Goal: Transaction & Acquisition: Purchase product/service

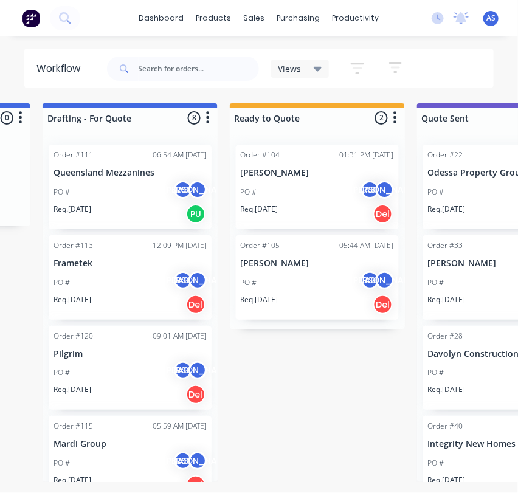
click at [117, 181] on div "PO # AS [PERSON_NAME]" at bounding box center [129, 192] width 153 height 23
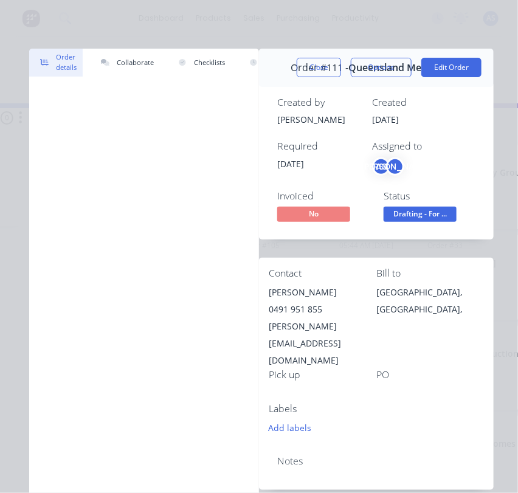
drag, startPoint x: 274, startPoint y: 470, endPoint x: 351, endPoint y: 472, distance: 76.6
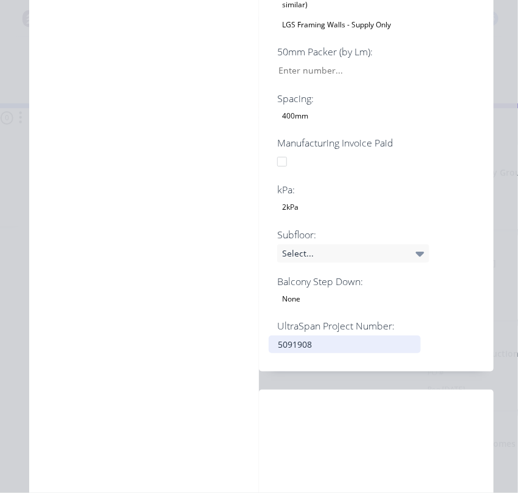
scroll to position [1533, 0]
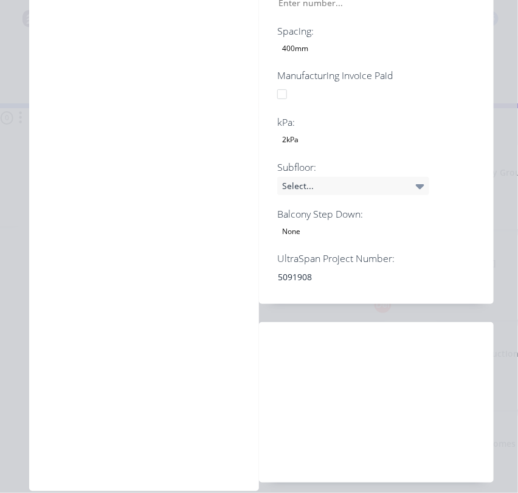
drag, startPoint x: 17, startPoint y: 478, endPoint x: 91, endPoint y: 478, distance: 73.5
click at [91, 478] on div "Order details Collaborate Checklists 3/28 Tracking Linked Orders Timeline Profi…" at bounding box center [259, 246] width 518 height 493
click at [293, 332] on div "Labour $0.00 Sub total $0.00 Margin $0.00 ( 0.00 %) Tax $0.00 Total $0.00" at bounding box center [376, 402] width 215 height 141
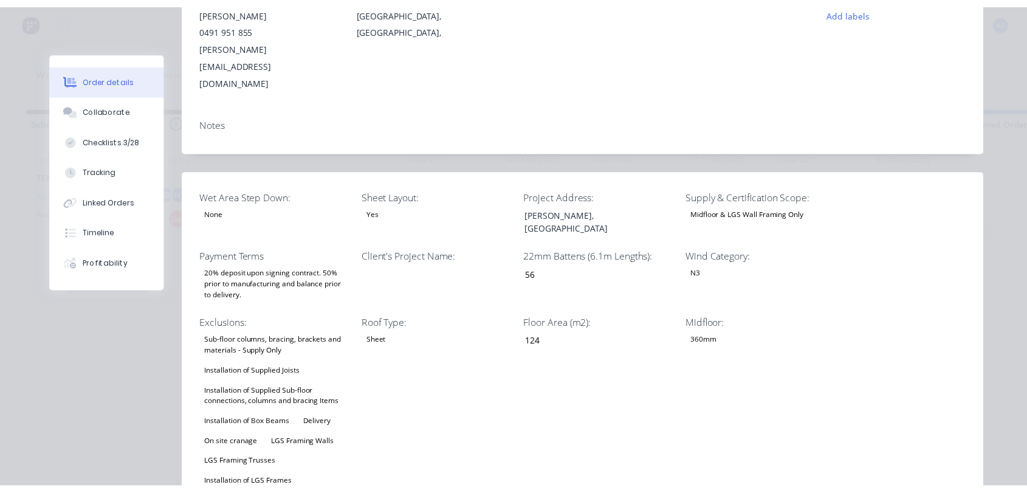
scroll to position [0, 0]
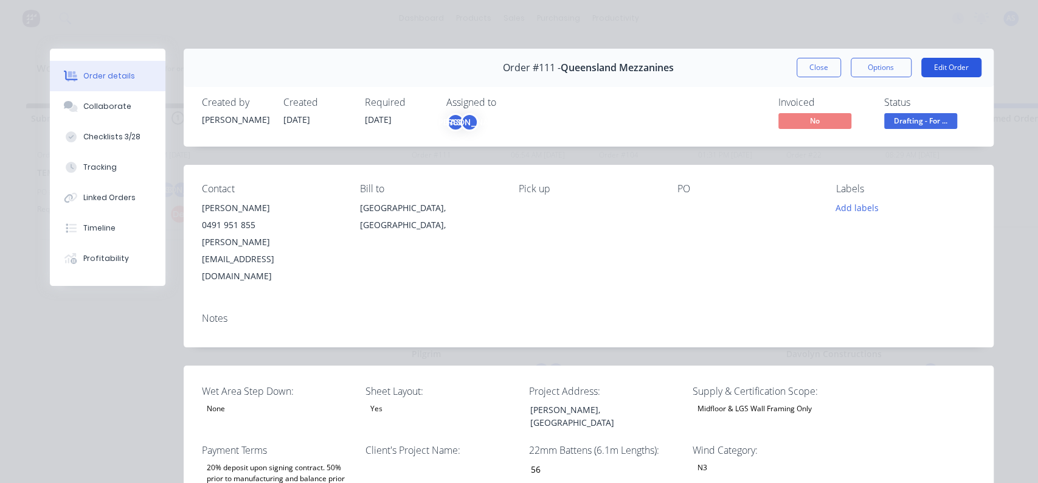
click at [951, 69] on button "Edit Order" at bounding box center [951, 67] width 60 height 19
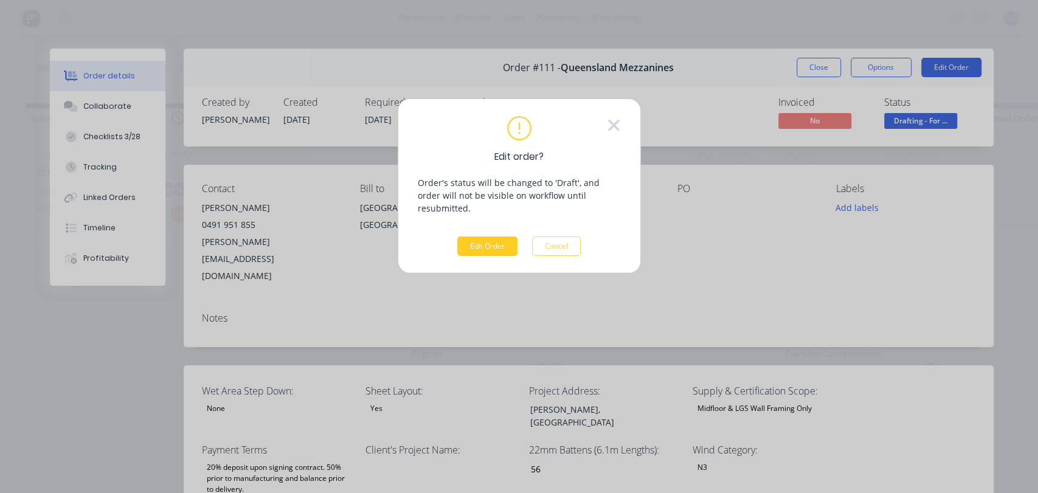
click at [476, 237] on button "Edit Order" at bounding box center [487, 245] width 60 height 19
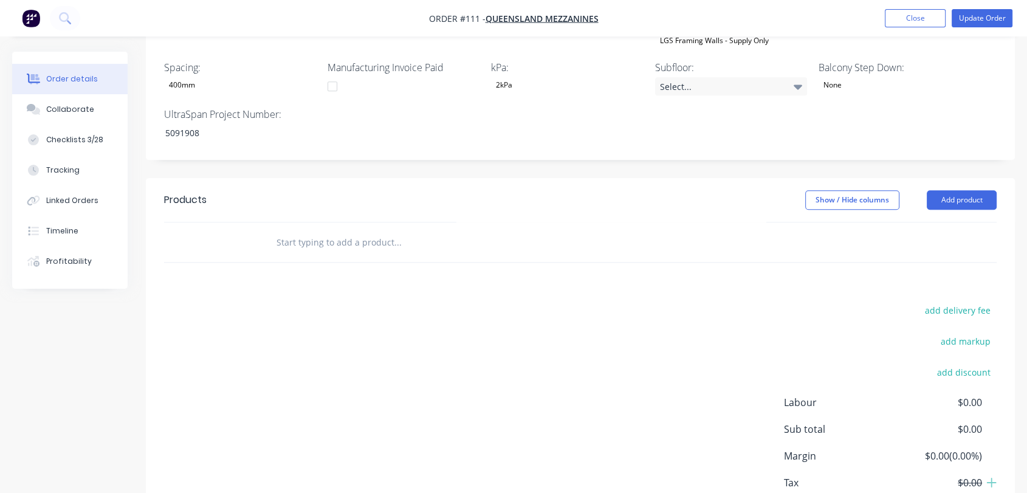
scroll to position [781, 0]
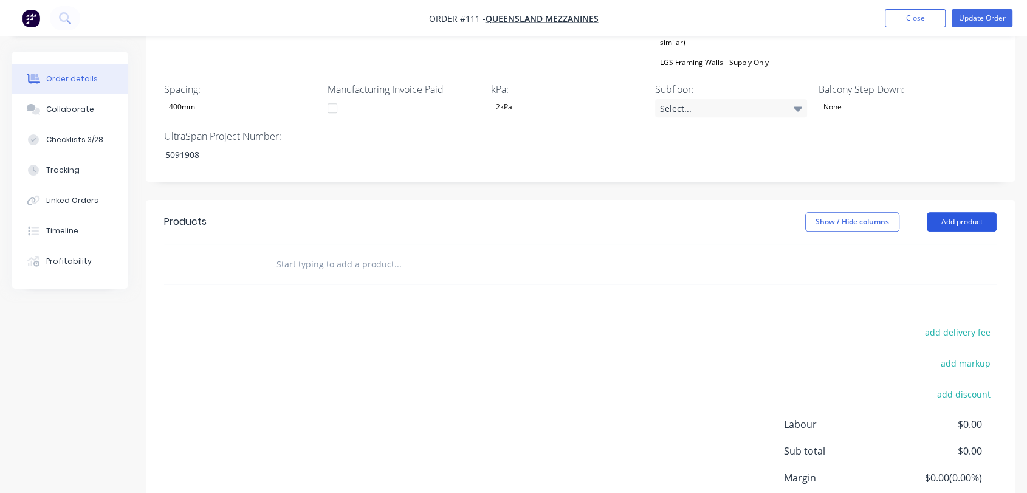
click at [982, 212] on button "Add product" at bounding box center [962, 221] width 70 height 19
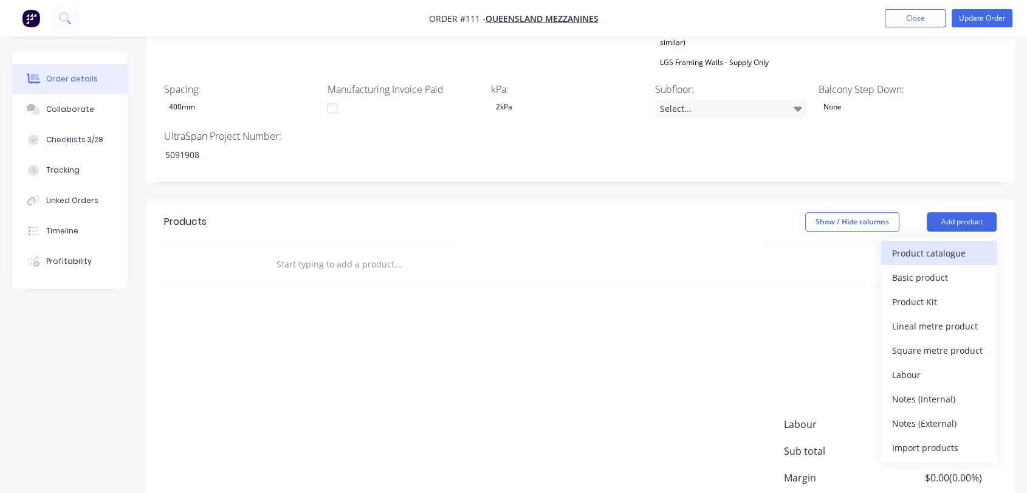
click at [924, 244] on div "Product catalogue" at bounding box center [939, 253] width 94 height 18
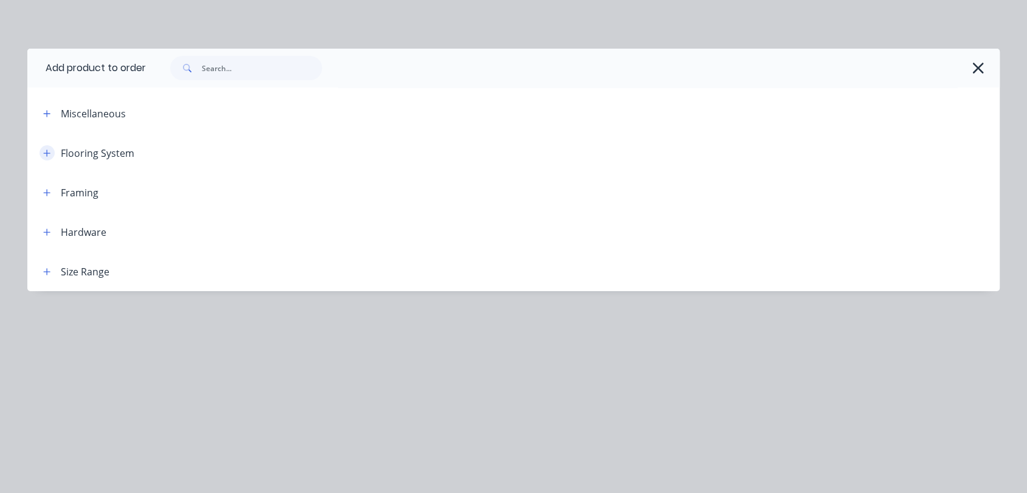
click at [44, 156] on icon "button" at bounding box center [46, 153] width 7 height 9
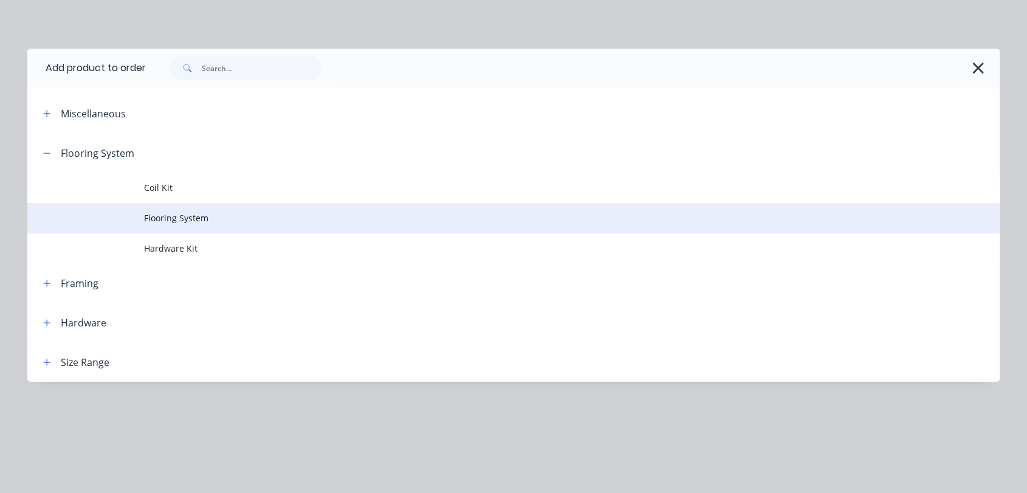
click at [204, 220] on span "Flooring System" at bounding box center [486, 218] width 684 height 13
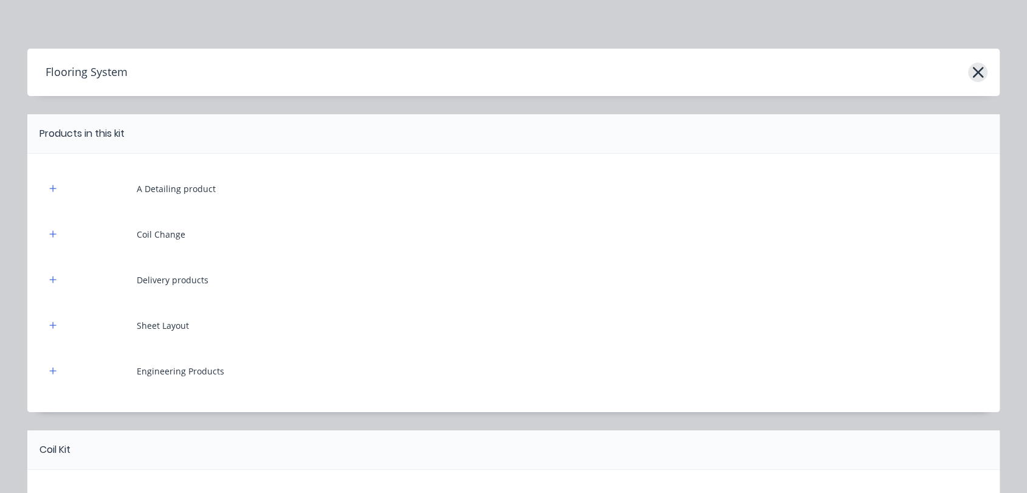
click at [977, 72] on icon "button" at bounding box center [978, 72] width 13 height 17
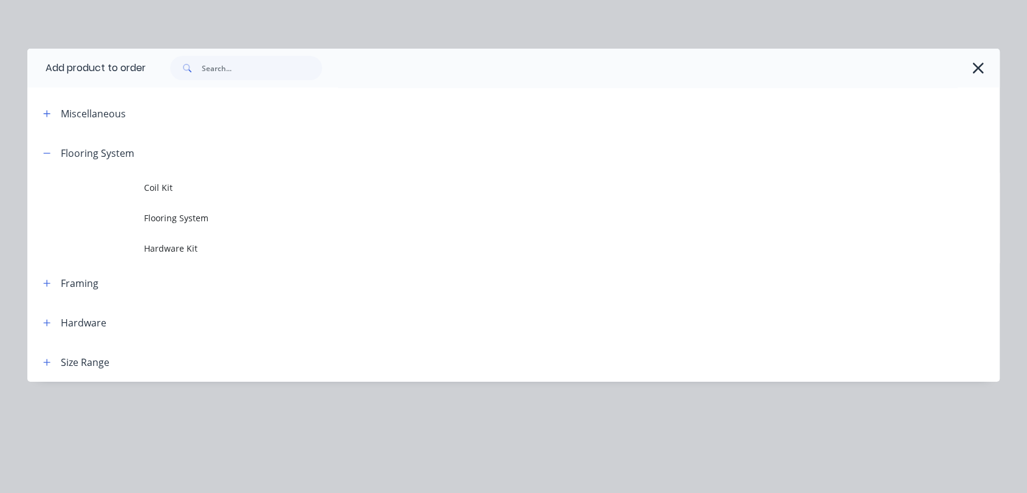
click at [977, 72] on icon "button" at bounding box center [978, 68] width 13 height 17
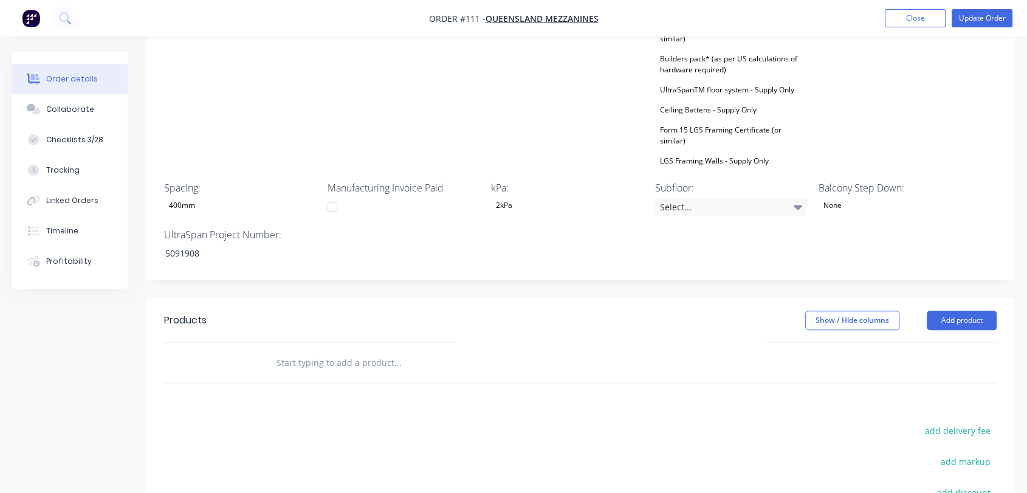
scroll to position [714, 0]
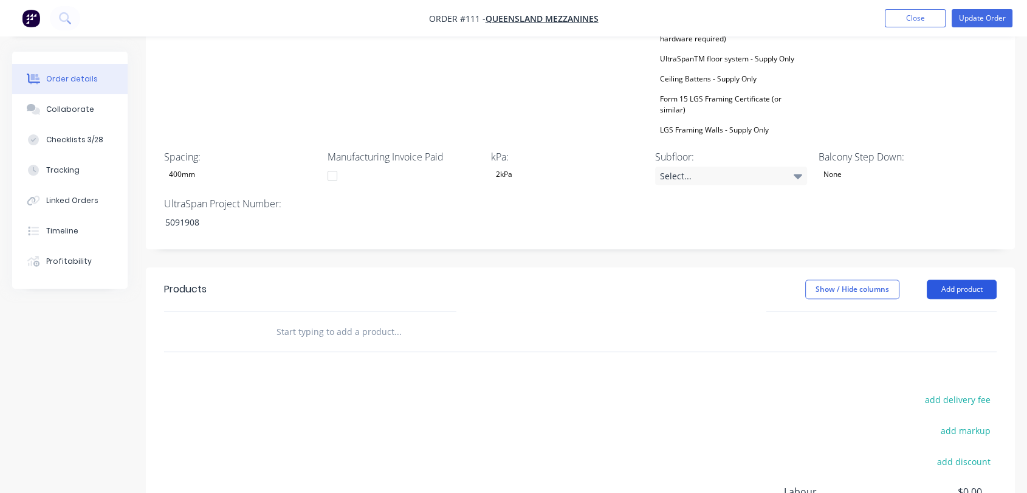
click at [979, 280] on button "Add product" at bounding box center [962, 289] width 70 height 19
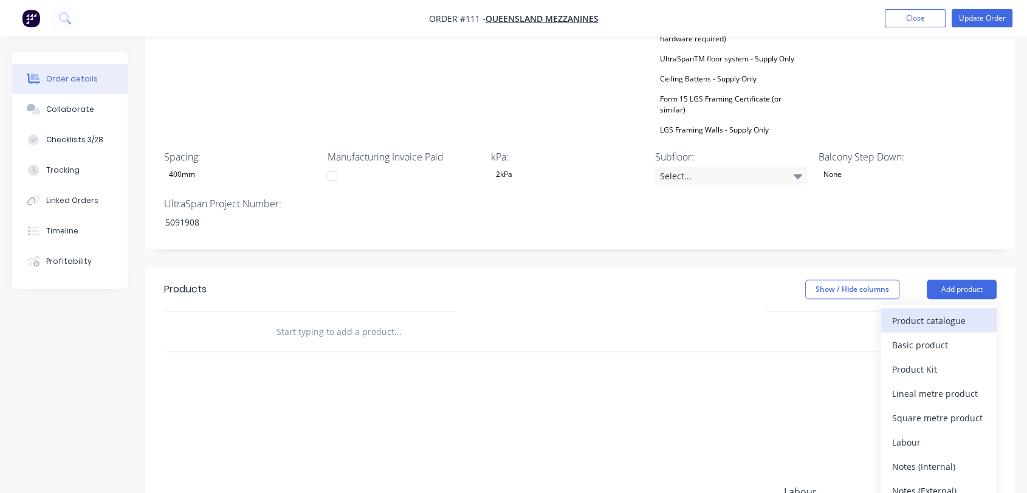
click at [900, 312] on div "Product catalogue" at bounding box center [939, 321] width 94 height 18
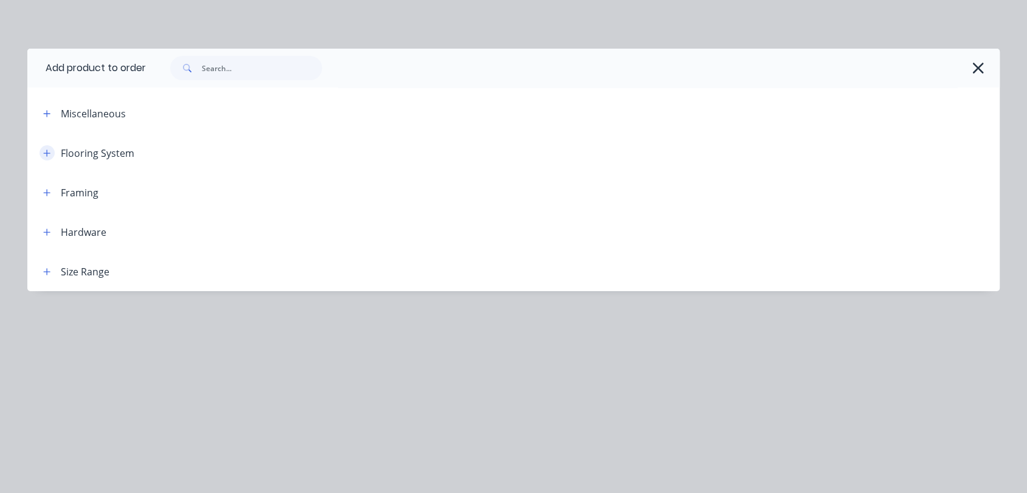
click at [46, 150] on icon "button" at bounding box center [46, 153] width 7 height 9
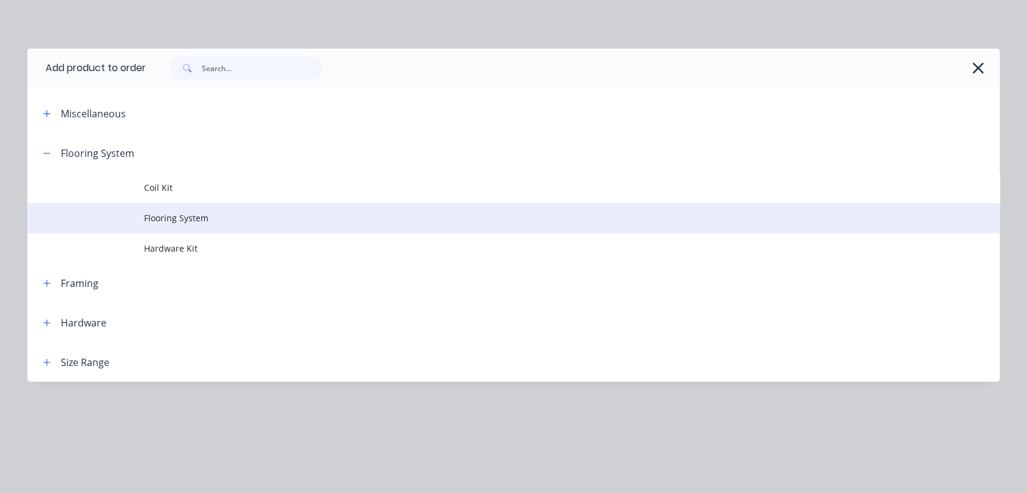
click at [171, 210] on td "Flooring System" at bounding box center [572, 218] width 856 height 30
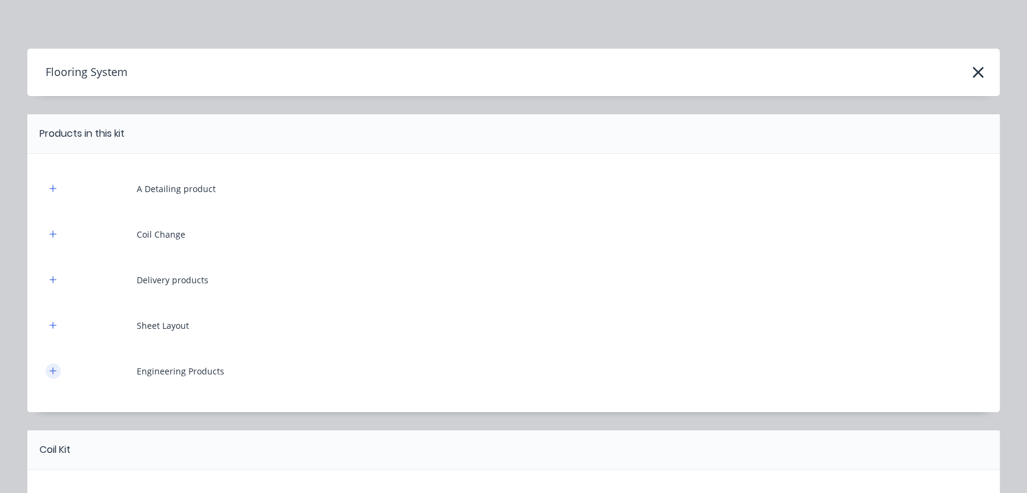
click at [46, 368] on button "button" at bounding box center [53, 370] width 15 height 15
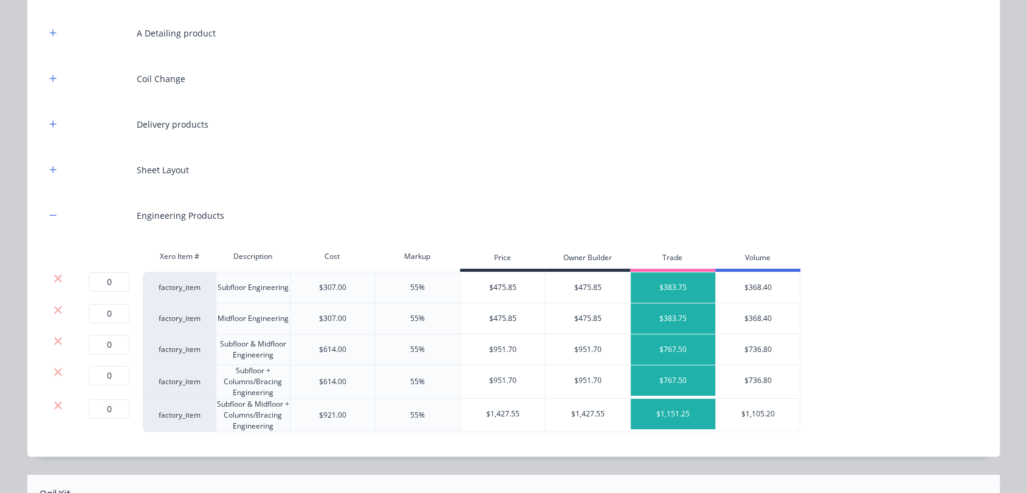
scroll to position [202, 0]
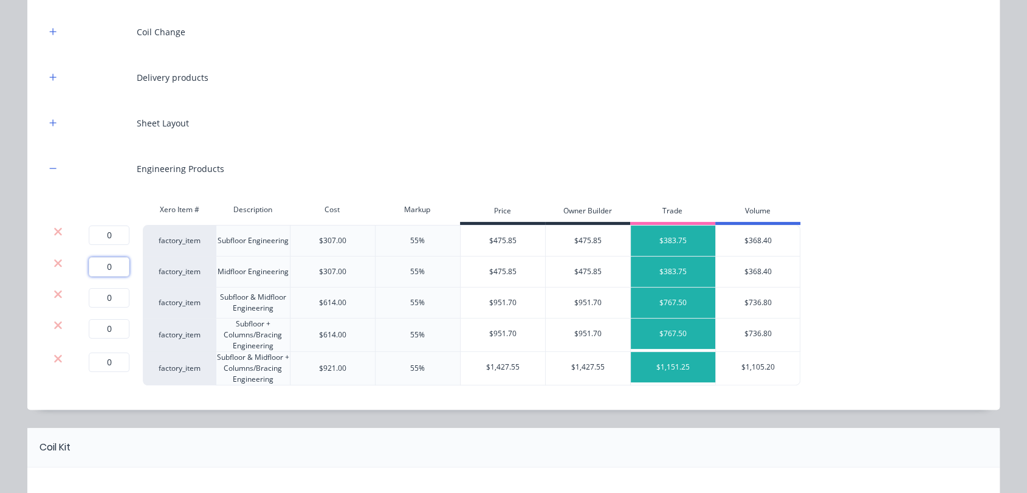
click at [100, 274] on input "0" at bounding box center [109, 266] width 41 height 19
type input "1"
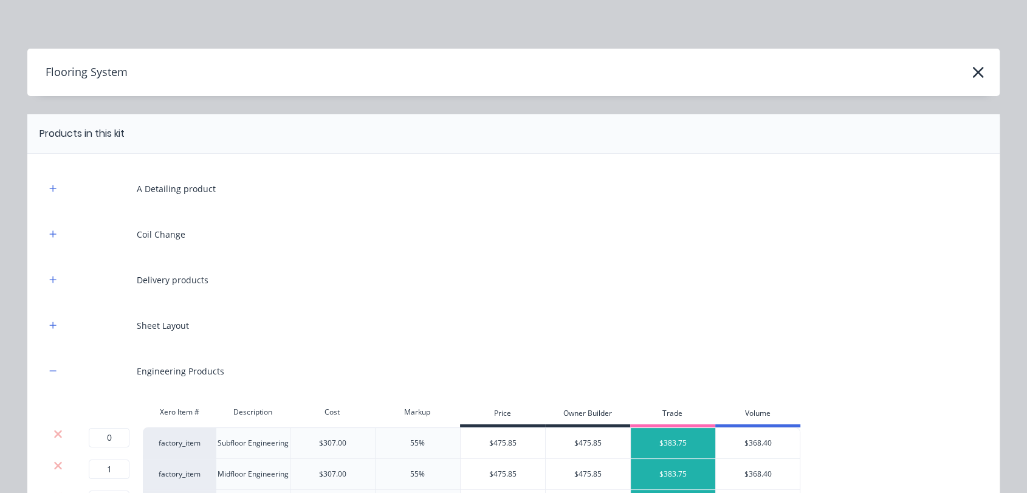
click at [50, 179] on div "A Detailing product" at bounding box center [514, 188] width 936 height 33
click at [49, 186] on icon "button" at bounding box center [52, 188] width 7 height 9
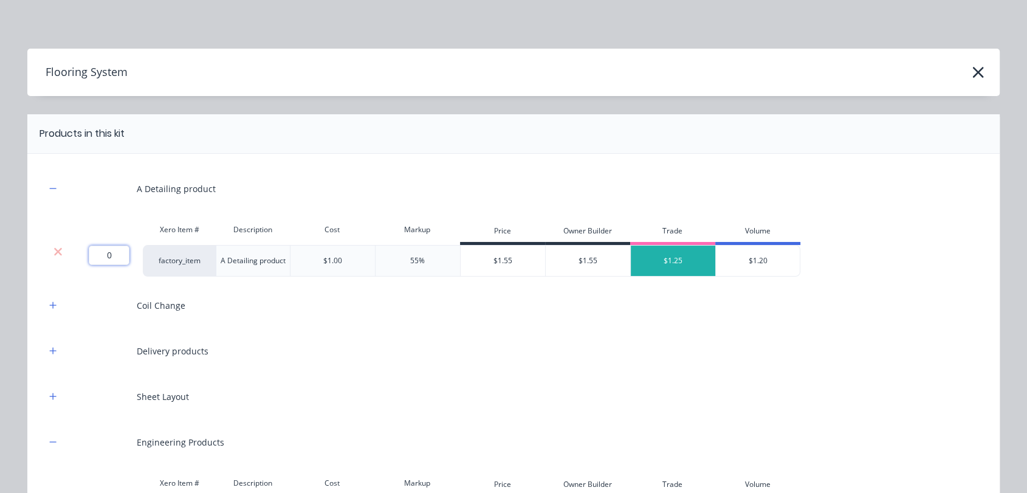
click at [92, 250] on input "0" at bounding box center [109, 255] width 41 height 19
type input "406.4"
click at [38, 304] on div "A Detailing product Xero Item # Description Cost Markup Price Owner Builder Tra…" at bounding box center [513, 418] width 972 height 529
click at [46, 304] on button "button" at bounding box center [53, 305] width 15 height 15
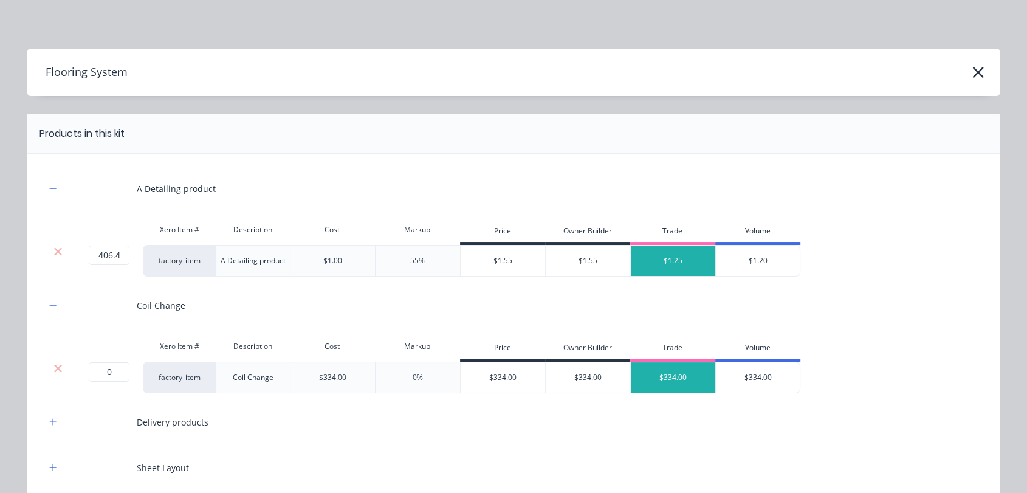
scroll to position [202, 0]
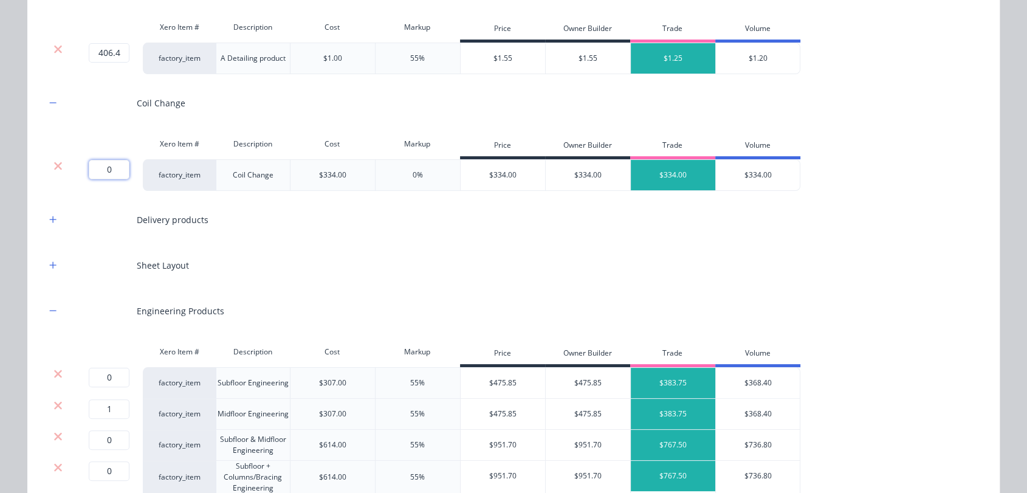
click at [101, 168] on input "0" at bounding box center [109, 169] width 41 height 19
type input "1"
click at [46, 217] on button "button" at bounding box center [53, 219] width 15 height 15
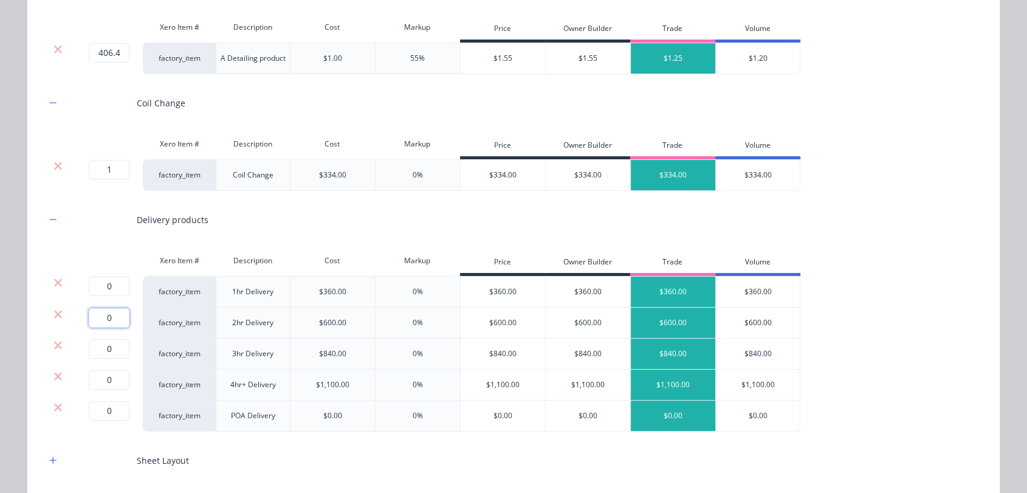
click at [100, 311] on input "0" at bounding box center [109, 317] width 41 height 19
type input "1"
click at [54, 283] on icon at bounding box center [58, 282] width 8 height 8
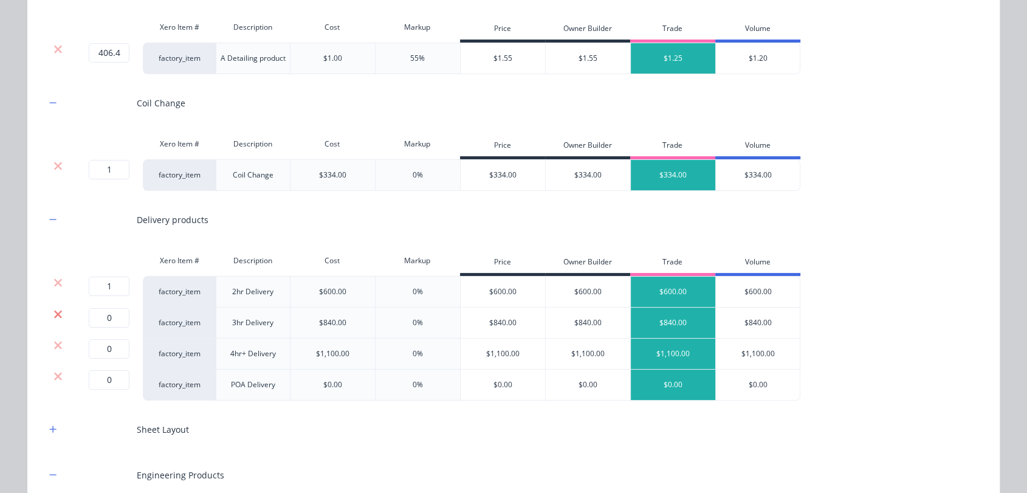
click at [54, 312] on icon at bounding box center [58, 314] width 8 height 8
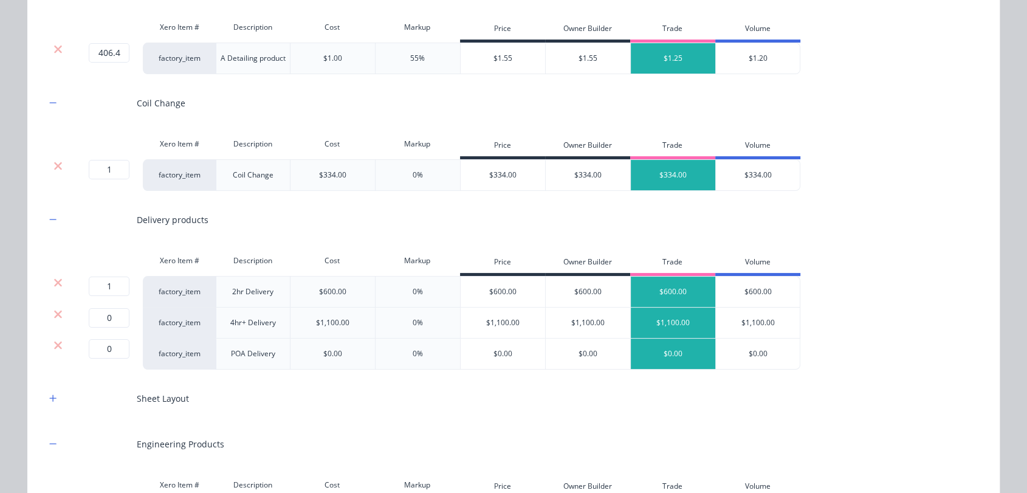
click at [54, 312] on icon at bounding box center [58, 314] width 8 height 8
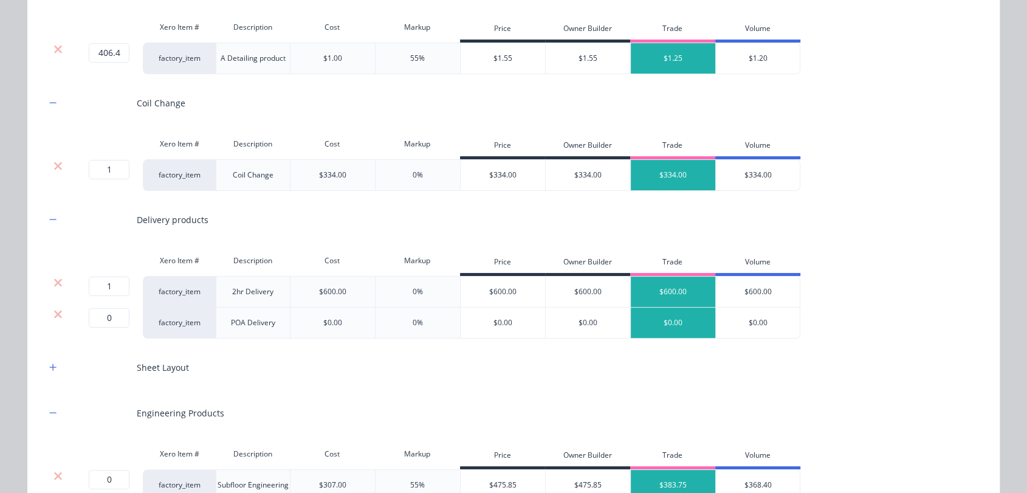
click at [54, 312] on icon at bounding box center [58, 314] width 8 height 8
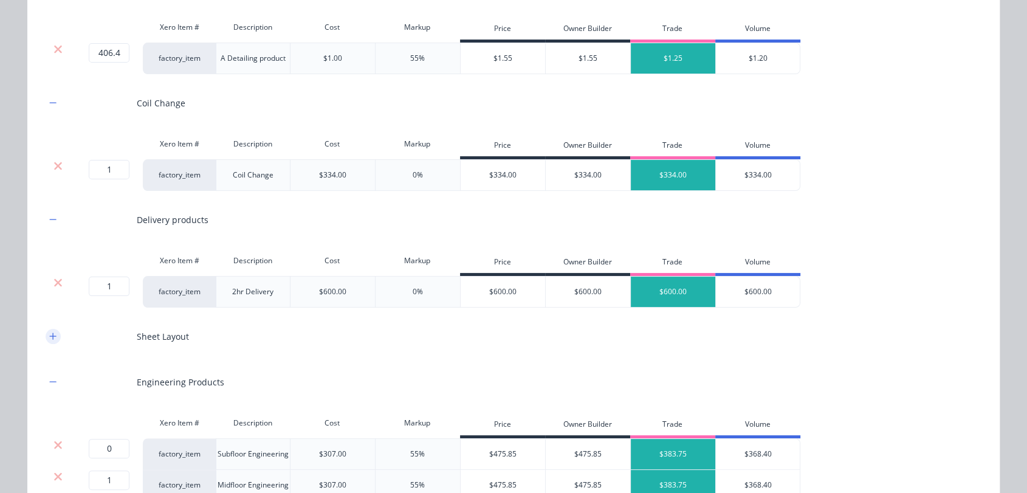
click at [52, 337] on button "button" at bounding box center [53, 336] width 15 height 15
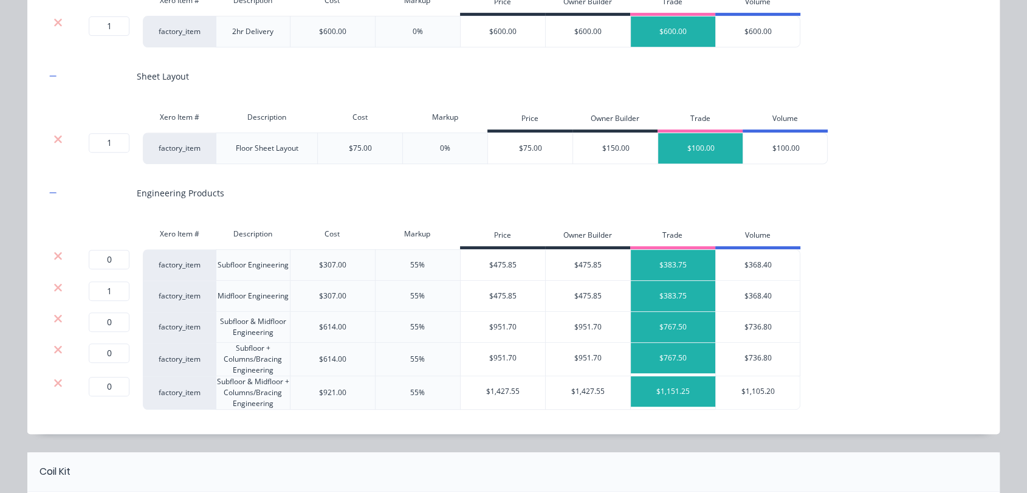
scroll to position [472, 0]
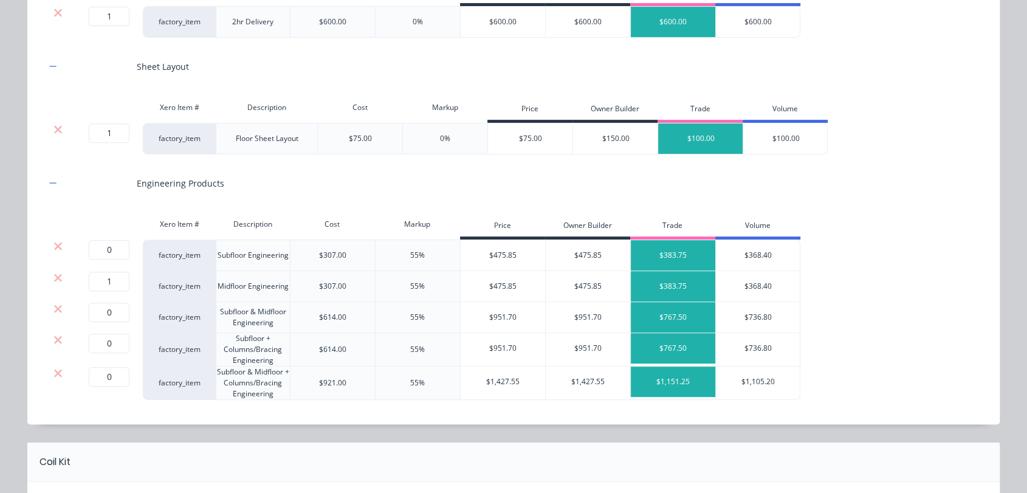
click at [47, 244] on div at bounding box center [57, 246] width 23 height 12
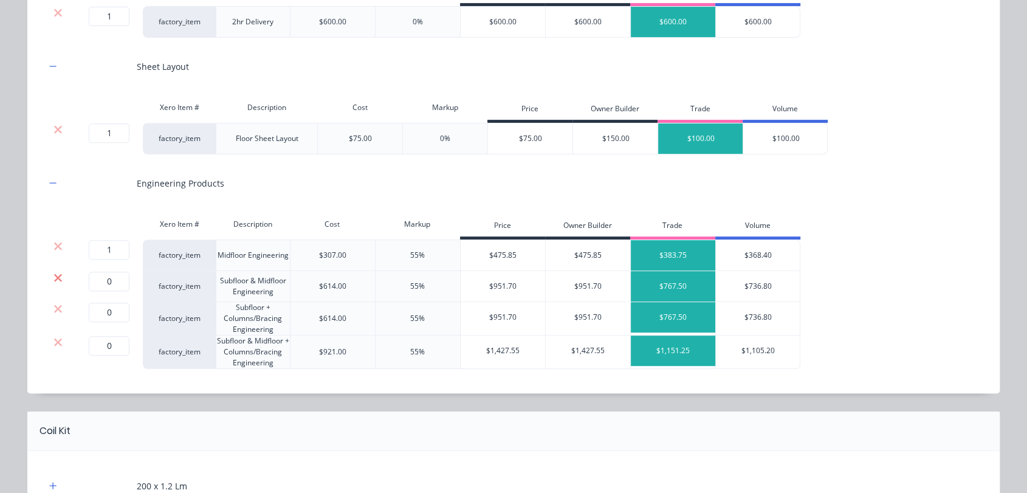
click at [55, 277] on icon at bounding box center [57, 278] width 9 height 12
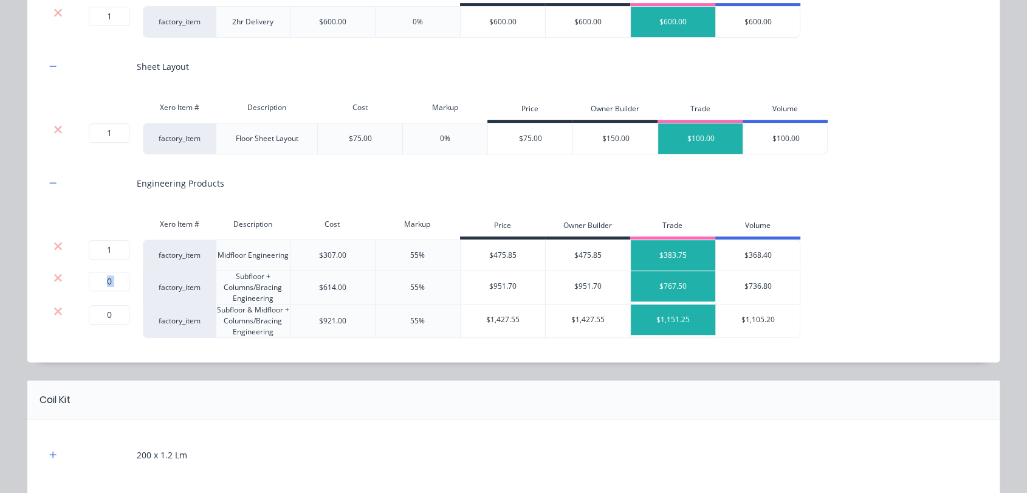
click at [55, 277] on icon at bounding box center [57, 278] width 9 height 12
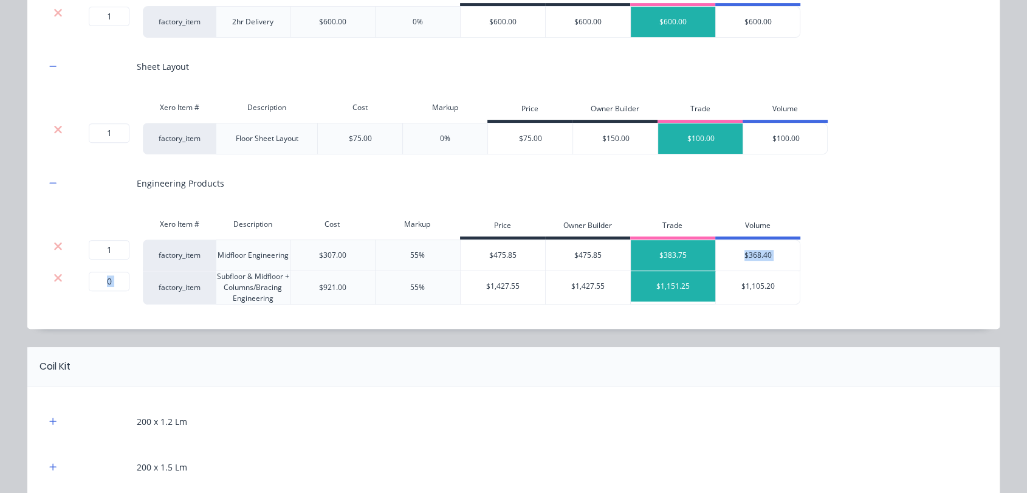
click at [55, 277] on icon at bounding box center [57, 278] width 9 height 12
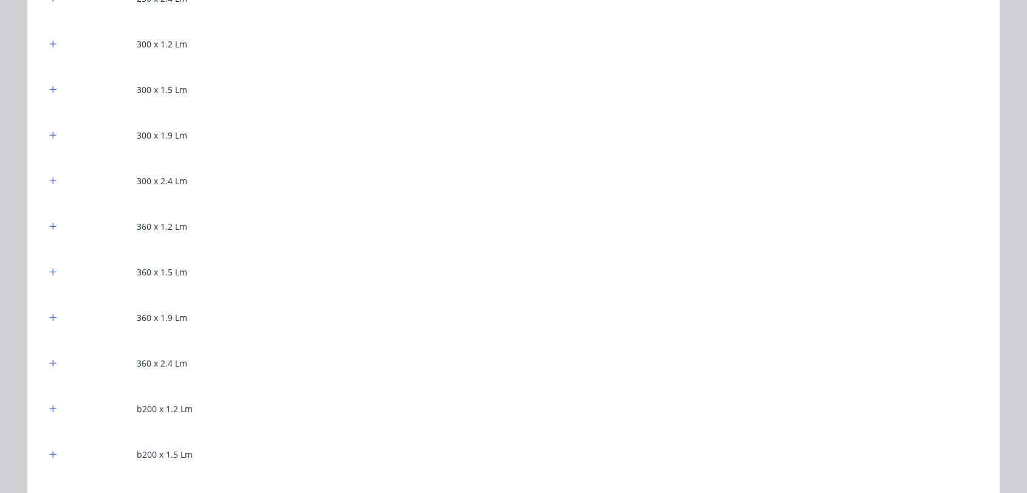
scroll to position [1283, 0]
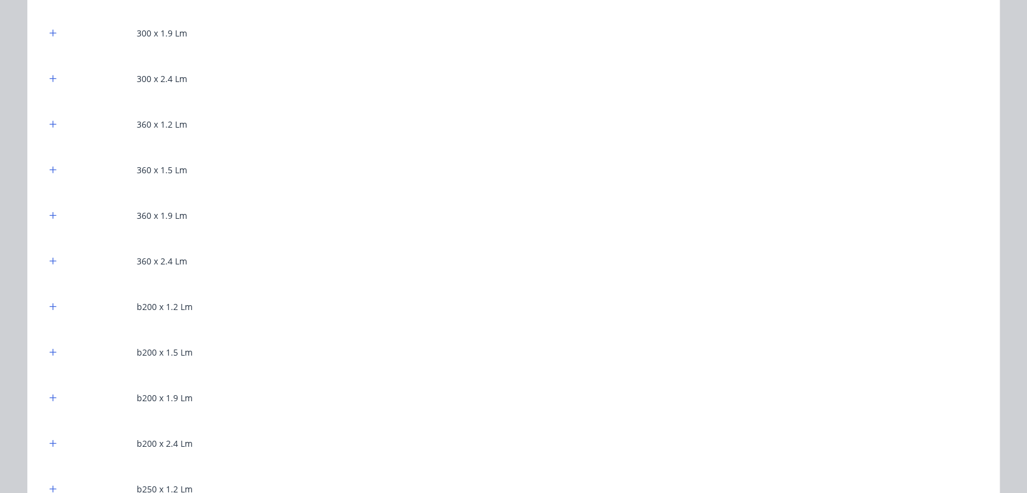
click at [46, 208] on div at bounding box center [53, 215] width 15 height 15
click at [49, 215] on icon "button" at bounding box center [52, 215] width 7 height 9
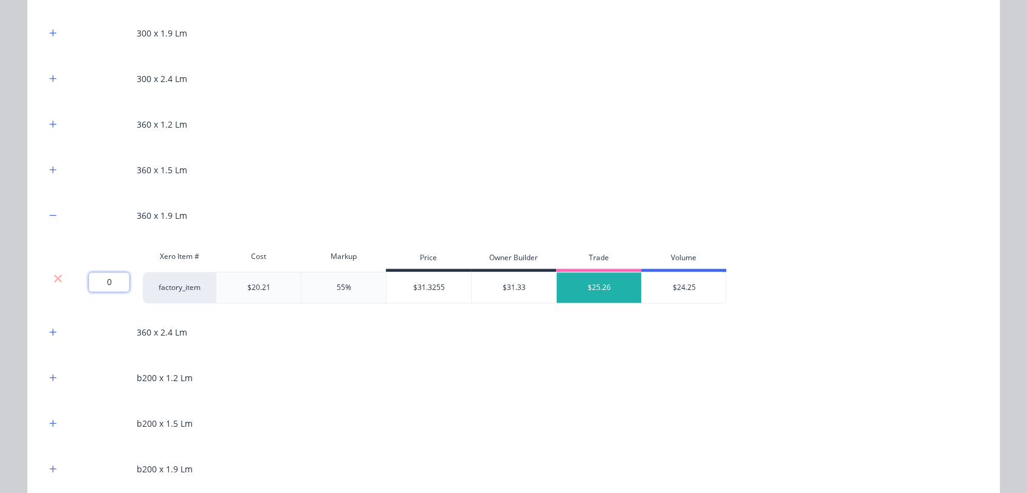
click at [102, 275] on input "0" at bounding box center [109, 281] width 41 height 19
type input "390.2"
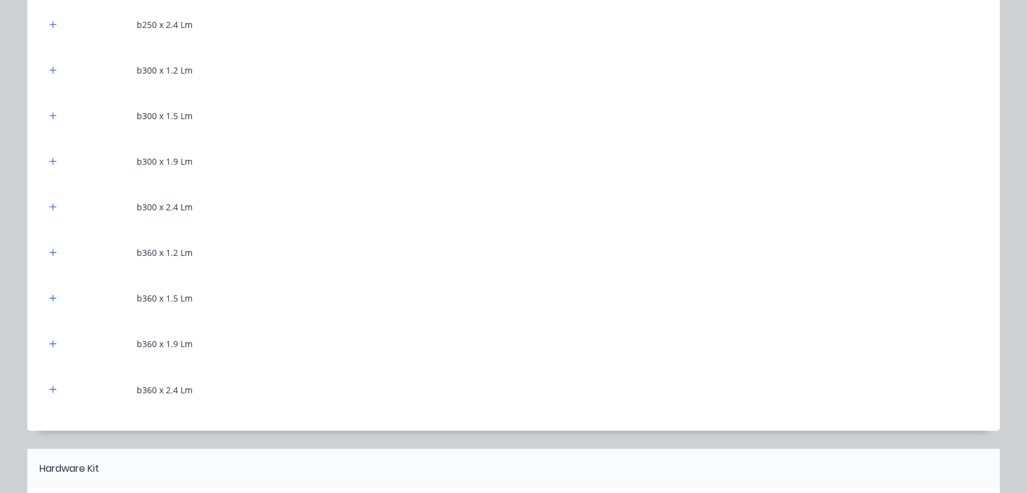
scroll to position [1958, 0]
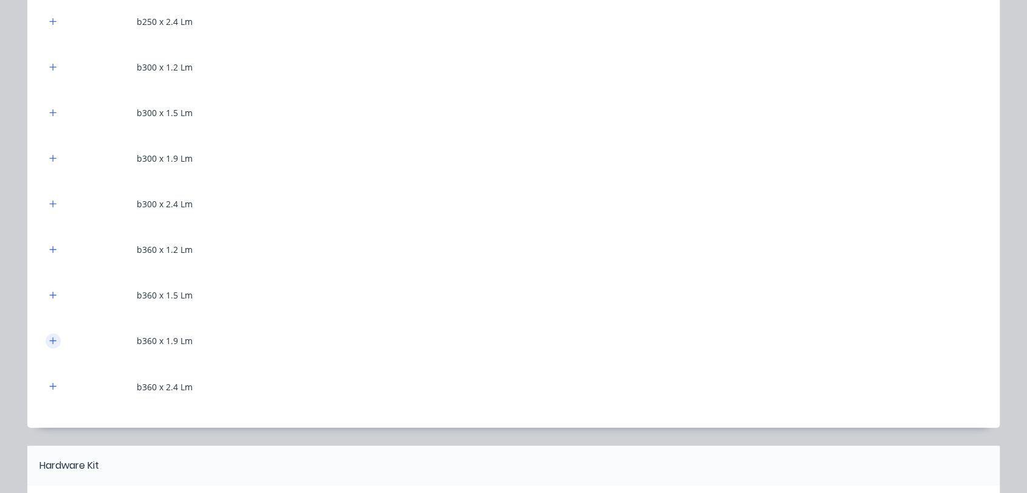
click at [52, 339] on button "button" at bounding box center [53, 340] width 15 height 15
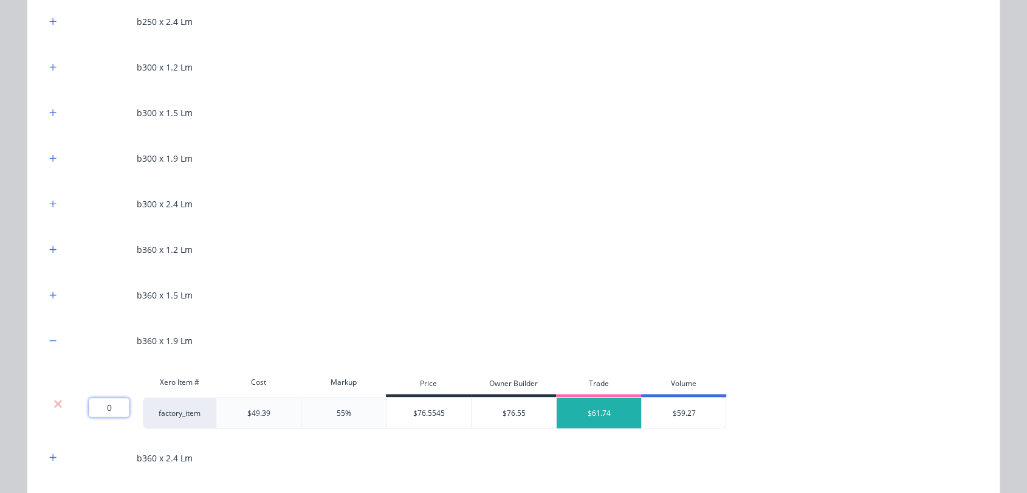
click at [105, 401] on input "0" at bounding box center [109, 406] width 41 height 19
type input "8.1"
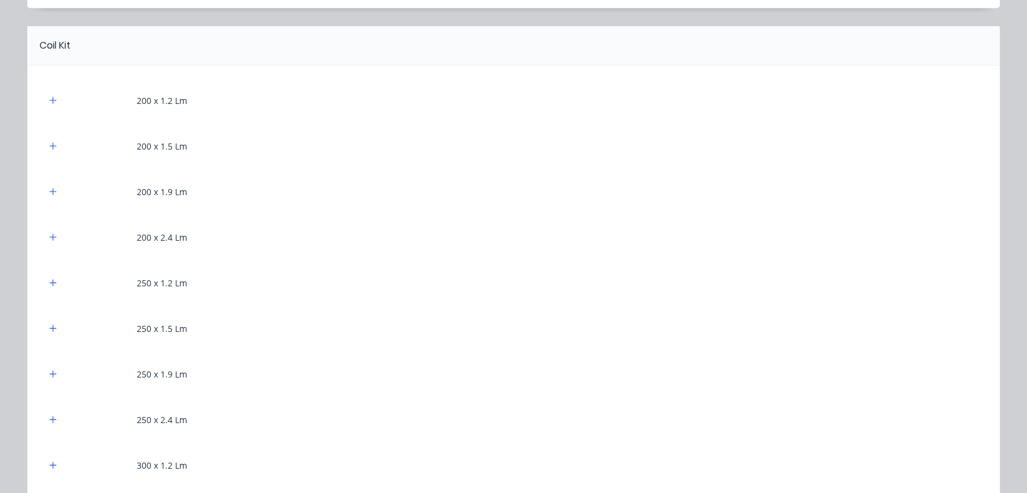
scroll to position [675, 0]
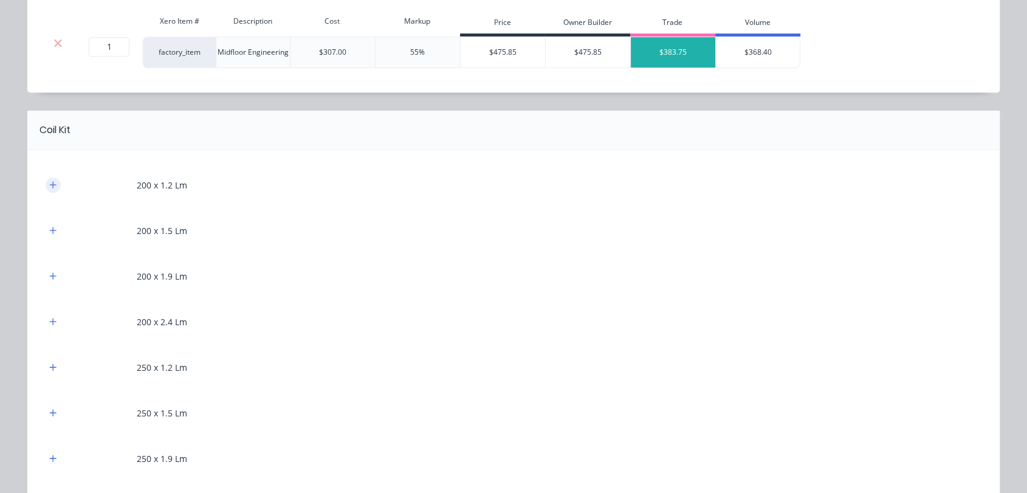
click at [50, 182] on icon "button" at bounding box center [52, 185] width 7 height 9
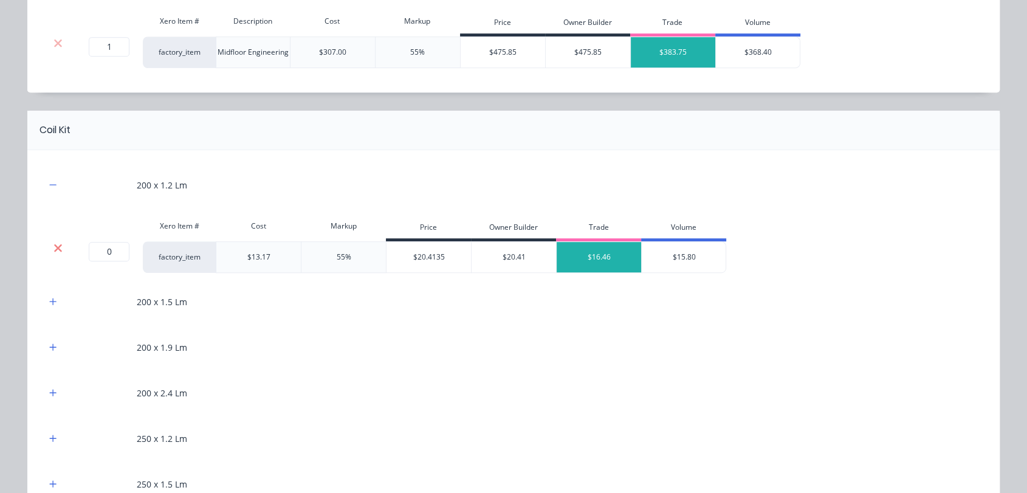
click at [55, 247] on icon at bounding box center [57, 248] width 9 height 12
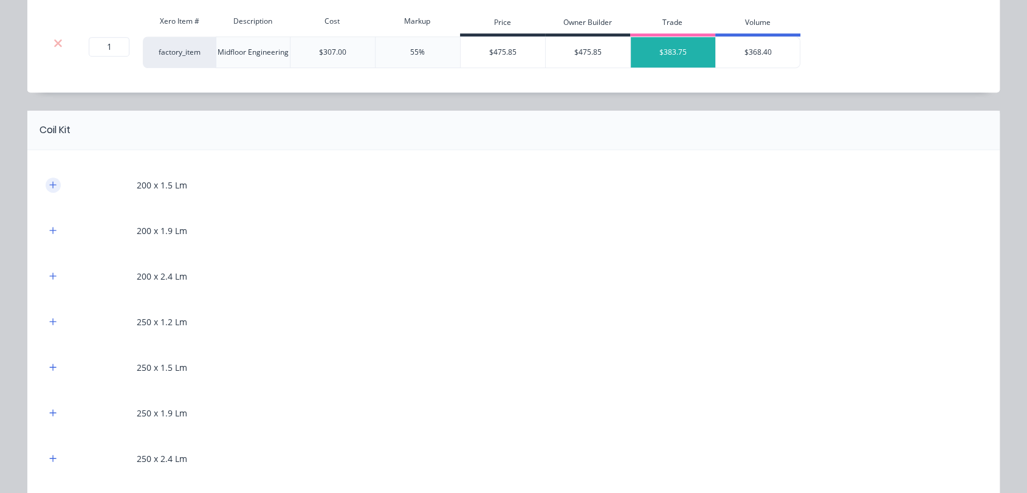
click at [49, 185] on icon "button" at bounding box center [52, 185] width 7 height 9
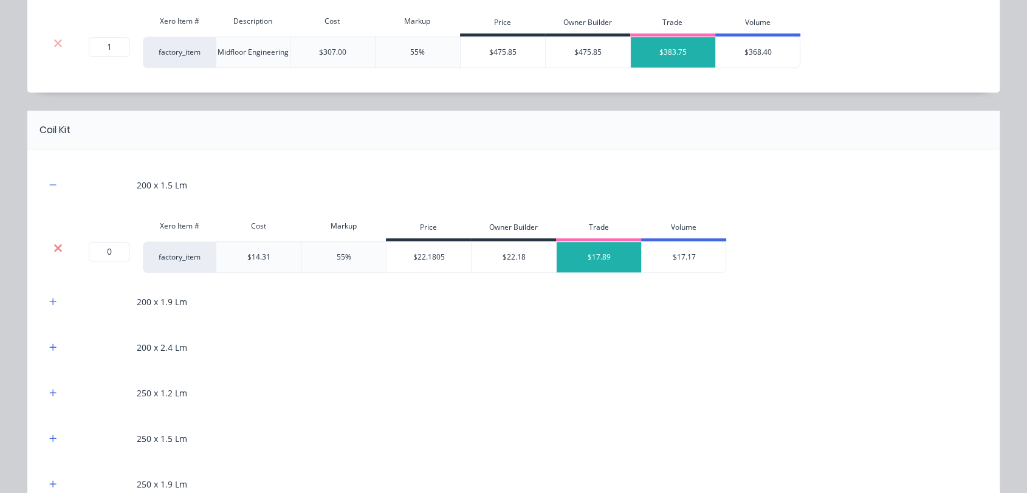
click at [55, 244] on icon at bounding box center [57, 248] width 9 height 12
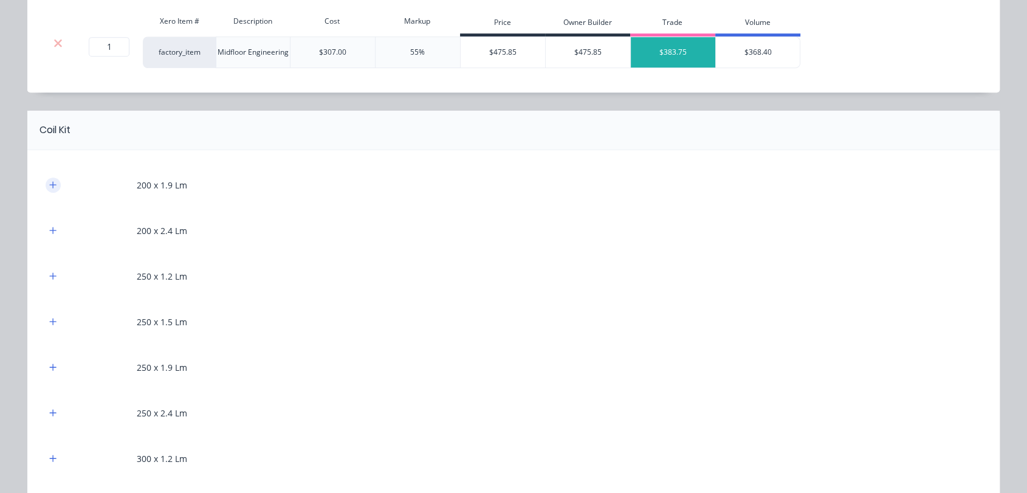
click at [49, 185] on icon "button" at bounding box center [52, 185] width 7 height 9
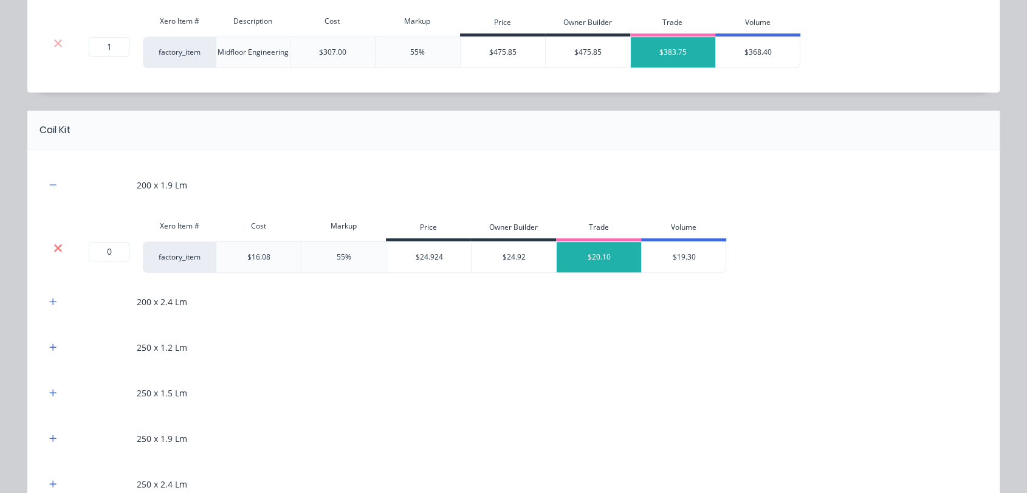
click at [53, 244] on icon at bounding box center [57, 248] width 9 height 12
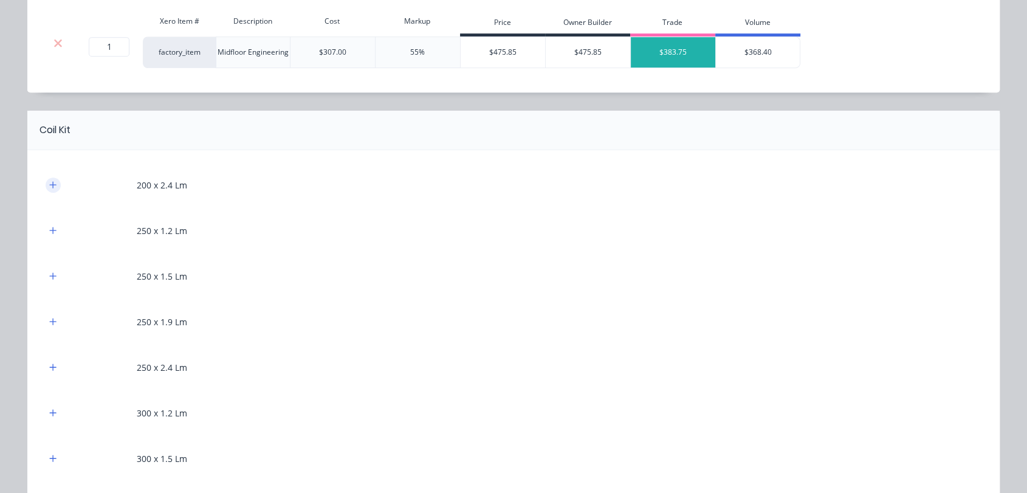
click at [50, 188] on button "button" at bounding box center [53, 184] width 15 height 15
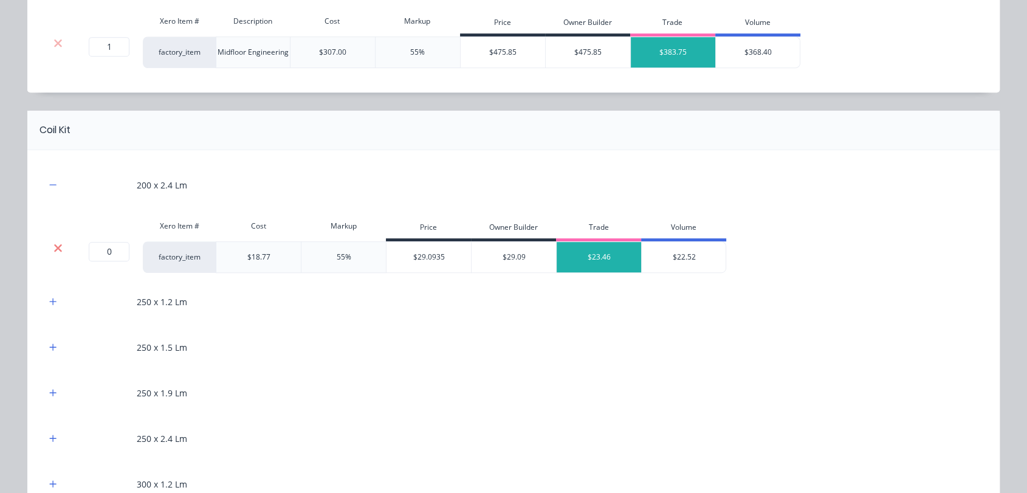
click at [56, 246] on icon at bounding box center [57, 248] width 9 height 12
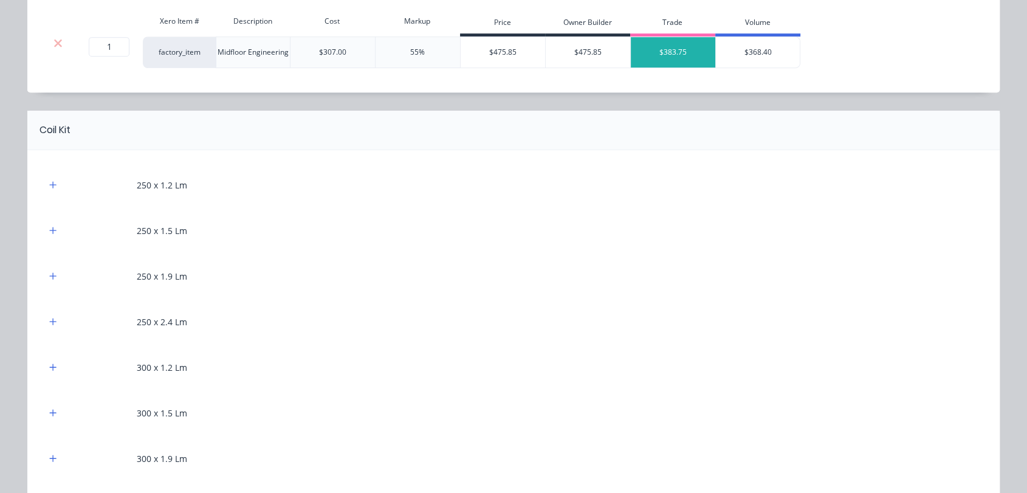
click at [49, 173] on div "250 x 1.2 Lm" at bounding box center [514, 184] width 936 height 33
click at [50, 187] on icon "button" at bounding box center [52, 185] width 7 height 9
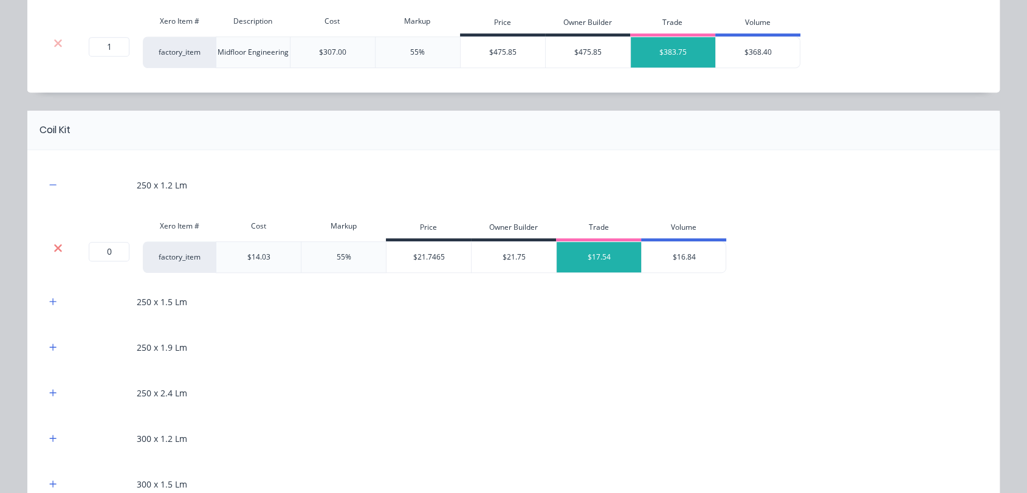
click at [54, 246] on icon at bounding box center [58, 248] width 8 height 8
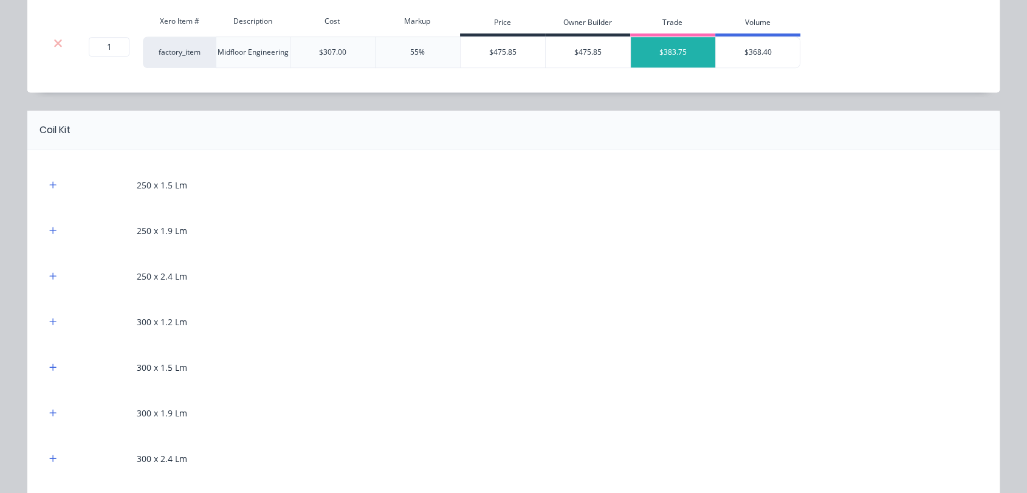
click at [47, 192] on div "250 x 1.5 Lm" at bounding box center [514, 184] width 936 height 33
click at [47, 190] on button "button" at bounding box center [53, 184] width 15 height 15
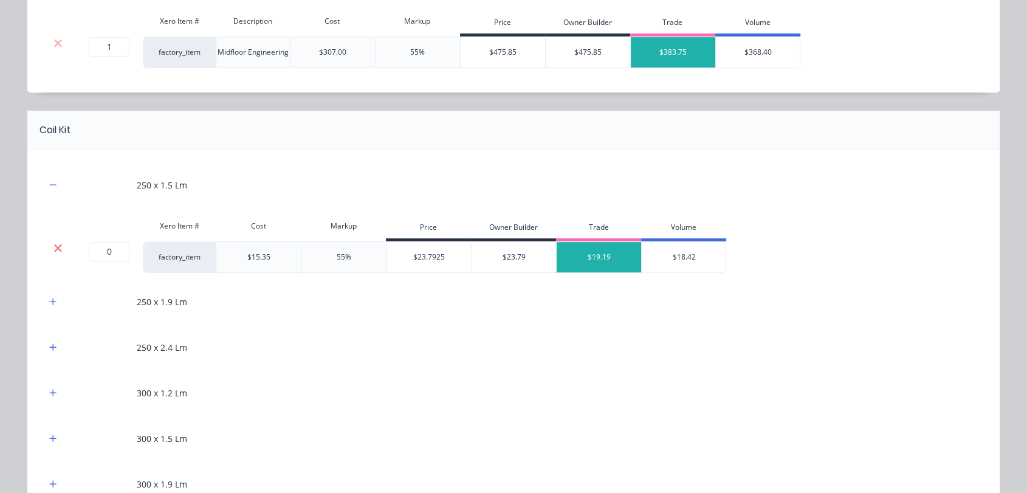
click at [54, 244] on icon at bounding box center [58, 248] width 8 height 8
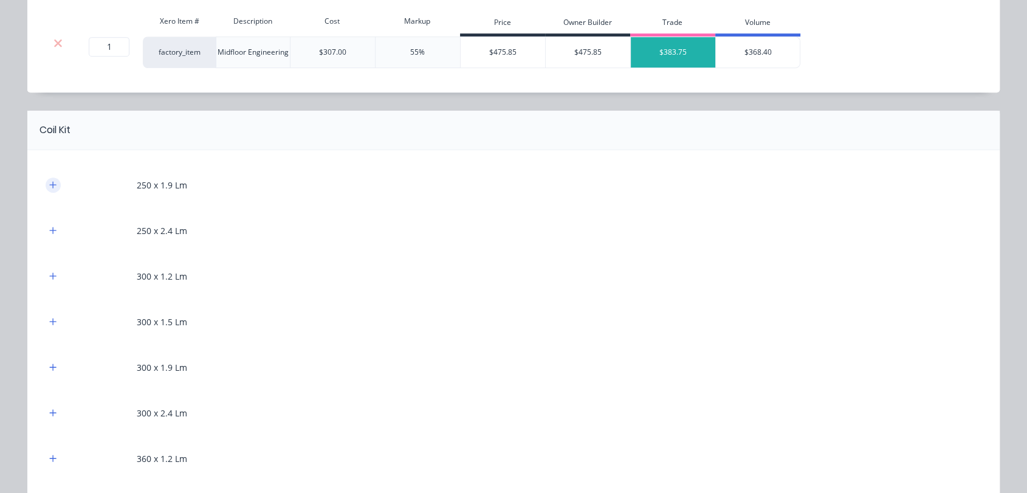
click at [50, 191] on button "button" at bounding box center [53, 184] width 15 height 15
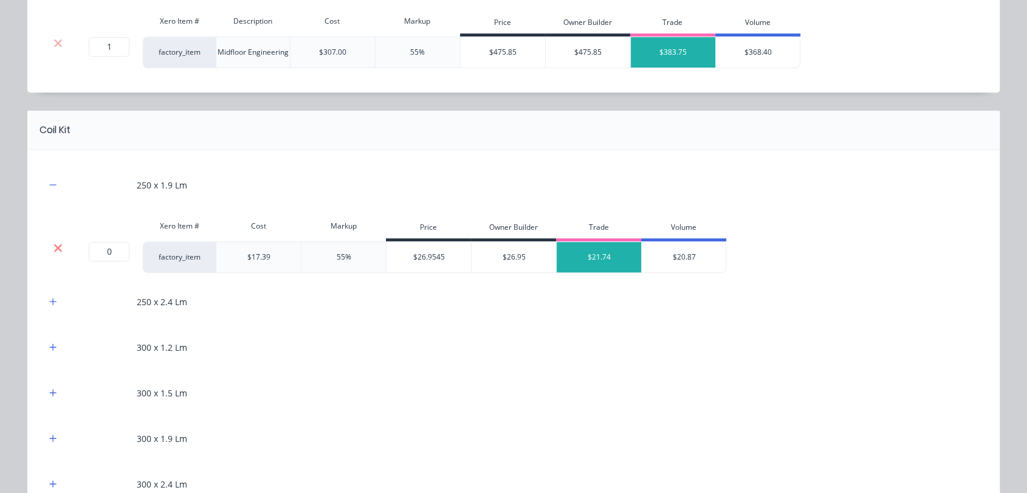
click at [55, 243] on icon at bounding box center [57, 248] width 9 height 12
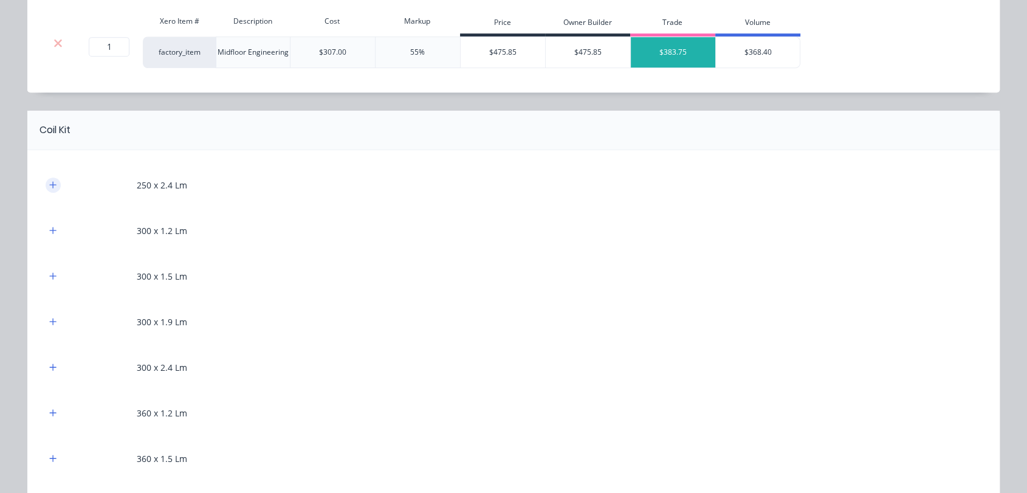
click at [52, 186] on button "button" at bounding box center [53, 184] width 15 height 15
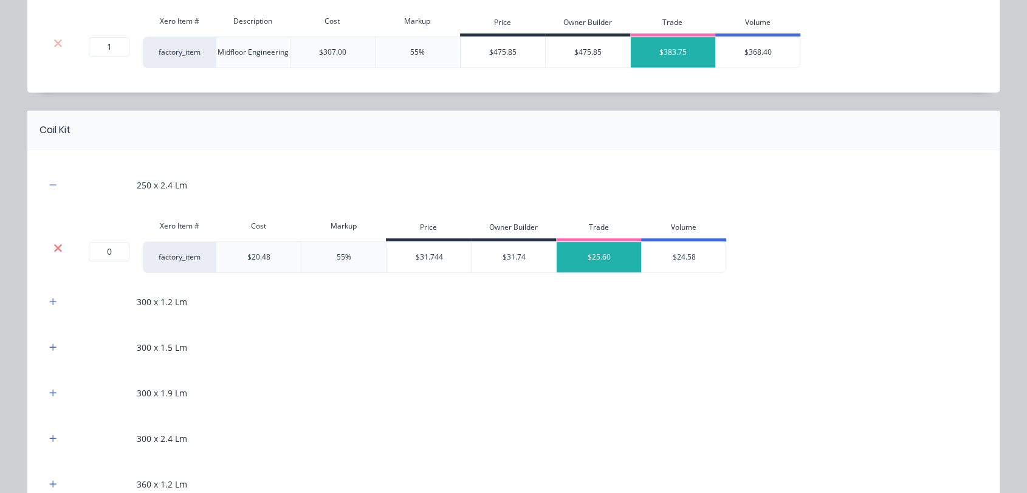
click at [56, 244] on icon at bounding box center [58, 248] width 8 height 8
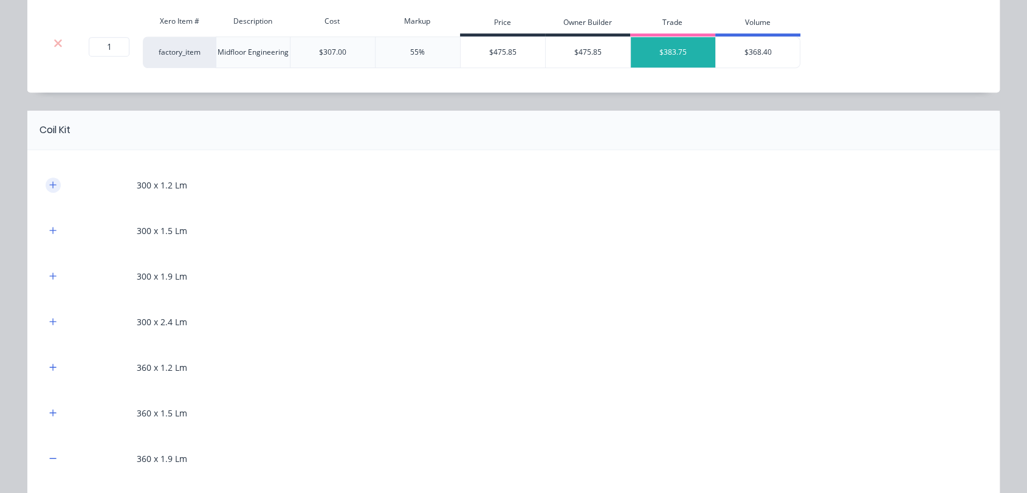
click at [53, 184] on button "button" at bounding box center [53, 184] width 15 height 15
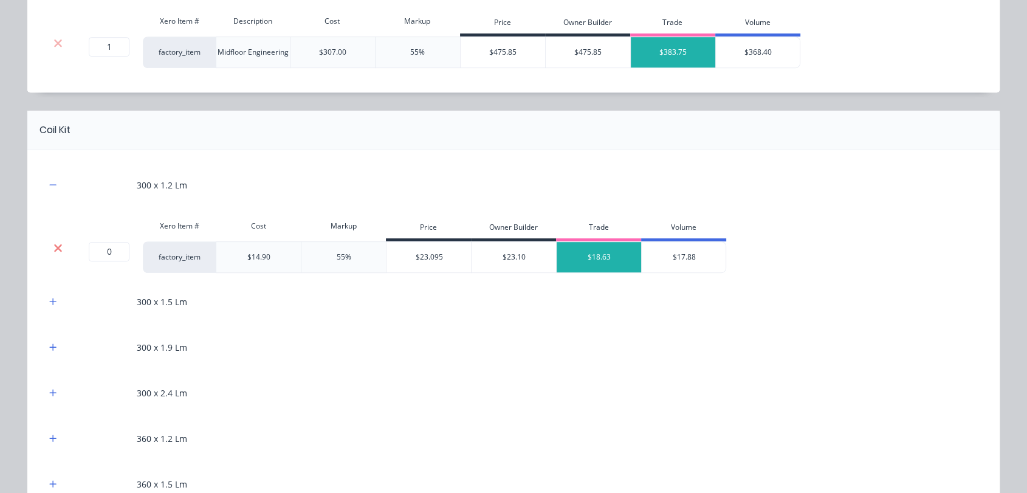
click at [55, 245] on icon at bounding box center [57, 248] width 9 height 12
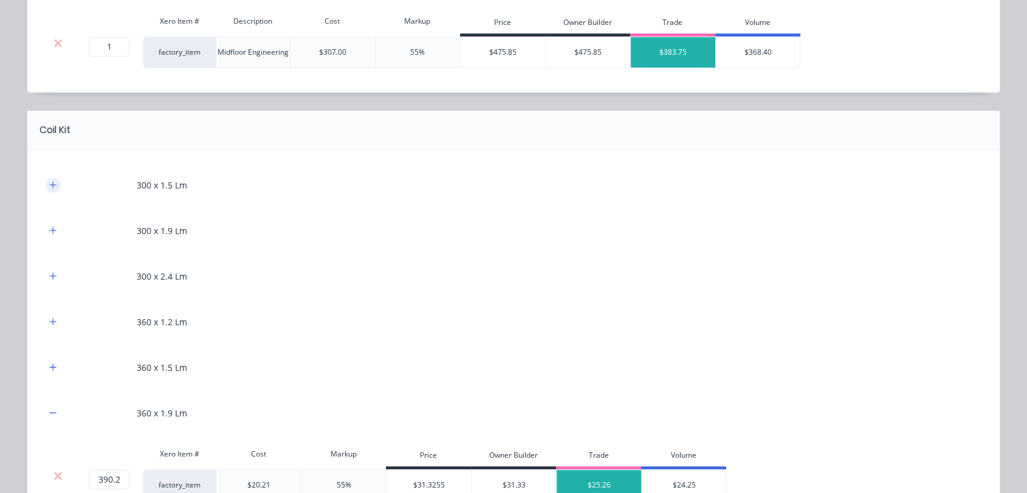
click at [50, 187] on icon "button" at bounding box center [52, 185] width 7 height 9
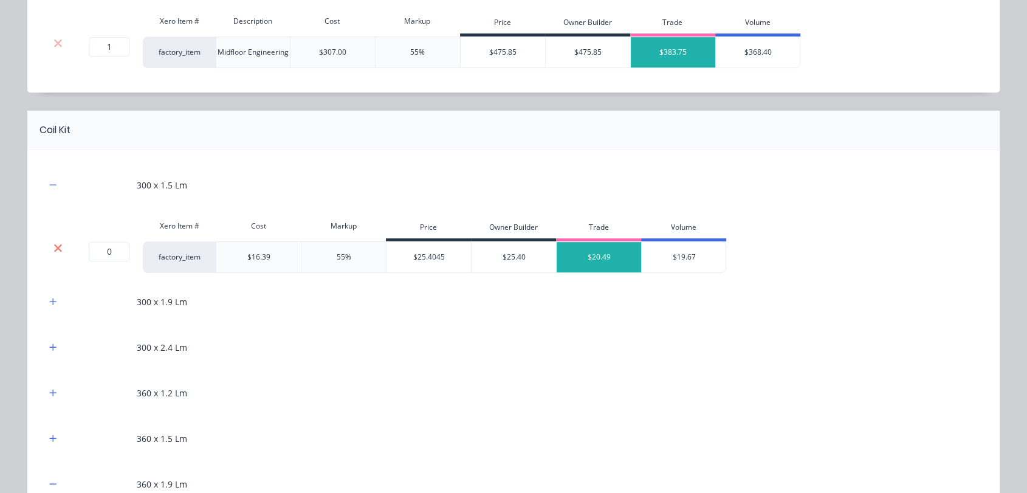
click at [57, 250] on icon at bounding box center [57, 248] width 9 height 12
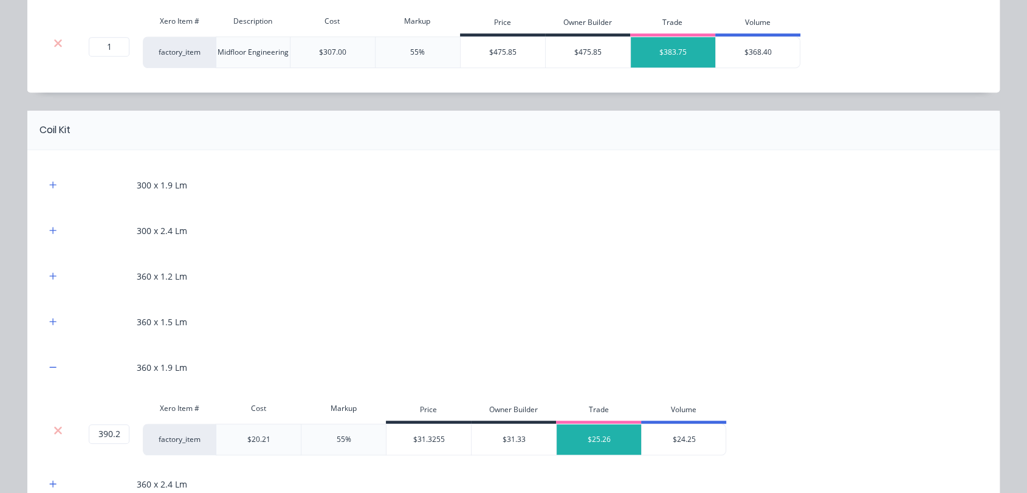
click at [55, 182] on div "300 x 1.9 Lm" at bounding box center [514, 184] width 936 height 33
click at [46, 189] on button "button" at bounding box center [53, 184] width 15 height 15
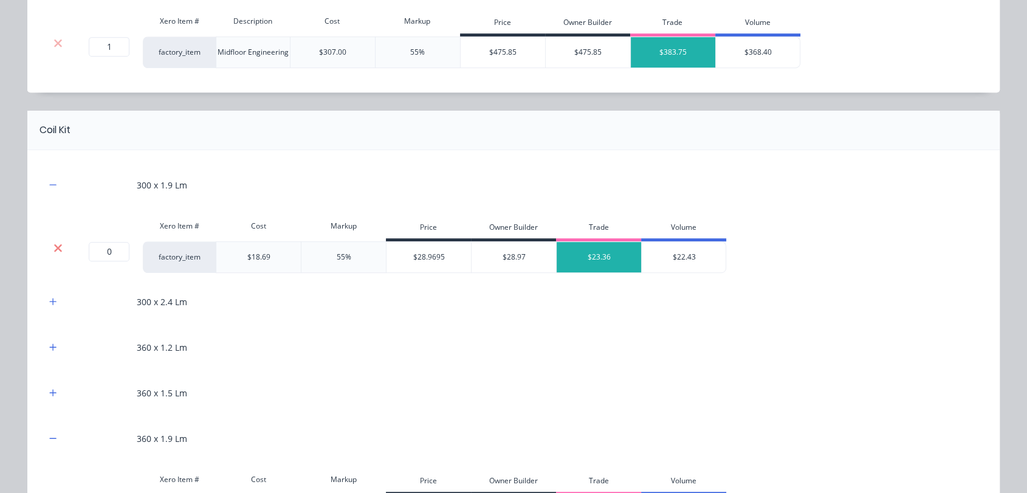
click at [54, 245] on icon at bounding box center [58, 248] width 8 height 8
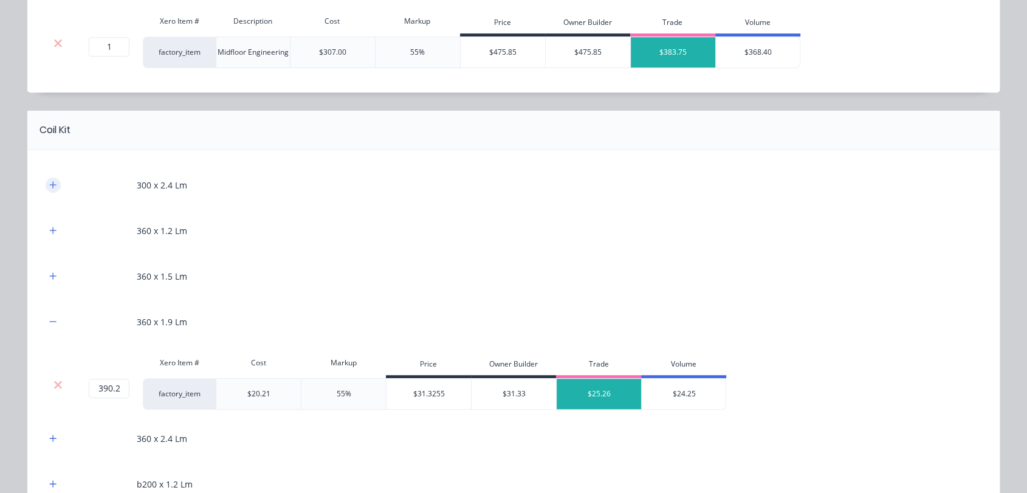
click at [46, 182] on button "button" at bounding box center [53, 184] width 15 height 15
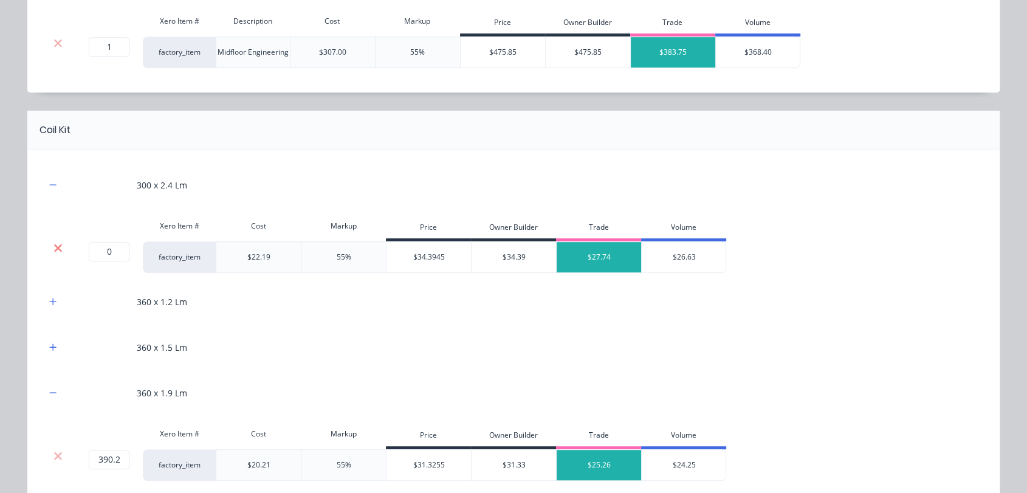
click at [54, 249] on icon at bounding box center [58, 248] width 8 height 8
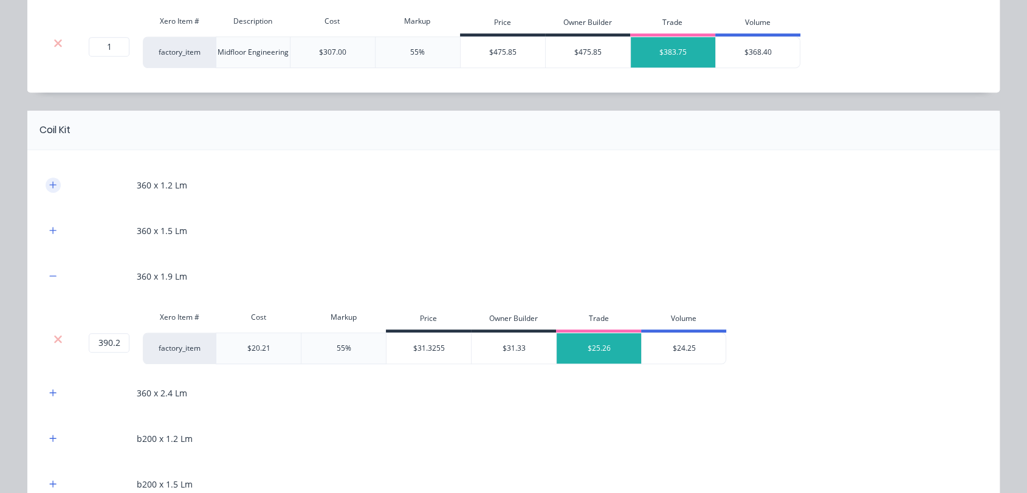
click at [47, 189] on button "button" at bounding box center [53, 184] width 15 height 15
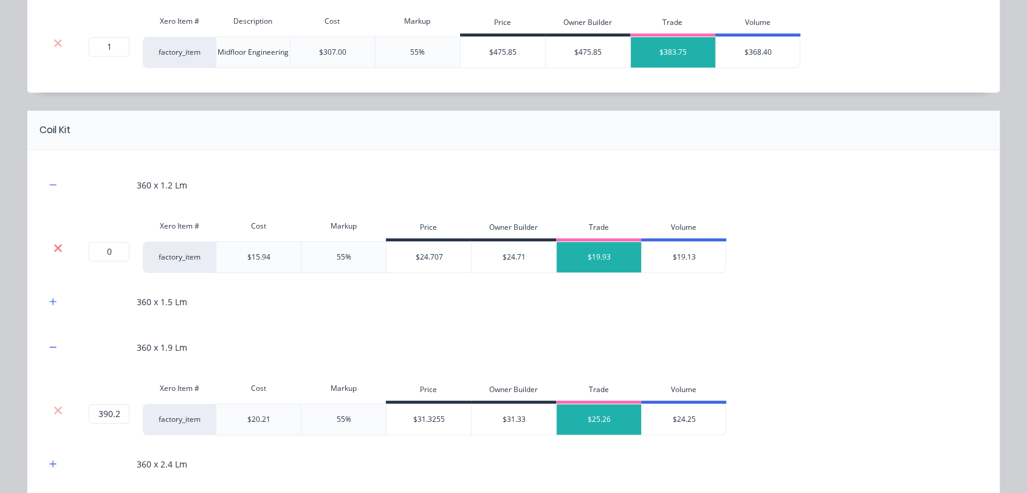
click at [54, 248] on icon at bounding box center [58, 248] width 8 height 8
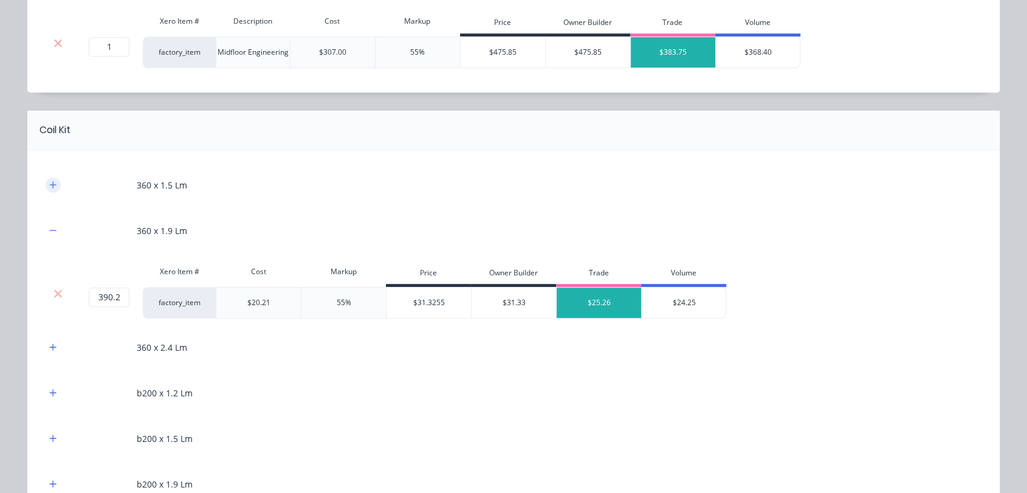
click at [46, 191] on button "button" at bounding box center [53, 184] width 15 height 15
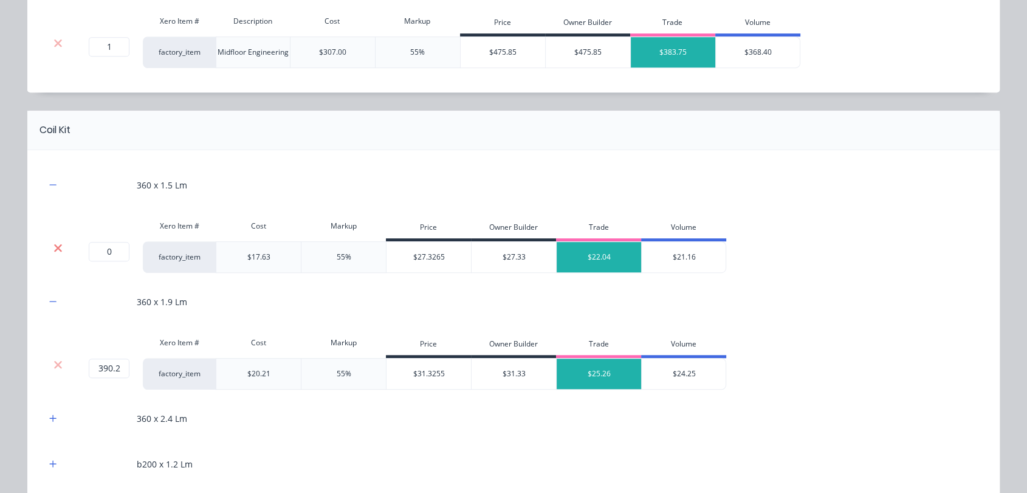
click at [54, 244] on icon at bounding box center [58, 248] width 8 height 8
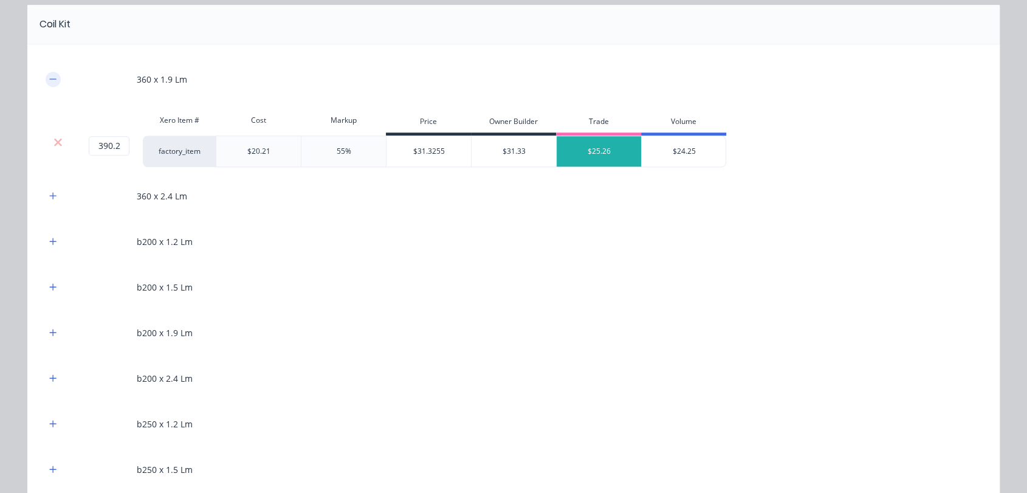
scroll to position [810, 0]
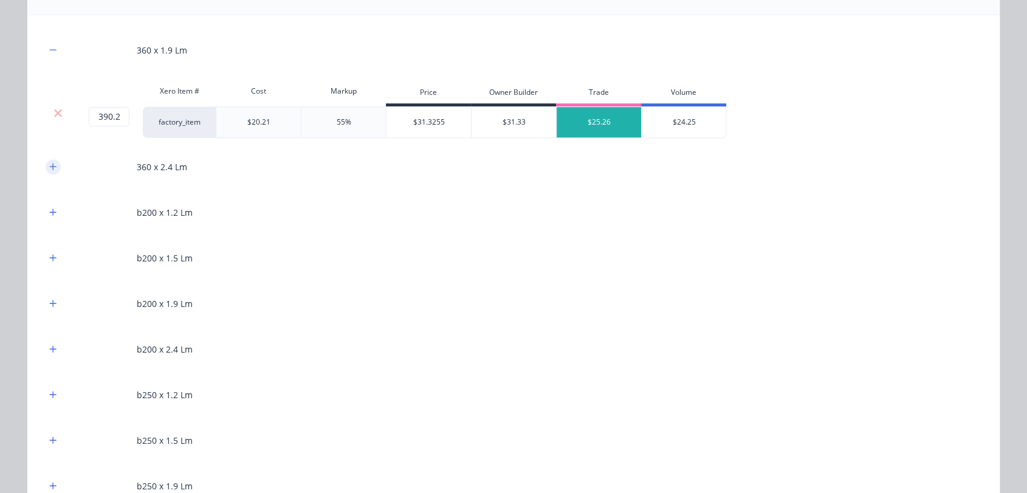
click at [49, 163] on icon "button" at bounding box center [52, 166] width 7 height 9
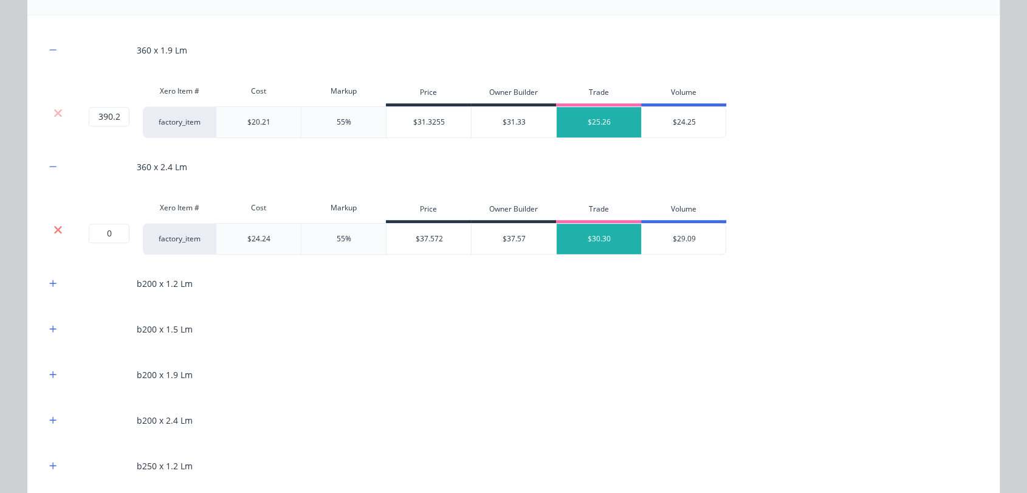
click at [53, 231] on icon at bounding box center [57, 230] width 9 height 12
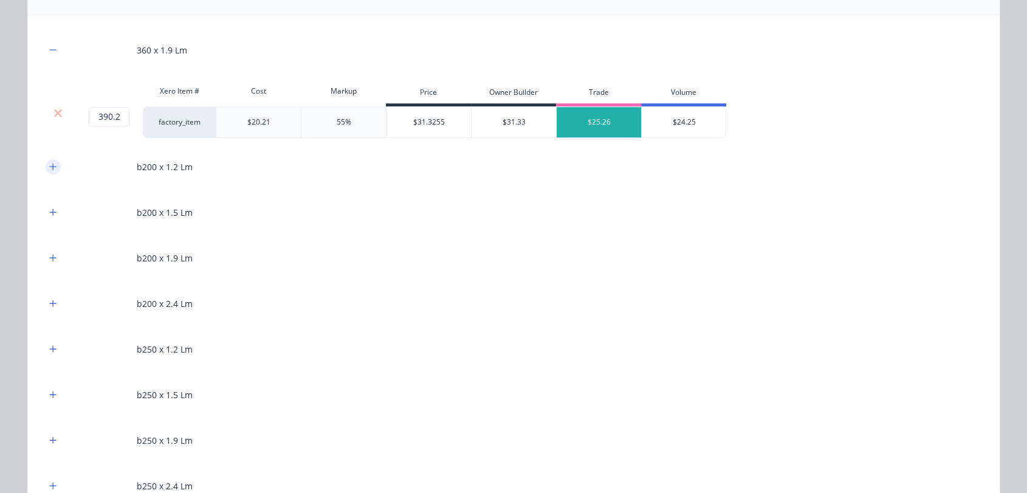
click at [50, 170] on button "button" at bounding box center [53, 166] width 15 height 15
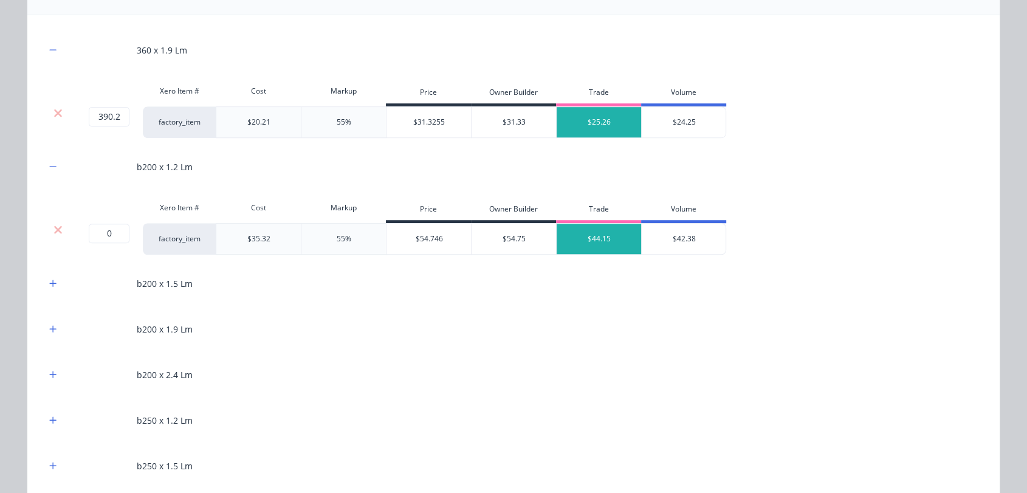
drag, startPoint x: 53, startPoint y: 227, endPoint x: 50, endPoint y: 182, distance: 44.5
click at [54, 226] on icon at bounding box center [58, 229] width 8 height 8
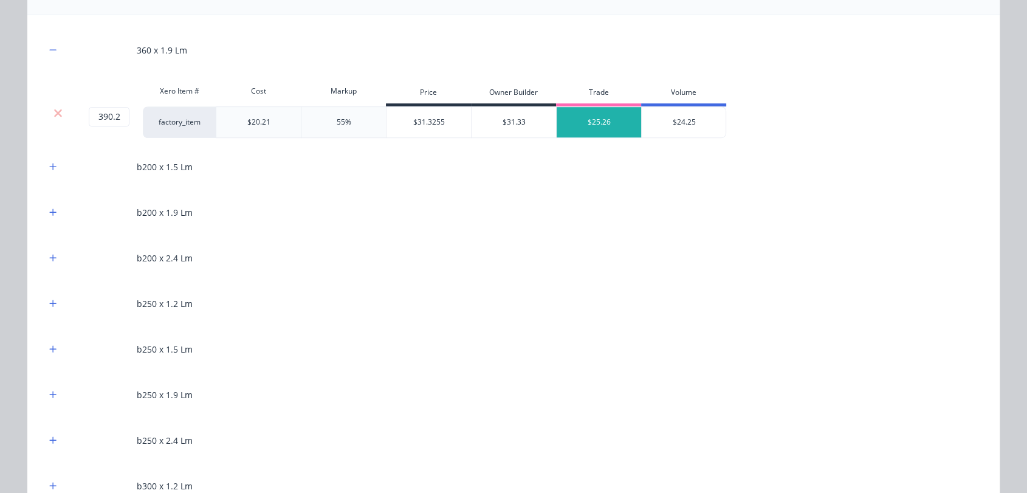
click at [50, 173] on div at bounding box center [53, 166] width 15 height 15
click at [50, 163] on icon "button" at bounding box center [52, 166] width 7 height 9
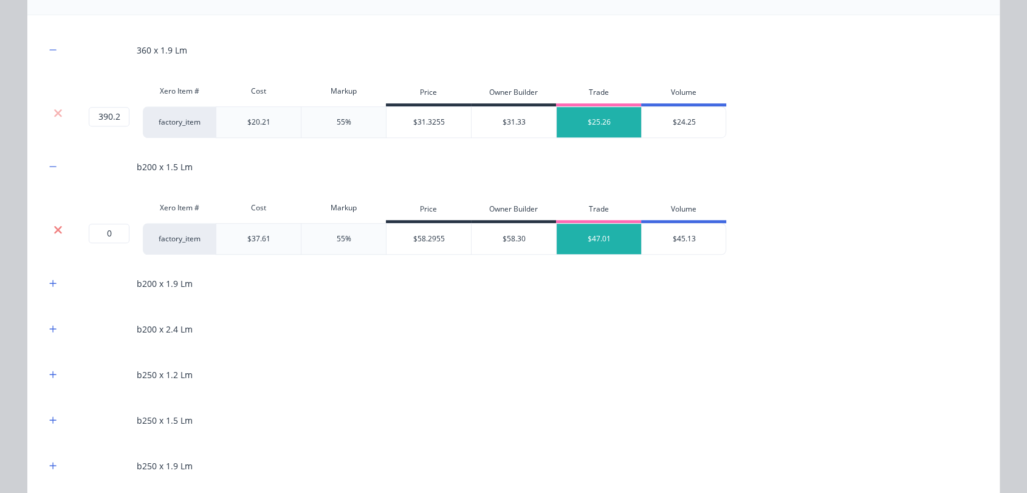
click at [54, 228] on icon at bounding box center [57, 230] width 9 height 12
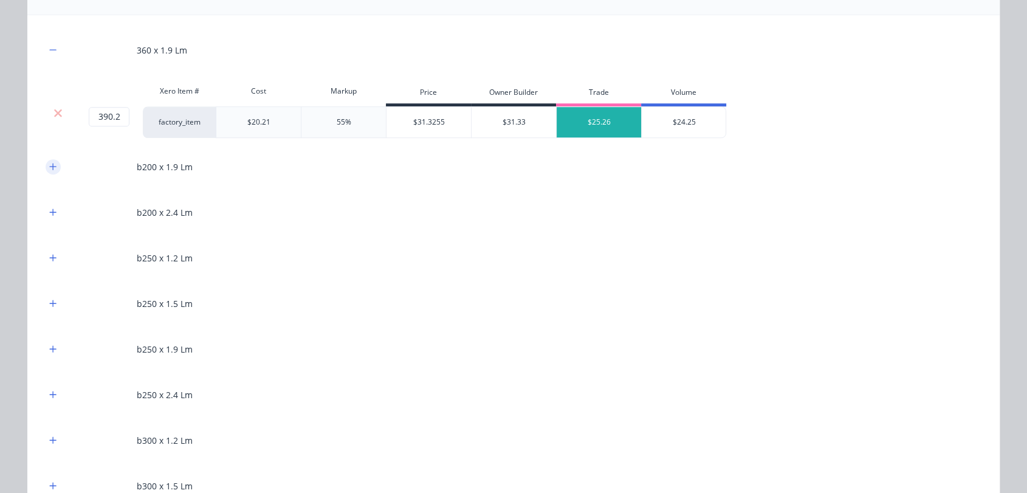
click at [52, 164] on button "button" at bounding box center [53, 166] width 15 height 15
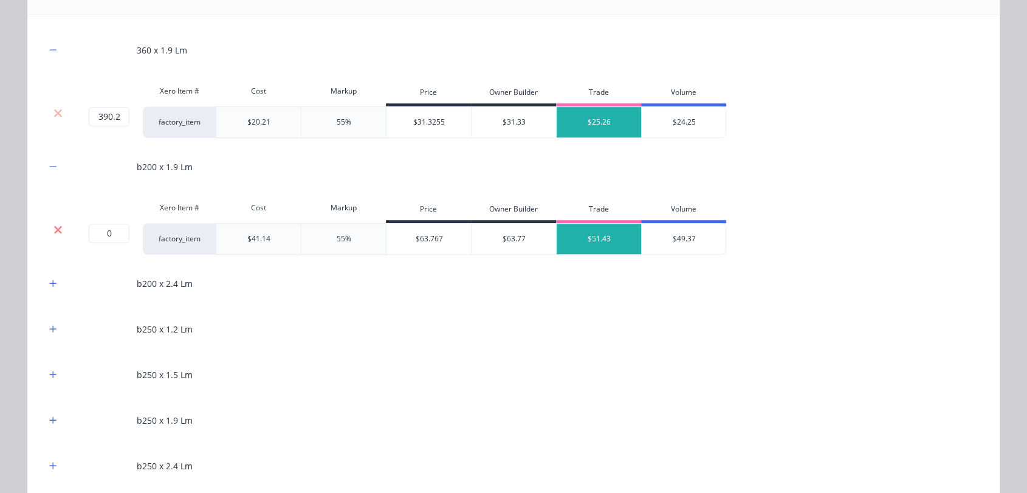
click at [54, 227] on icon at bounding box center [58, 229] width 8 height 8
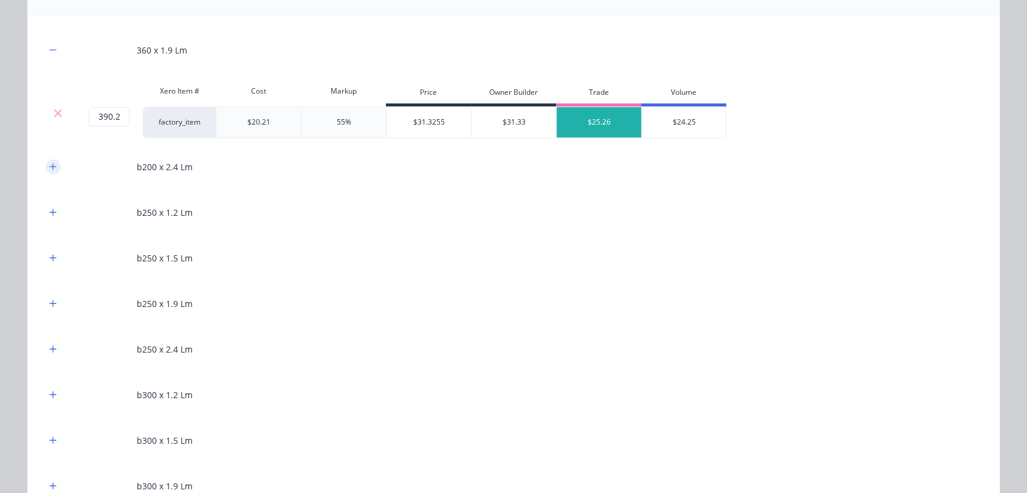
click at [47, 170] on button "button" at bounding box center [53, 166] width 15 height 15
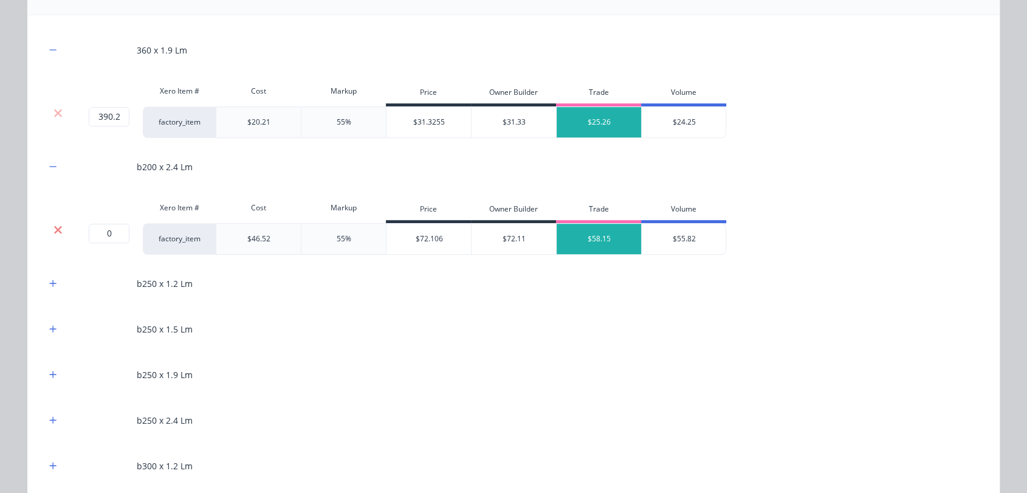
click at [55, 224] on icon at bounding box center [57, 230] width 9 height 12
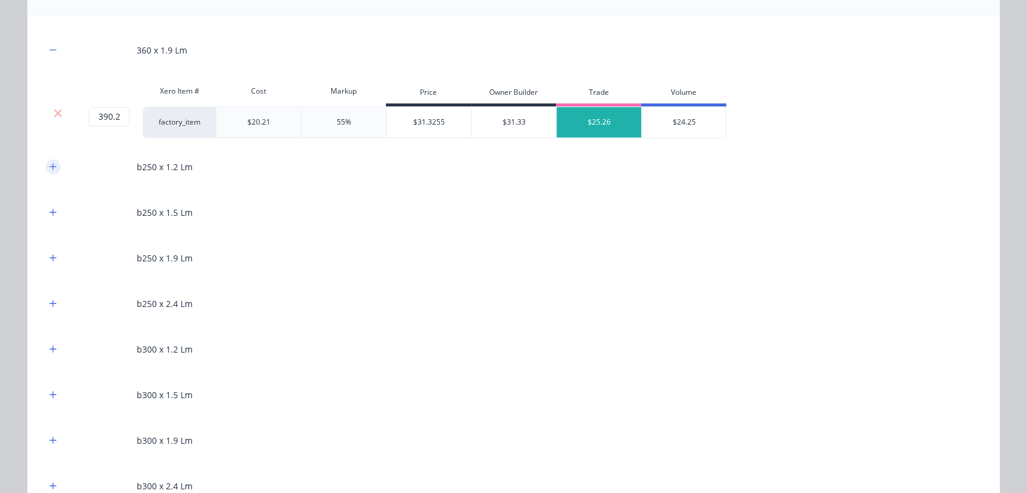
click at [50, 163] on icon "button" at bounding box center [53, 166] width 7 height 7
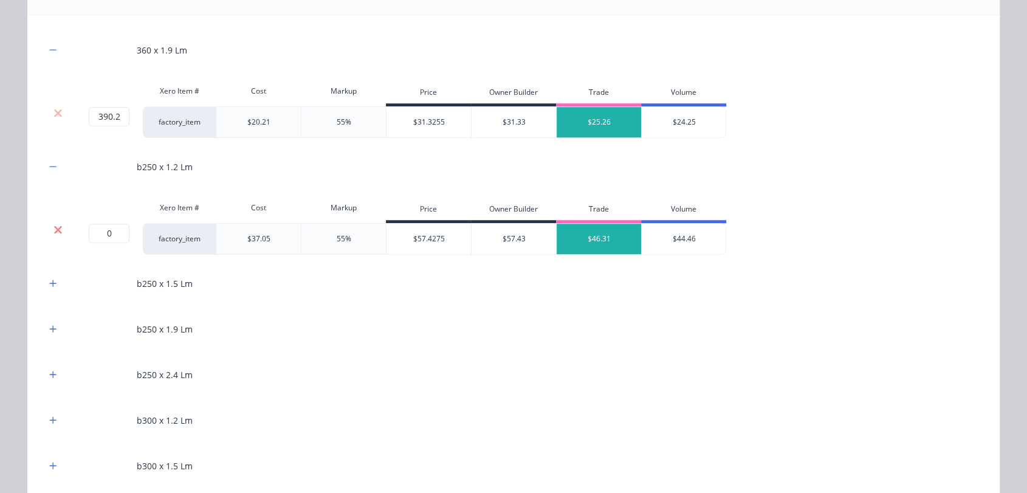
click at [55, 232] on icon at bounding box center [58, 229] width 8 height 8
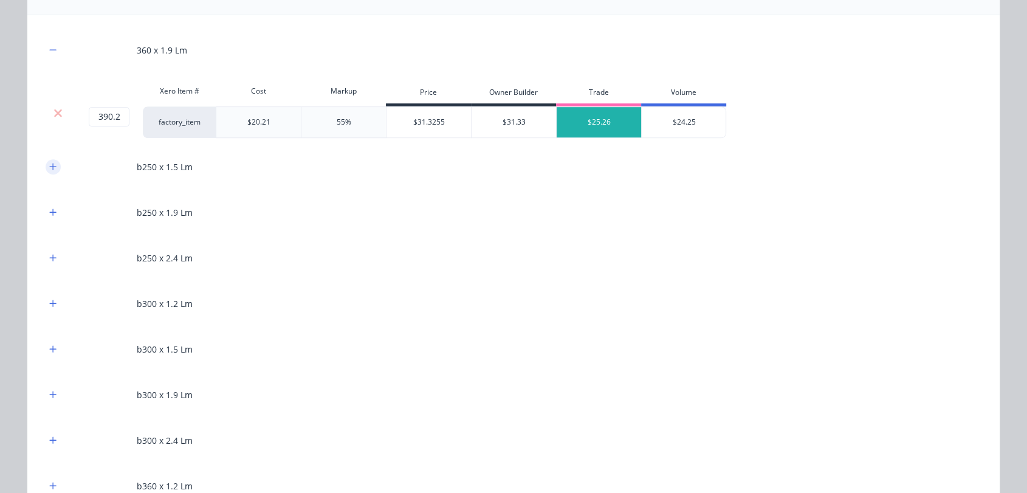
click at [50, 170] on button "button" at bounding box center [53, 166] width 15 height 15
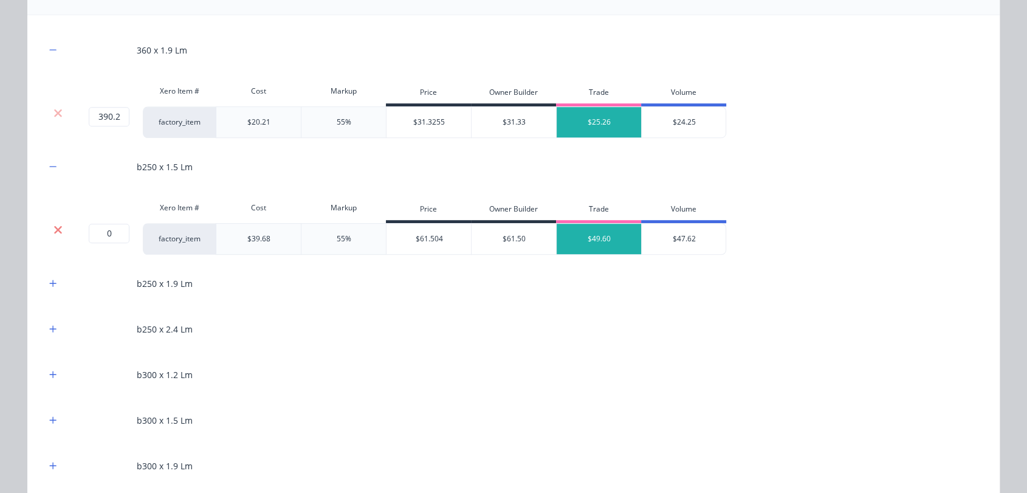
click at [55, 227] on icon at bounding box center [57, 230] width 9 height 12
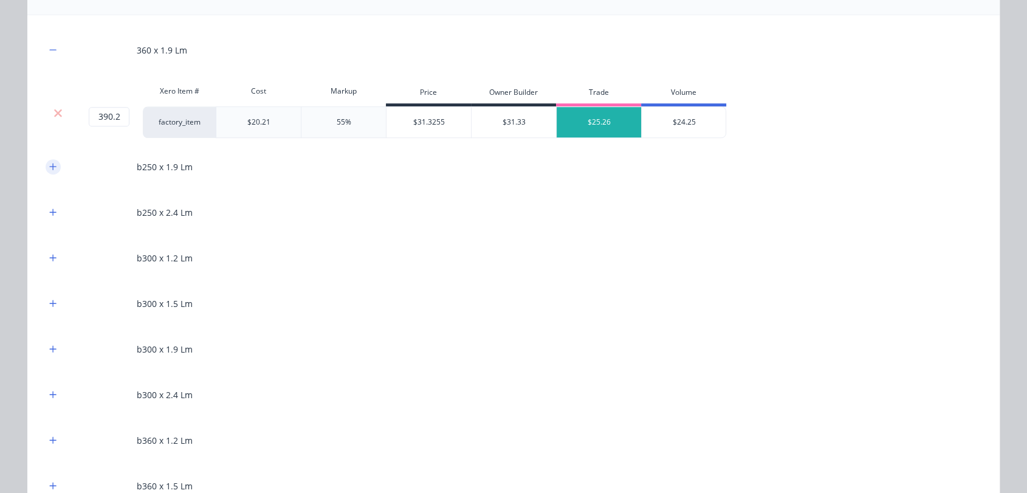
click at [53, 162] on button "button" at bounding box center [53, 166] width 15 height 15
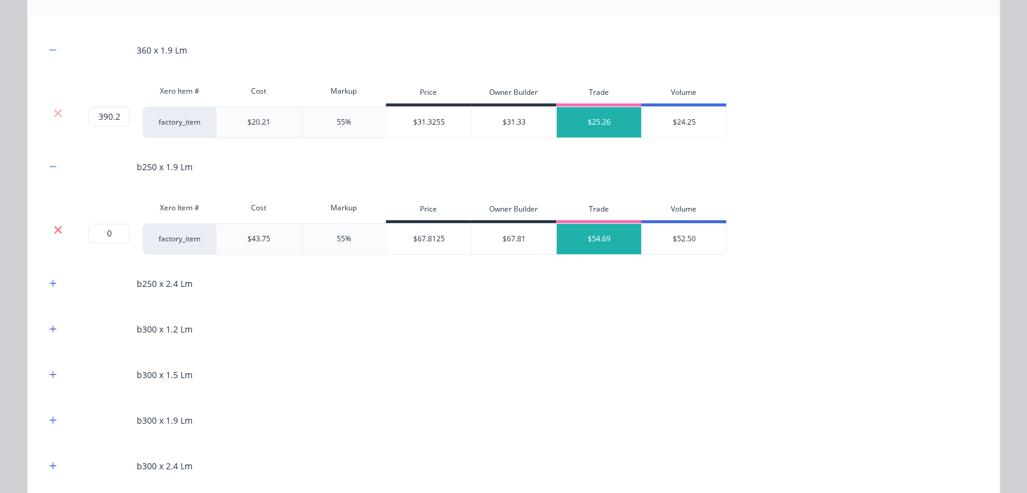
click at [54, 227] on icon at bounding box center [58, 229] width 8 height 8
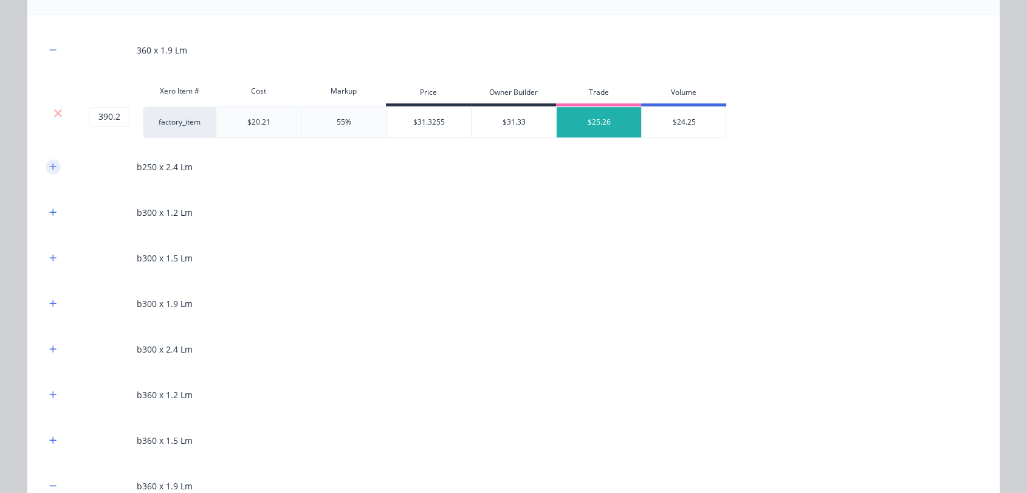
click at [49, 167] on icon "button" at bounding box center [52, 166] width 7 height 9
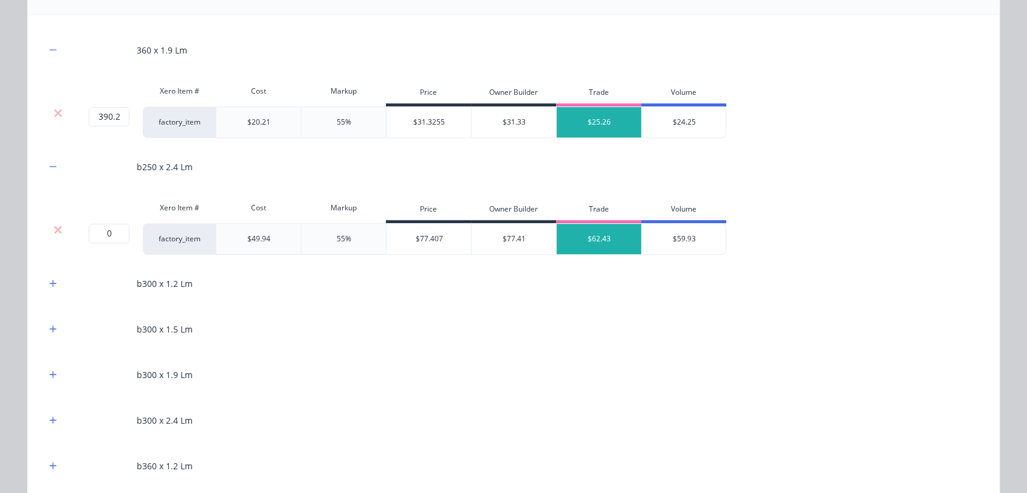
drag, startPoint x: 53, startPoint y: 229, endPoint x: 53, endPoint y: 193, distance: 35.9
click at [54, 229] on icon at bounding box center [58, 229] width 8 height 8
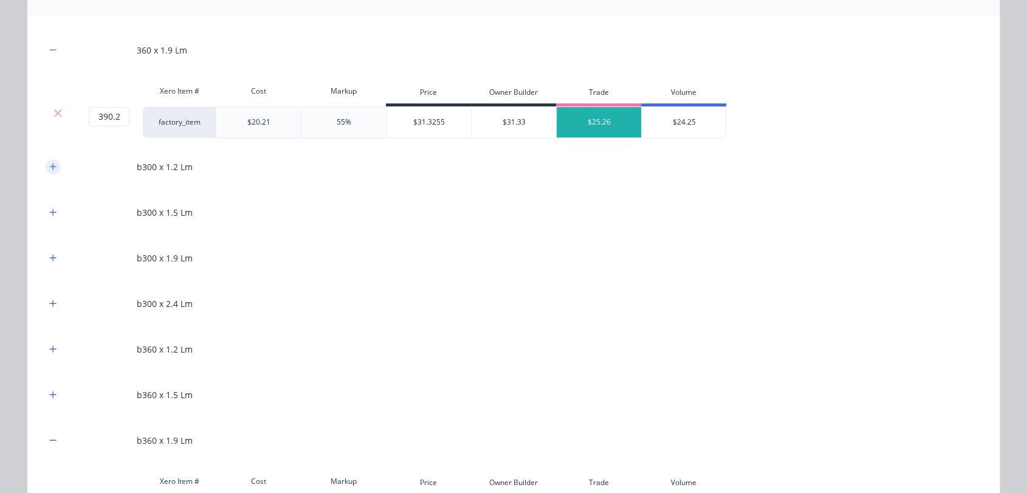
click at [53, 163] on button "button" at bounding box center [53, 166] width 15 height 15
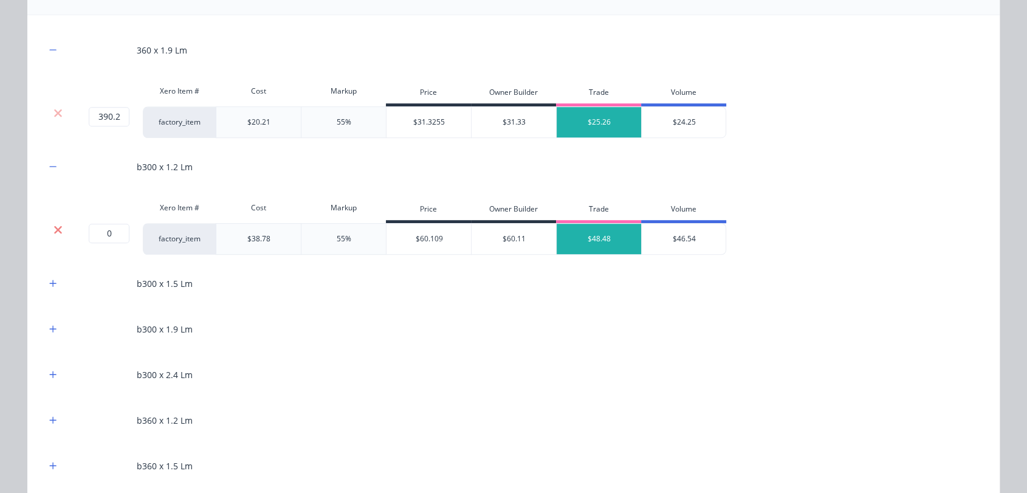
click at [53, 225] on icon at bounding box center [57, 230] width 9 height 12
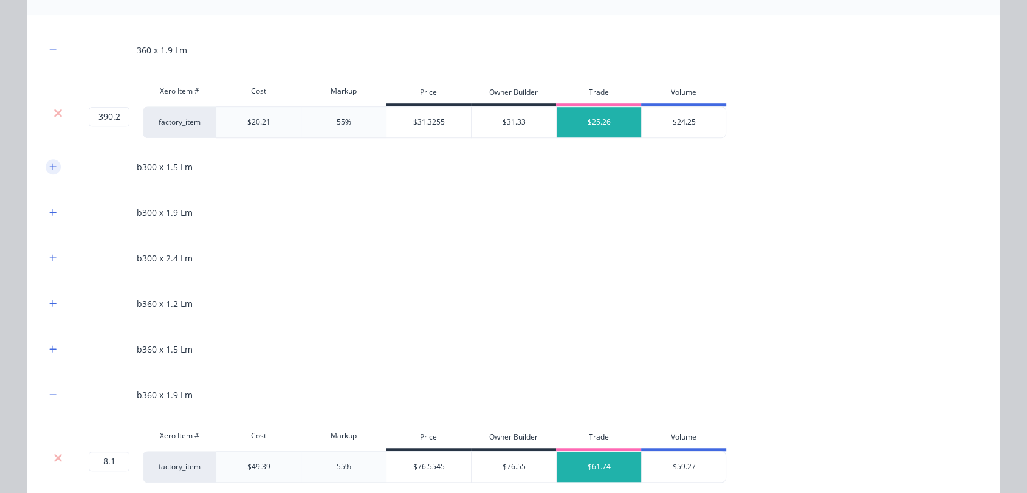
click at [50, 162] on icon "button" at bounding box center [52, 166] width 7 height 9
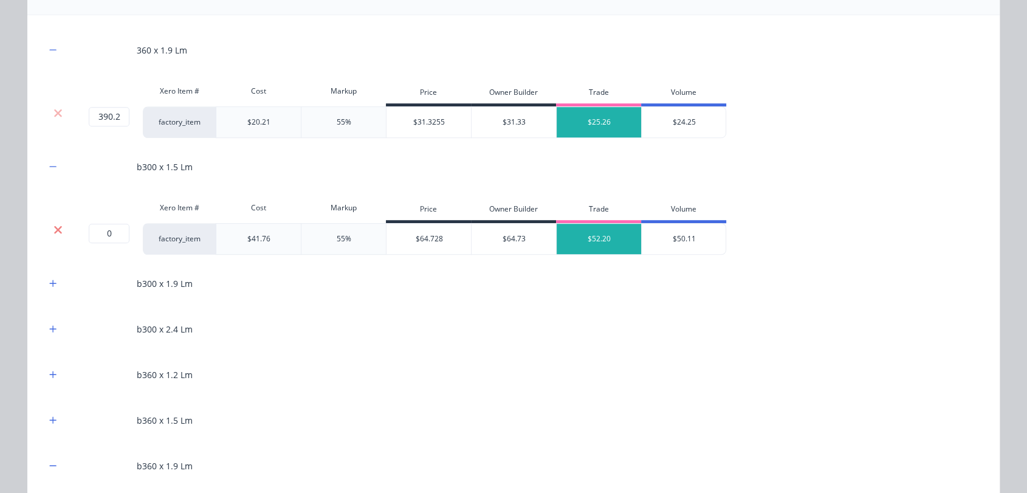
click at [53, 225] on icon at bounding box center [57, 230] width 9 height 12
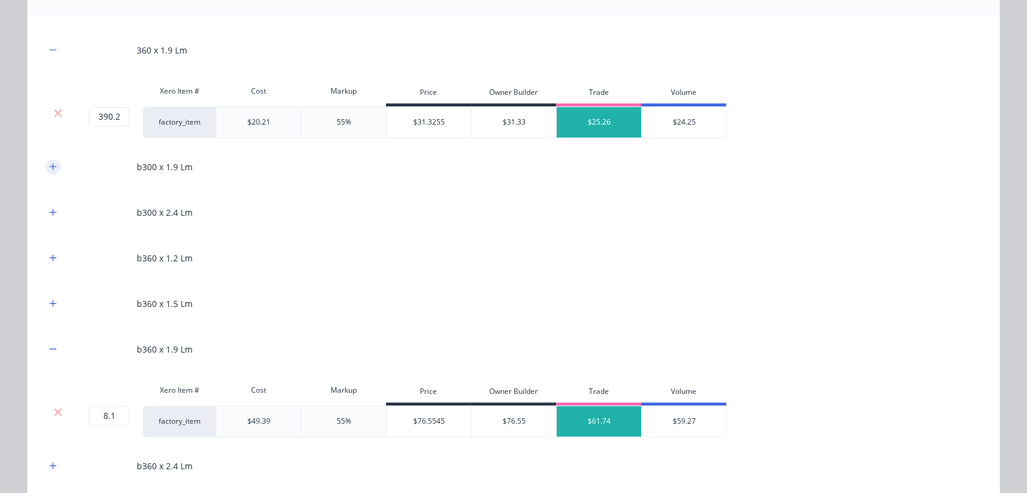
click at [50, 165] on icon "button" at bounding box center [53, 166] width 7 height 7
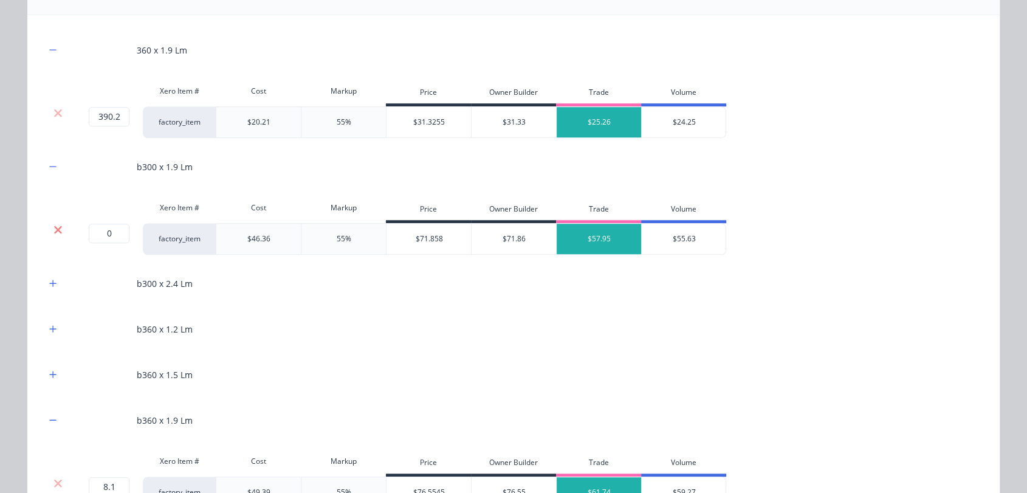
click at [53, 224] on icon at bounding box center [57, 230] width 9 height 12
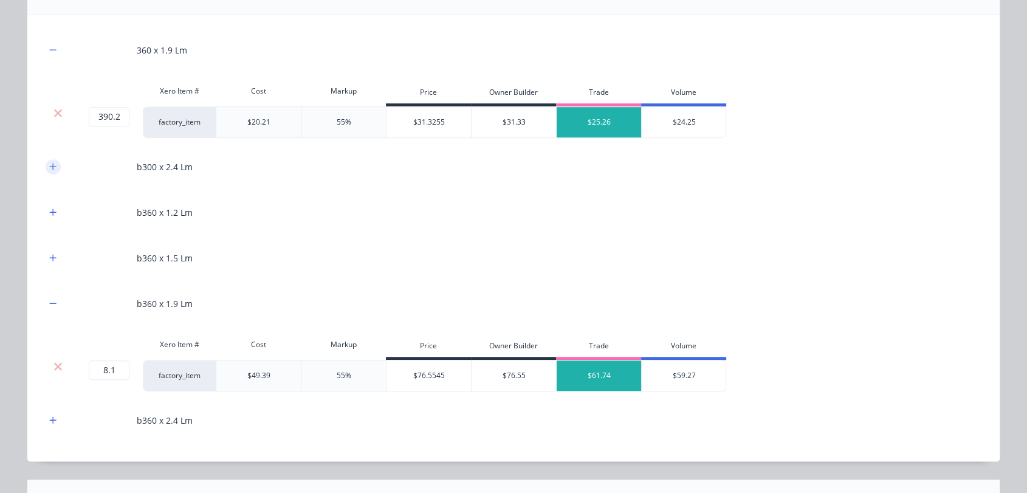
click at [52, 160] on button "button" at bounding box center [53, 166] width 15 height 15
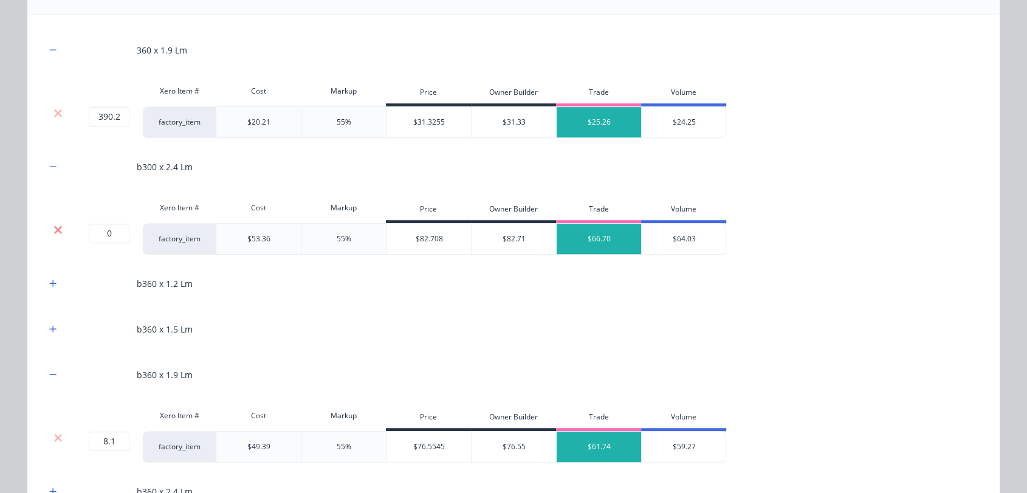
click at [54, 224] on icon at bounding box center [57, 230] width 9 height 12
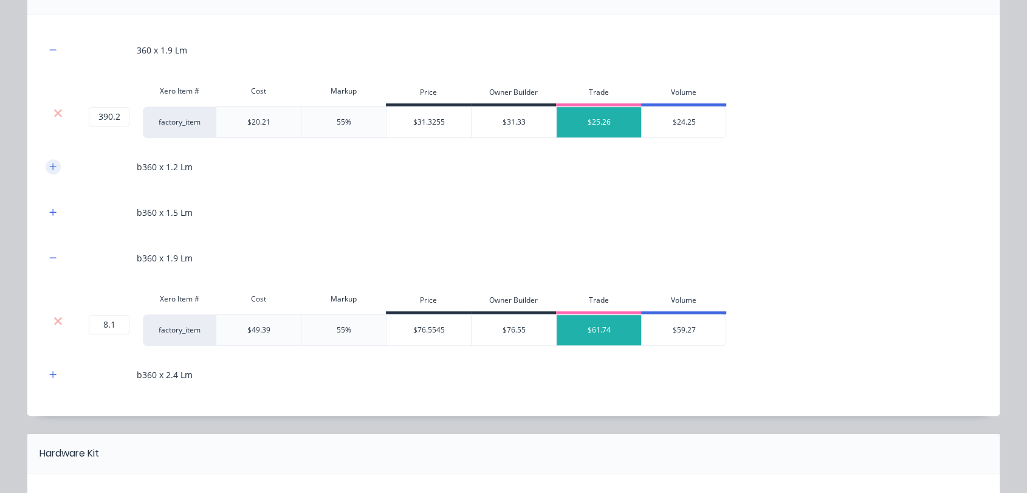
click at [53, 170] on button "button" at bounding box center [53, 166] width 15 height 15
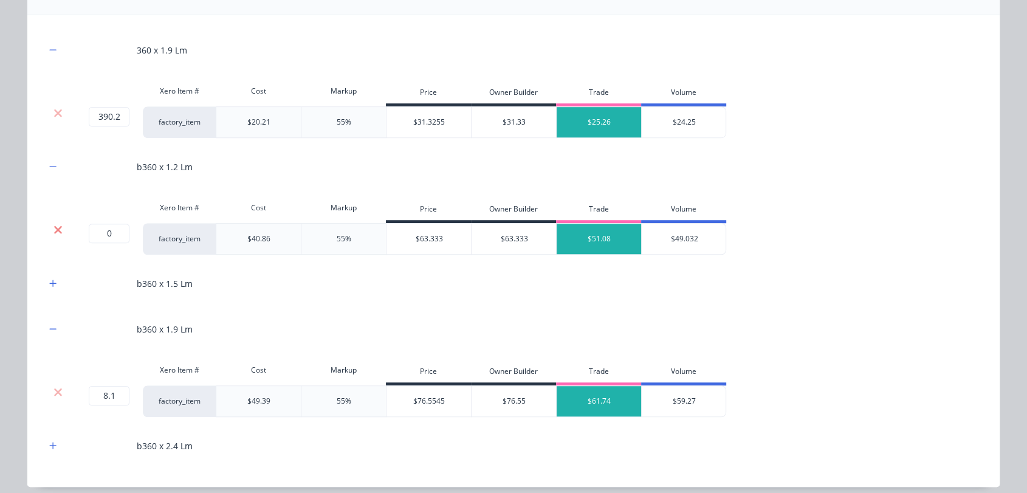
click at [55, 224] on icon at bounding box center [57, 230] width 9 height 12
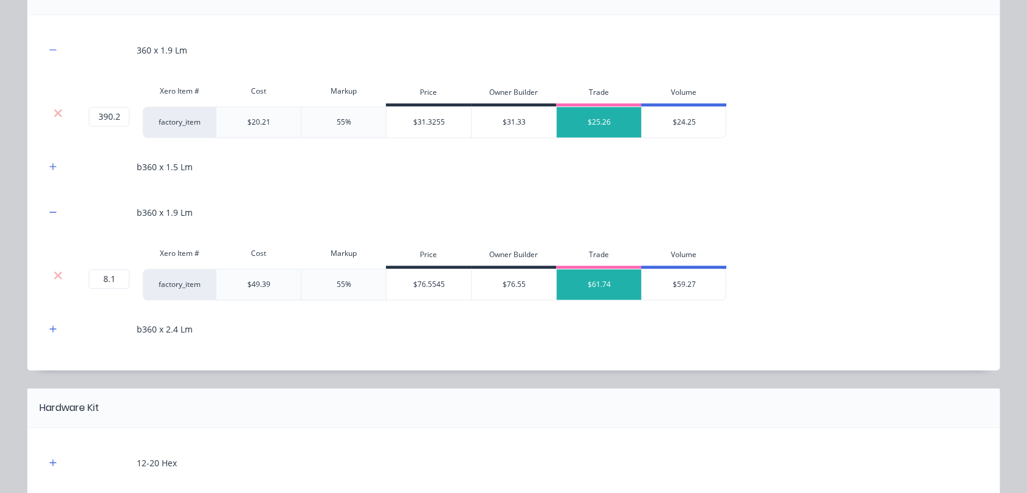
click at [52, 154] on div "b360 x 1.5 Lm" at bounding box center [514, 166] width 936 height 33
click at [52, 169] on button "button" at bounding box center [53, 166] width 15 height 15
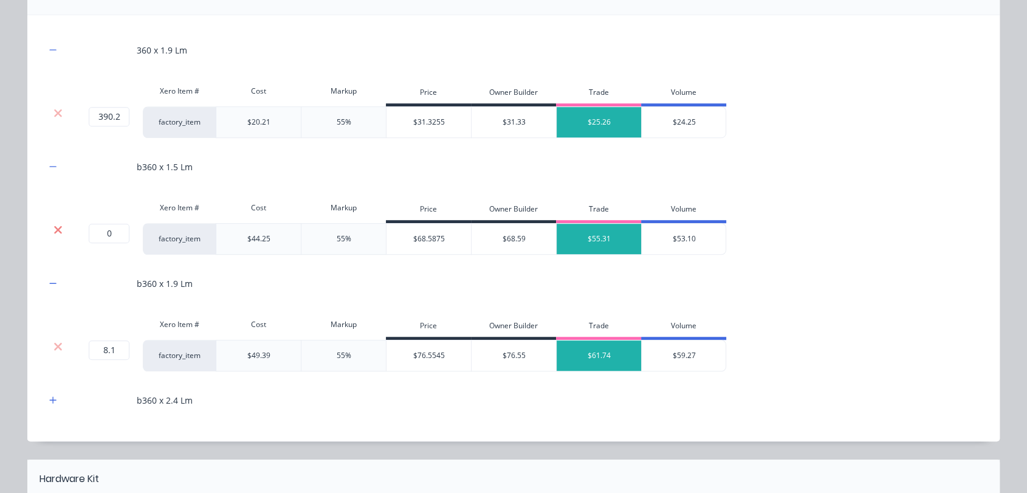
click at [53, 224] on icon at bounding box center [57, 230] width 9 height 12
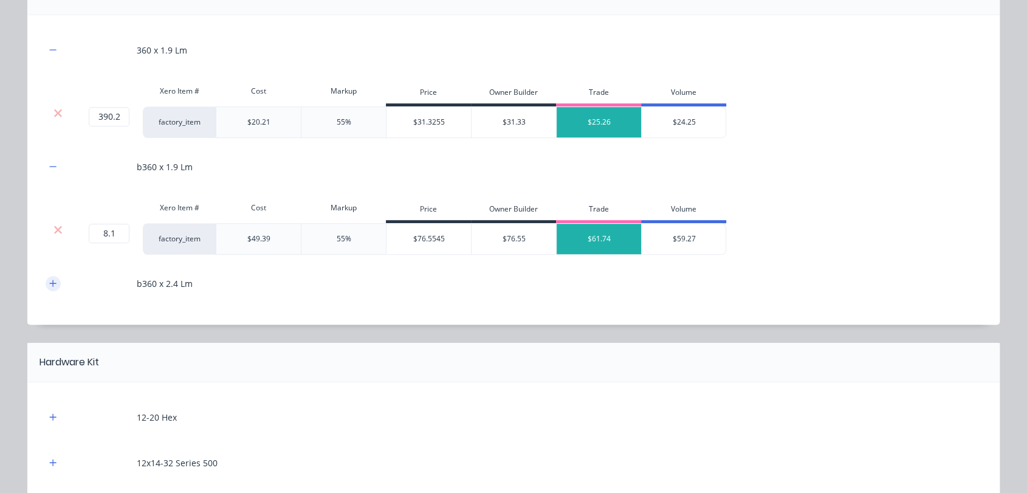
click at [49, 283] on icon "button" at bounding box center [52, 283] width 7 height 9
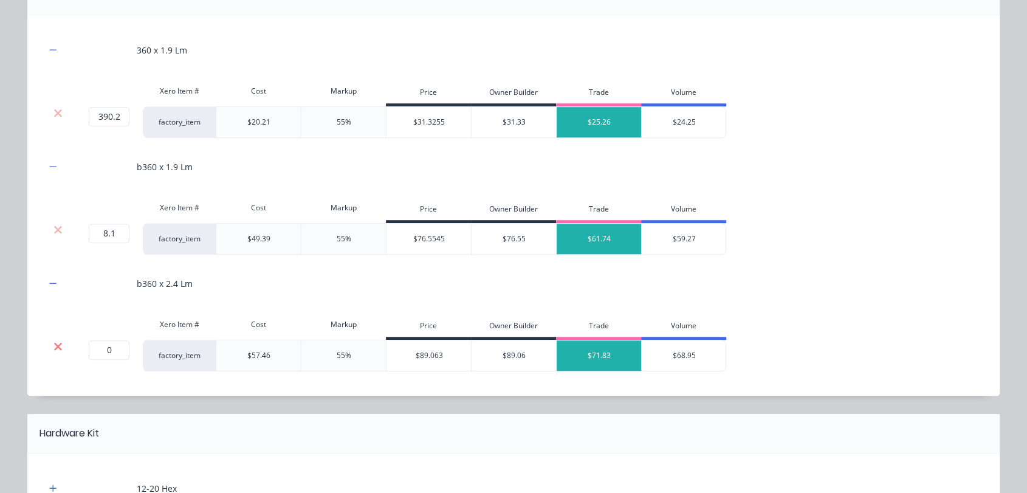
click at [54, 346] on icon at bounding box center [58, 346] width 8 height 8
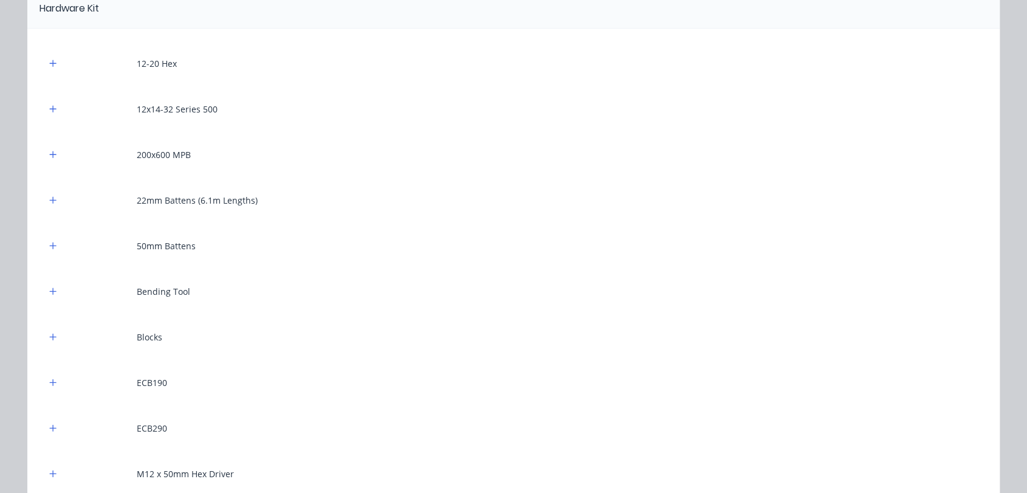
scroll to position [1148, 0]
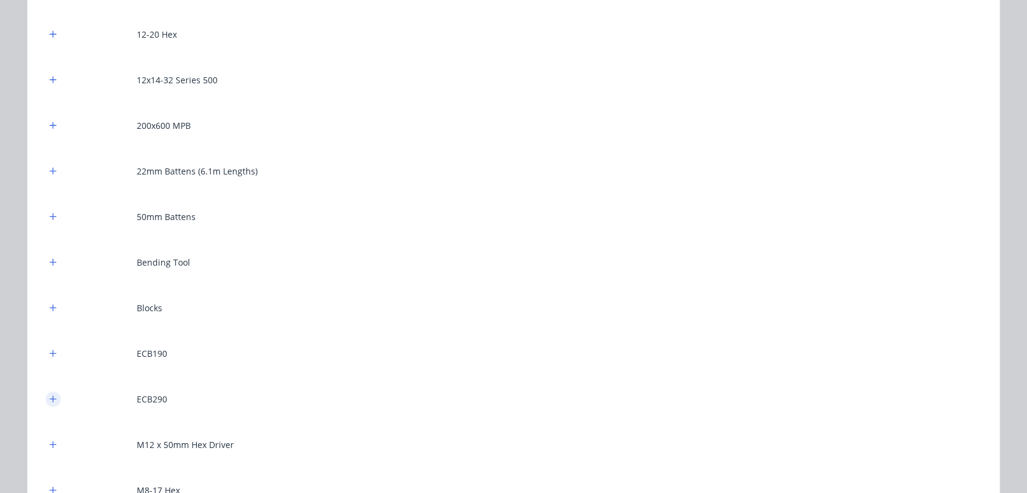
click at [50, 397] on icon "button" at bounding box center [53, 398] width 7 height 7
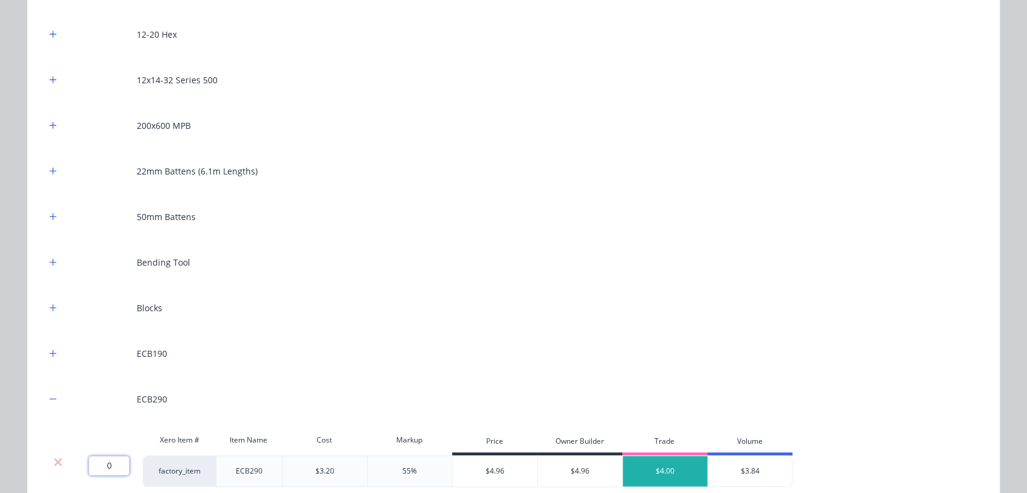
click at [114, 460] on input "0" at bounding box center [109, 465] width 41 height 19
type input "16"
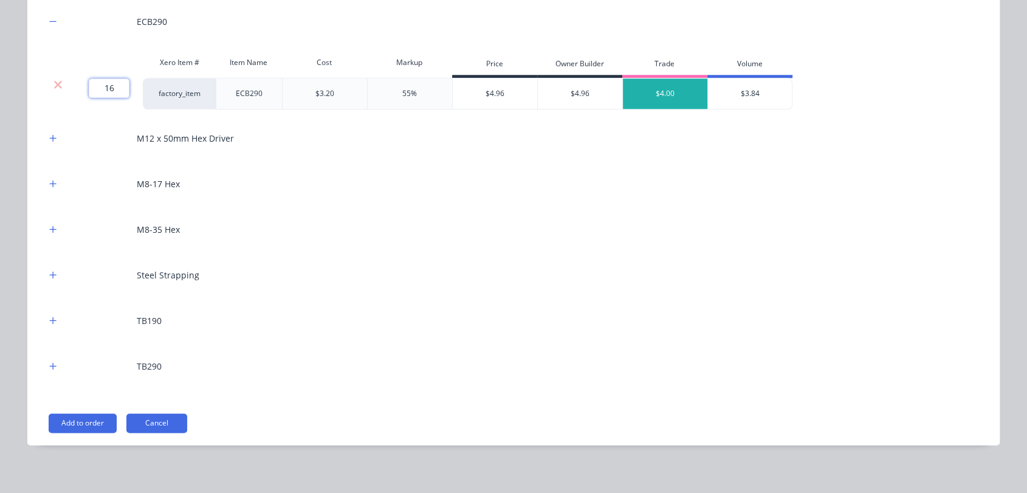
scroll to position [1529, 0]
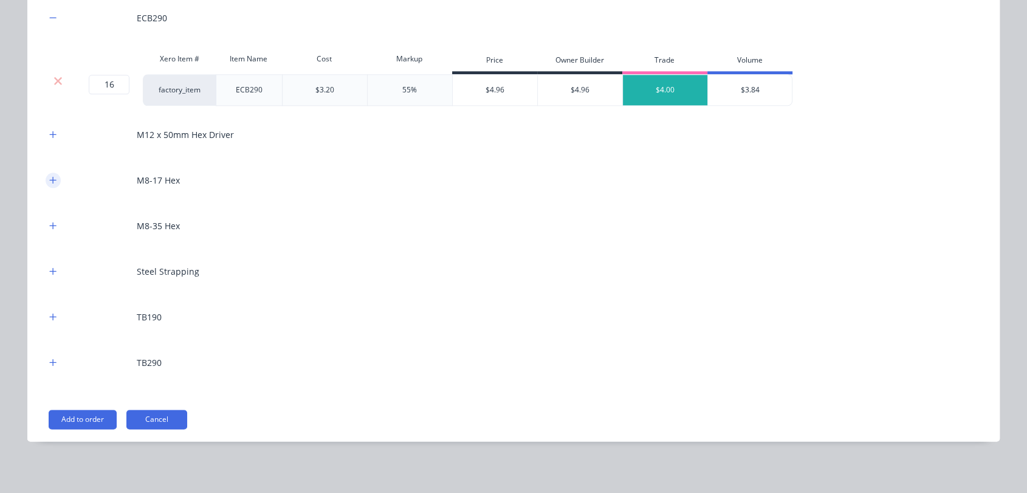
click at [49, 177] on icon "button" at bounding box center [52, 180] width 7 height 9
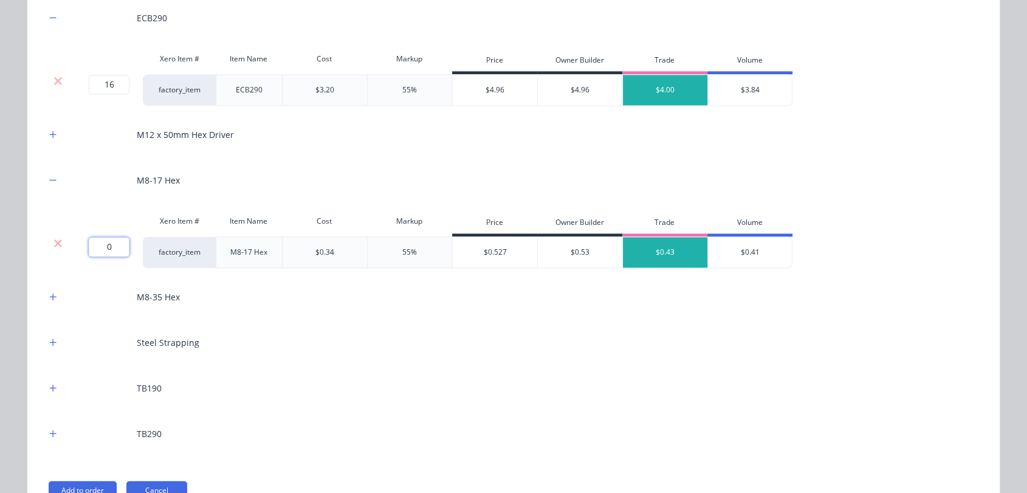
click at [112, 253] on input "0" at bounding box center [109, 246] width 41 height 19
type input "700"
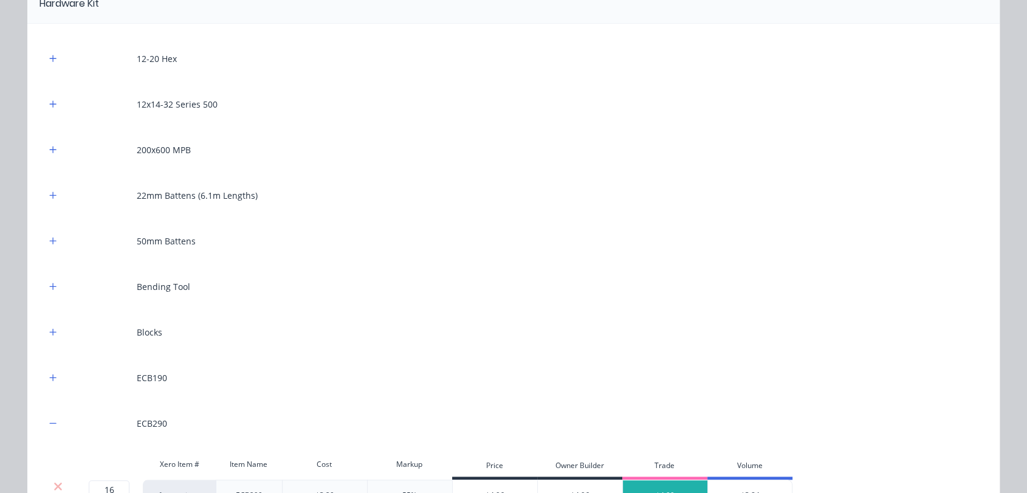
scroll to position [988, 0]
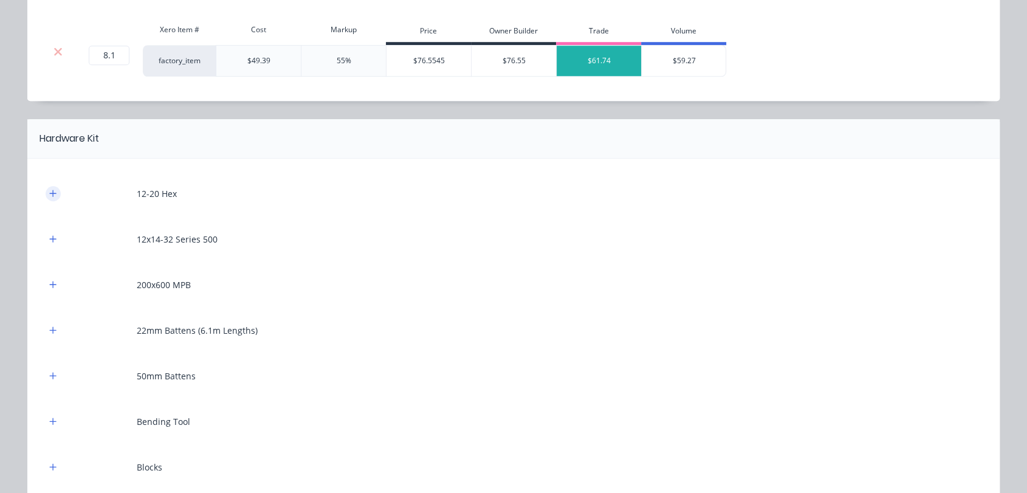
click at [53, 187] on button "button" at bounding box center [53, 193] width 15 height 15
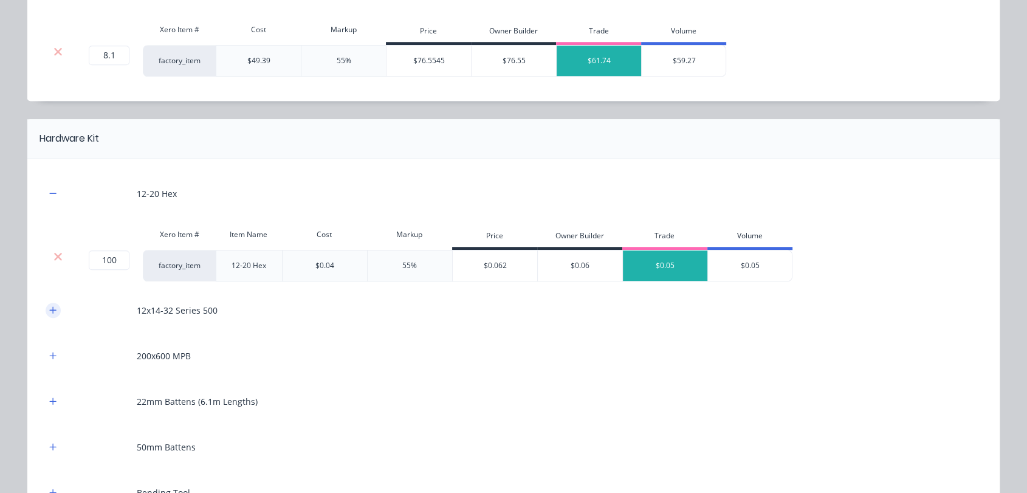
click at [46, 310] on button "button" at bounding box center [53, 310] width 15 height 15
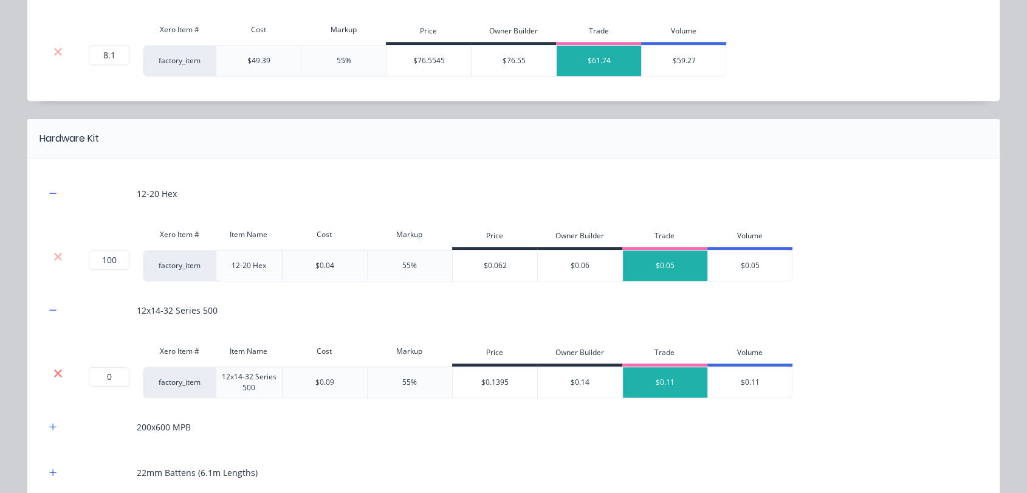
click at [53, 371] on icon at bounding box center [57, 373] width 9 height 12
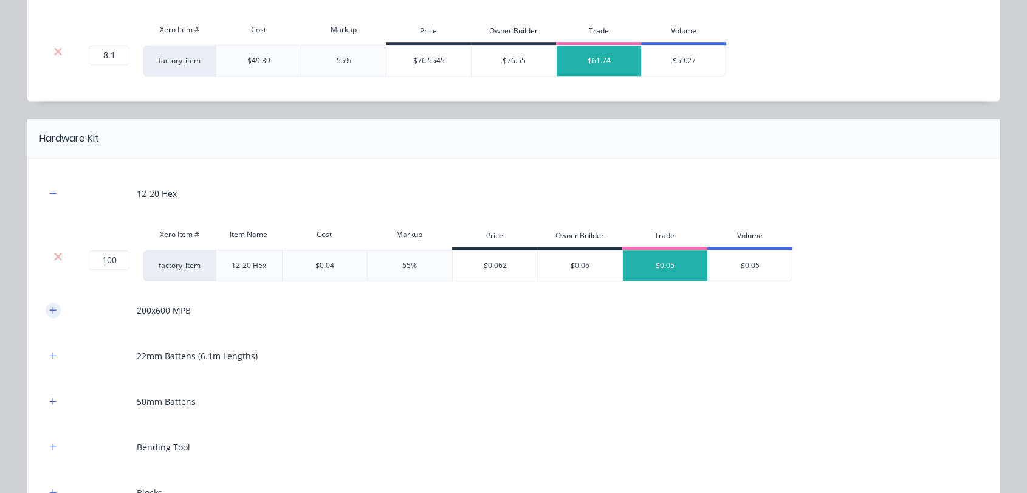
click at [49, 306] on icon "button" at bounding box center [52, 310] width 7 height 9
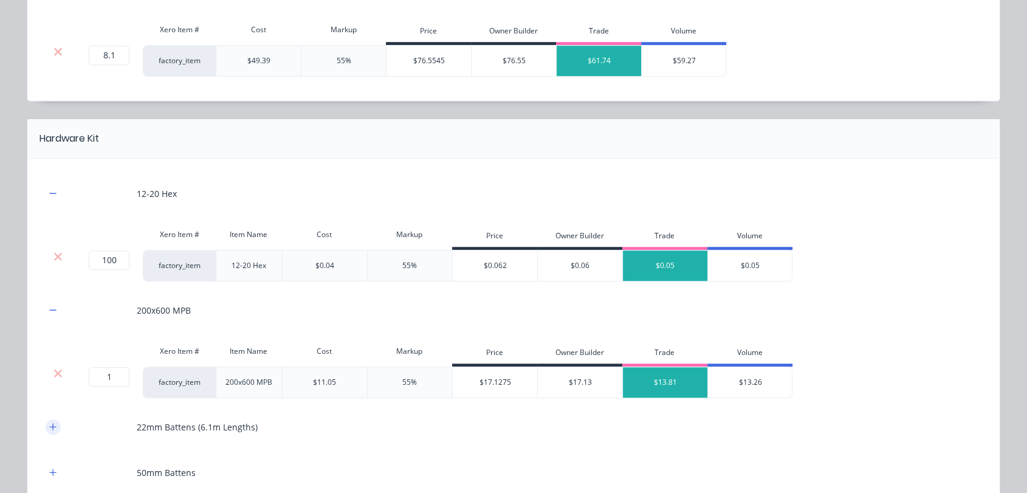
click at [49, 424] on icon "button" at bounding box center [52, 426] width 7 height 9
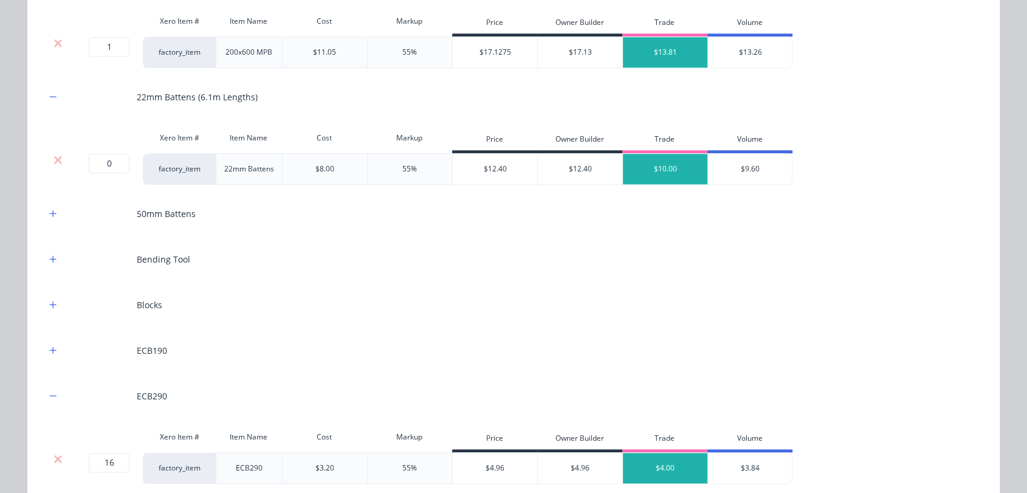
scroll to position [1326, 0]
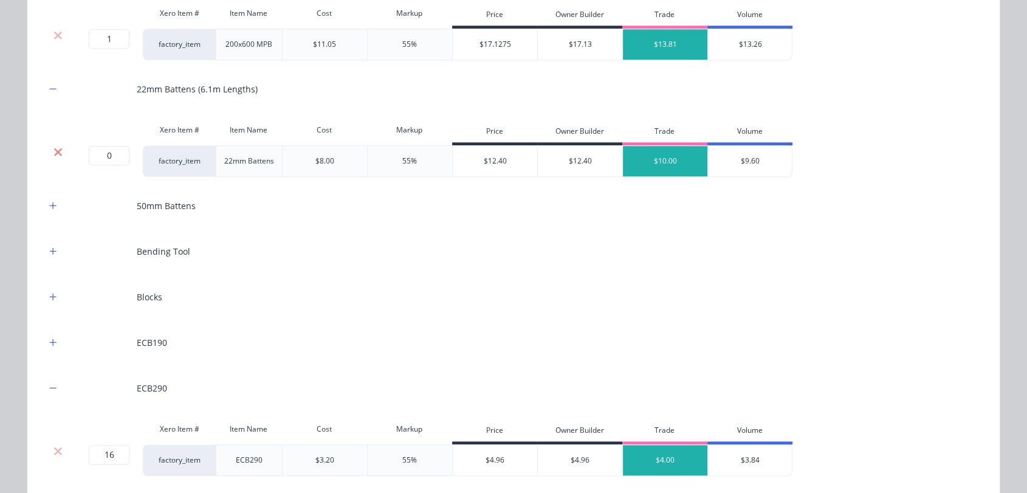
click at [53, 149] on icon at bounding box center [57, 152] width 9 height 12
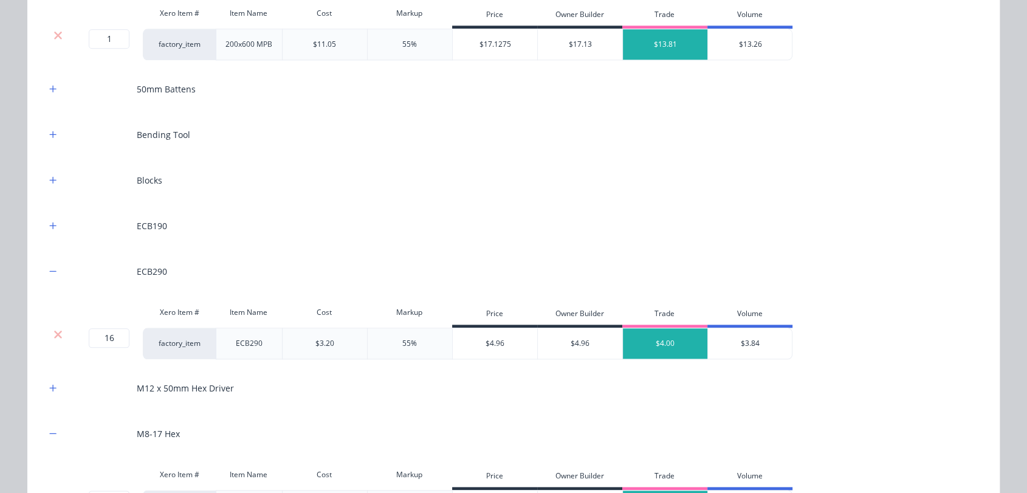
click at [49, 97] on div "50mm Battens" at bounding box center [514, 88] width 936 height 33
click at [49, 84] on icon "button" at bounding box center [52, 88] width 7 height 9
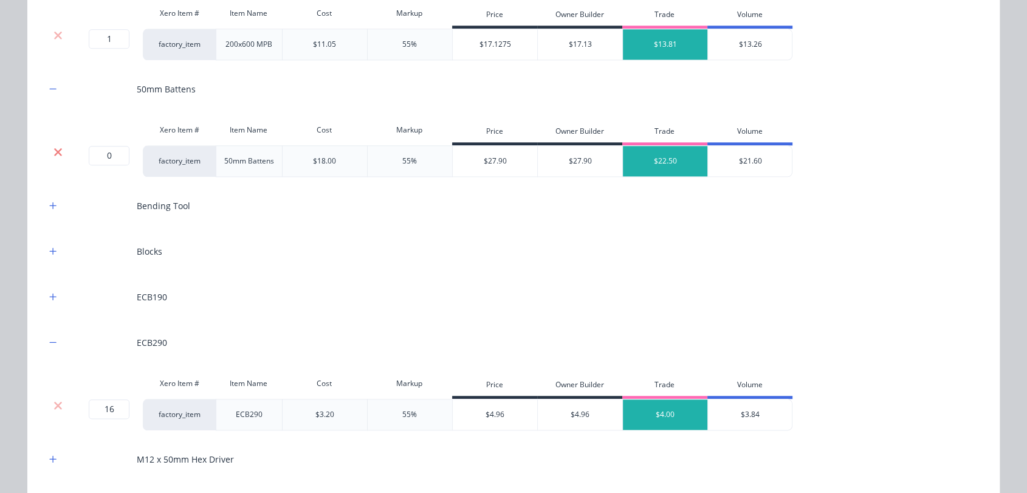
click at [53, 147] on icon at bounding box center [57, 152] width 9 height 12
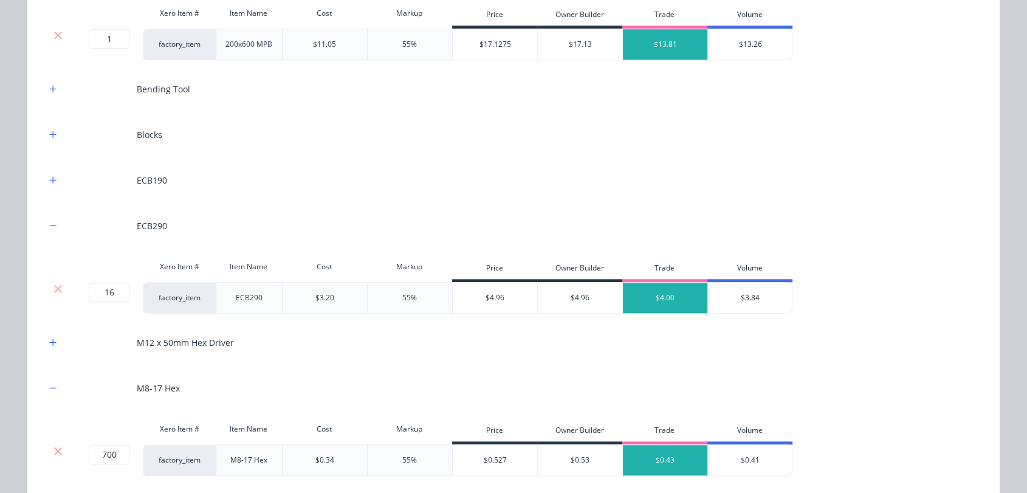
click at [52, 79] on div "Bending Tool" at bounding box center [514, 88] width 936 height 33
click at [50, 84] on icon "button" at bounding box center [52, 88] width 7 height 9
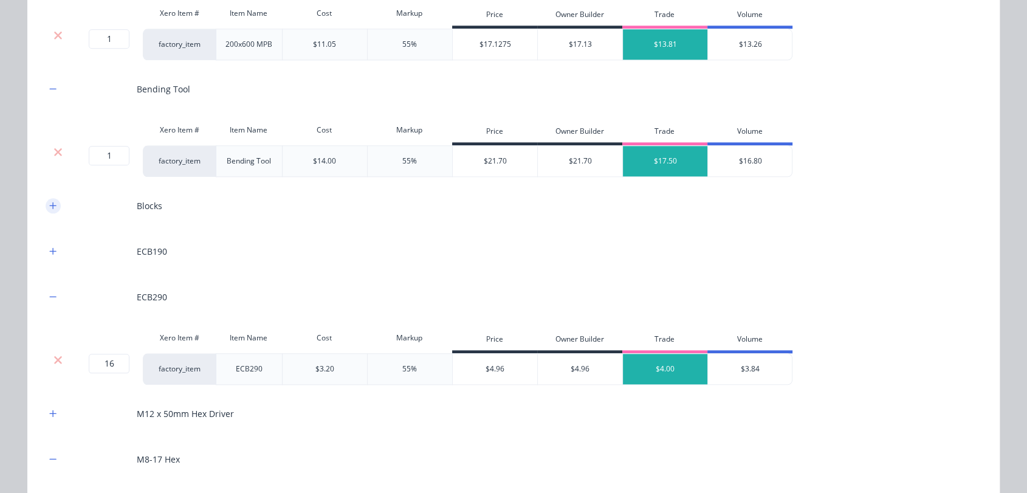
click at [49, 205] on icon "button" at bounding box center [52, 205] width 7 height 9
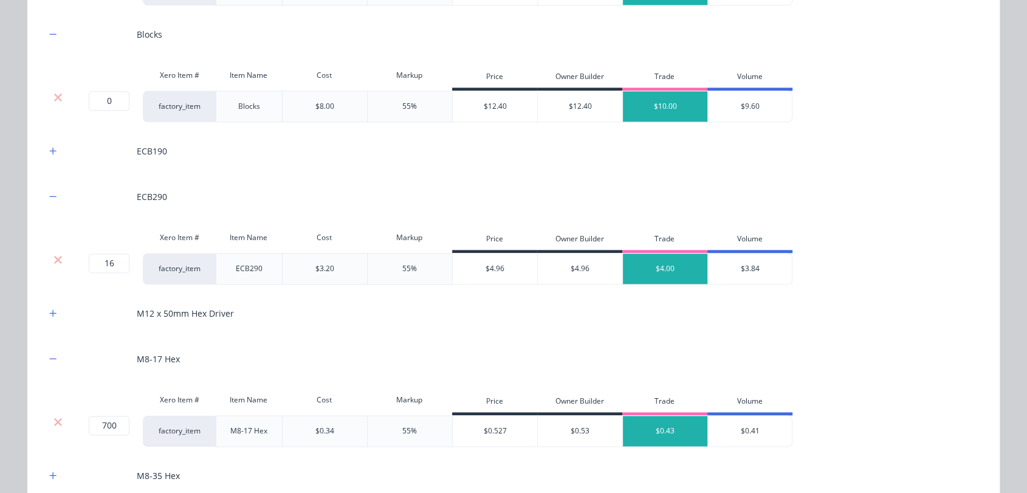
scroll to position [1529, 0]
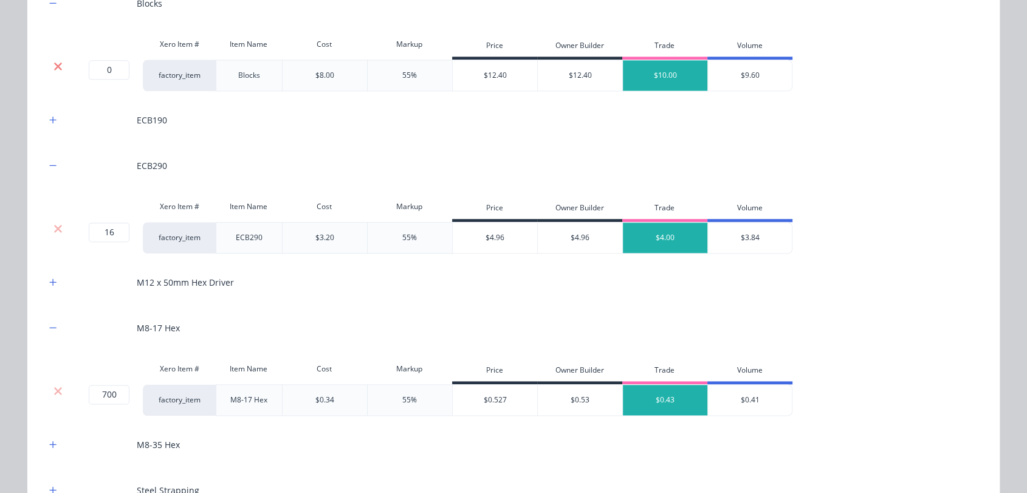
click at [53, 64] on icon at bounding box center [57, 66] width 9 height 12
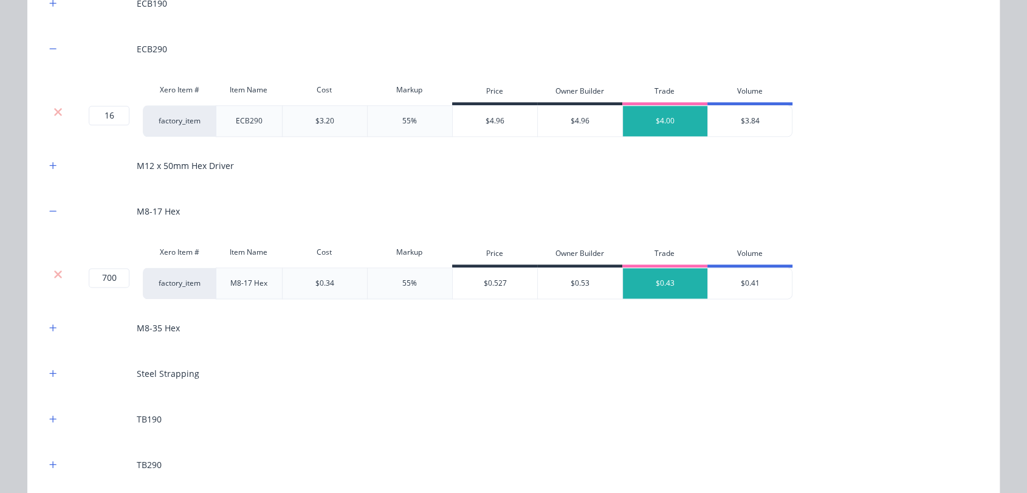
scroll to position [1412, 0]
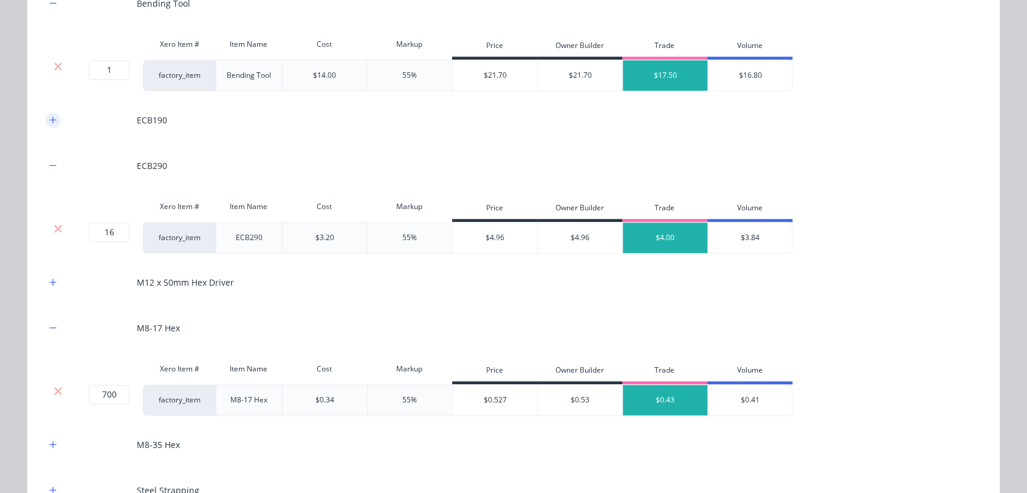
click at [49, 115] on icon "button" at bounding box center [52, 119] width 7 height 9
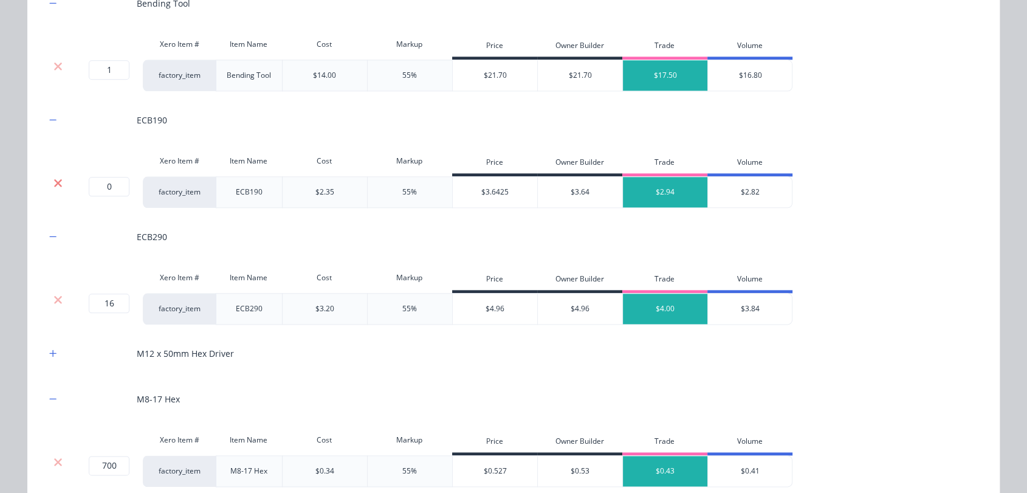
click at [53, 182] on icon at bounding box center [57, 183] width 9 height 12
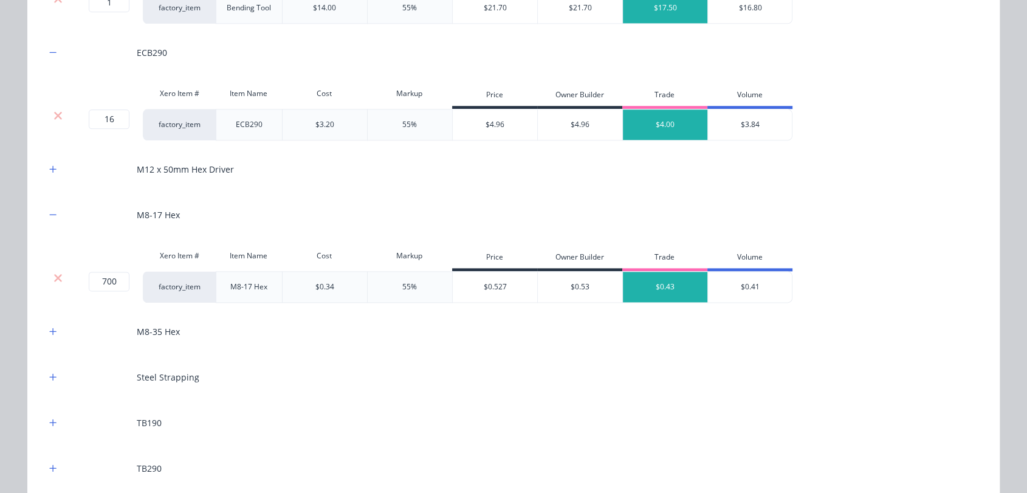
scroll to position [1547, 0]
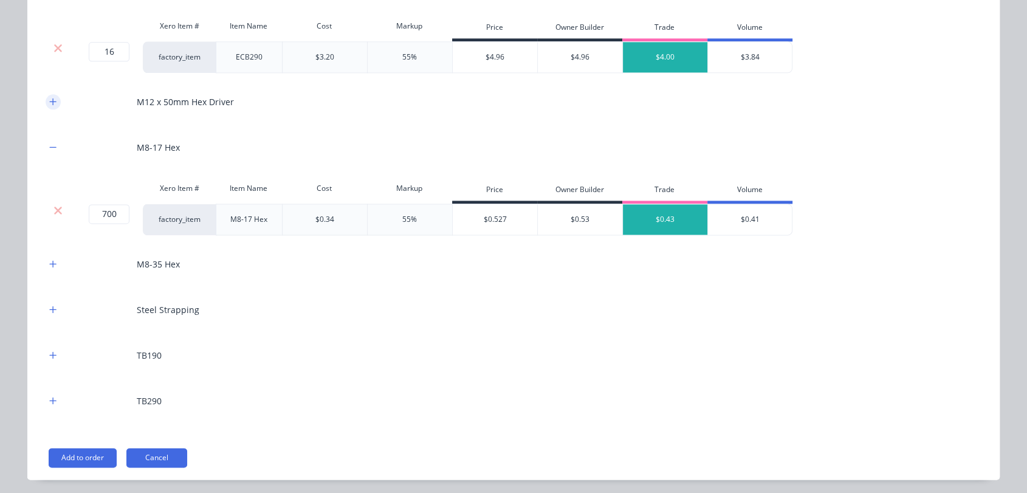
click at [49, 103] on icon "button" at bounding box center [52, 101] width 7 height 9
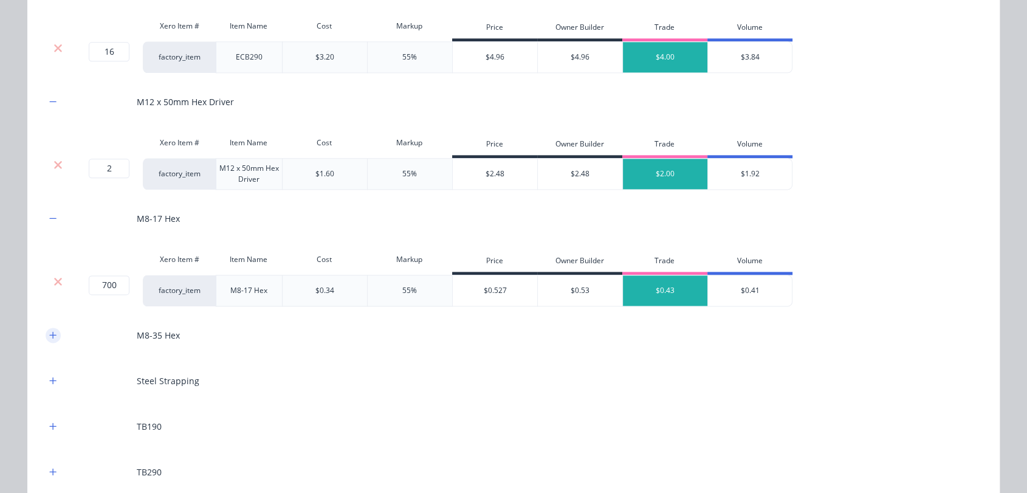
click at [46, 332] on button "button" at bounding box center [53, 335] width 15 height 15
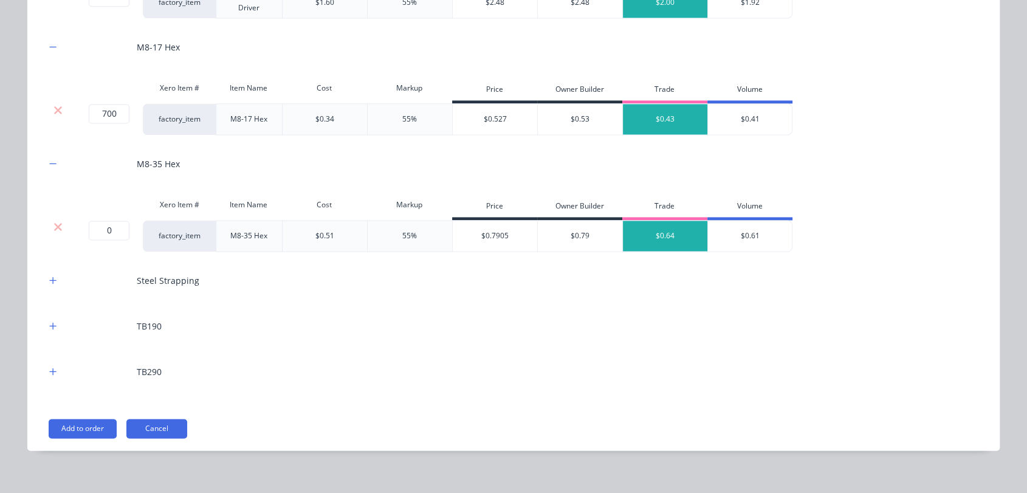
scroll to position [1726, 0]
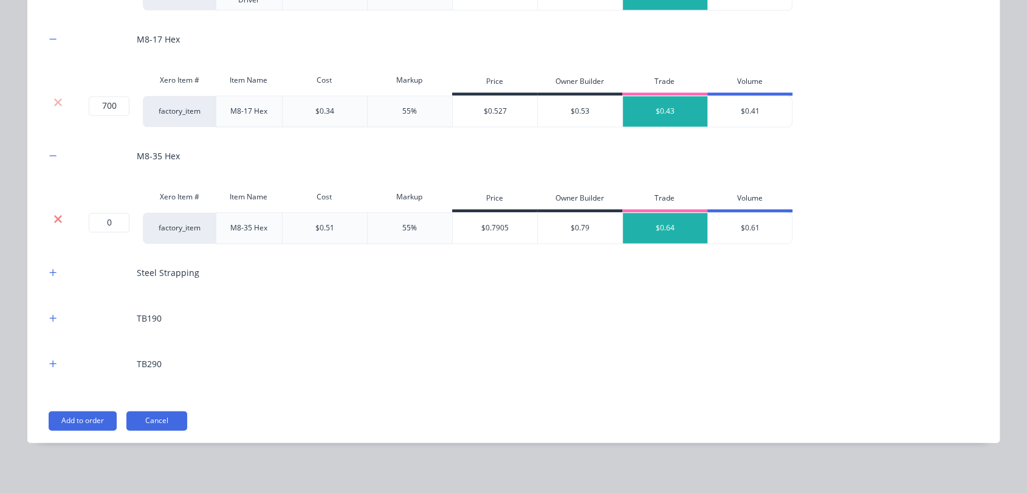
click at [54, 216] on icon at bounding box center [58, 219] width 8 height 8
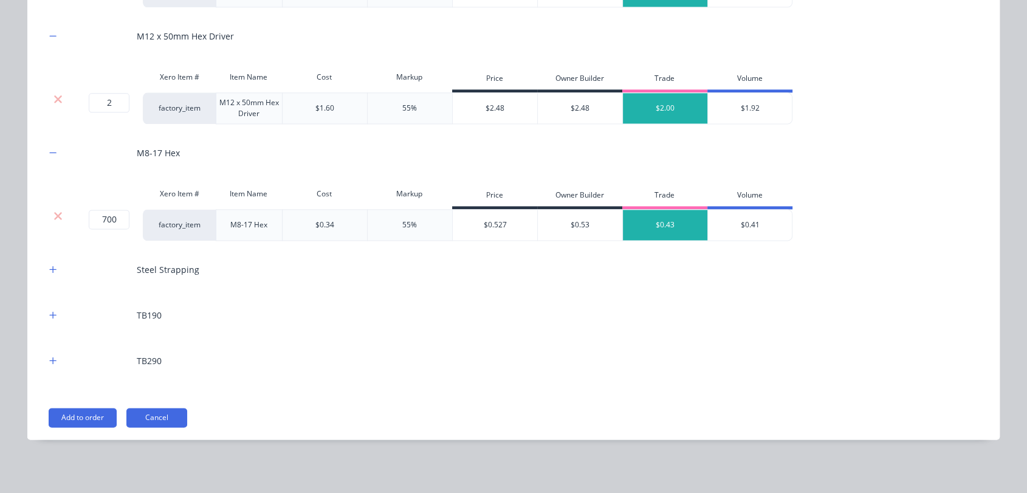
scroll to position [1610, 0]
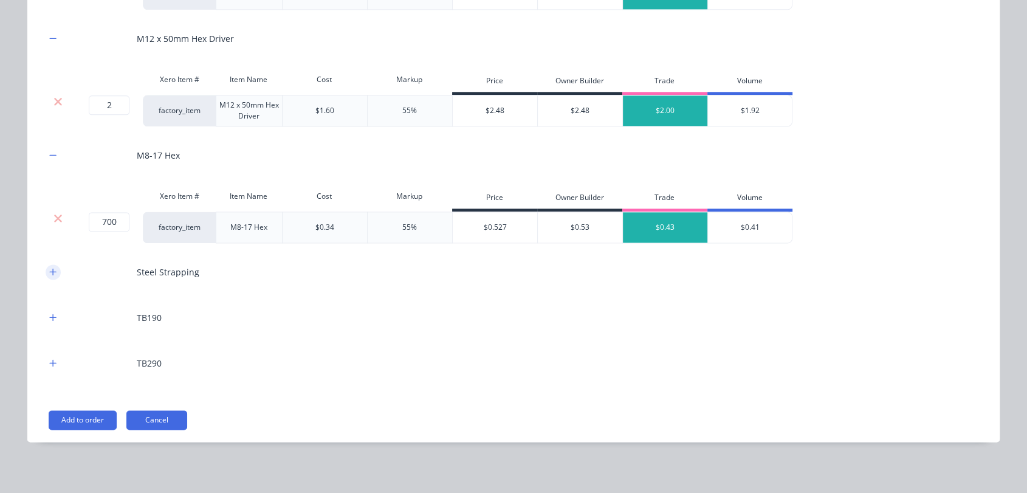
click at [49, 267] on icon "button" at bounding box center [52, 271] width 7 height 9
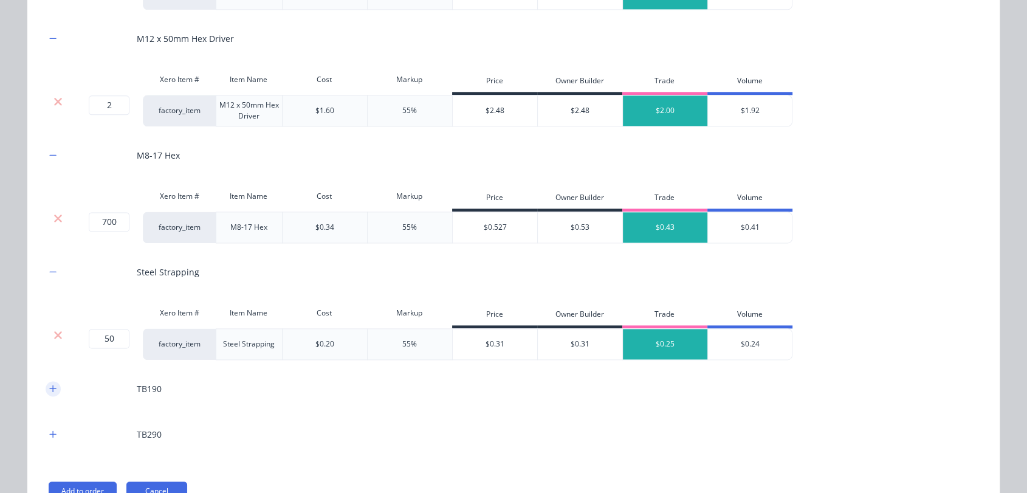
click at [52, 382] on button "button" at bounding box center [53, 388] width 15 height 15
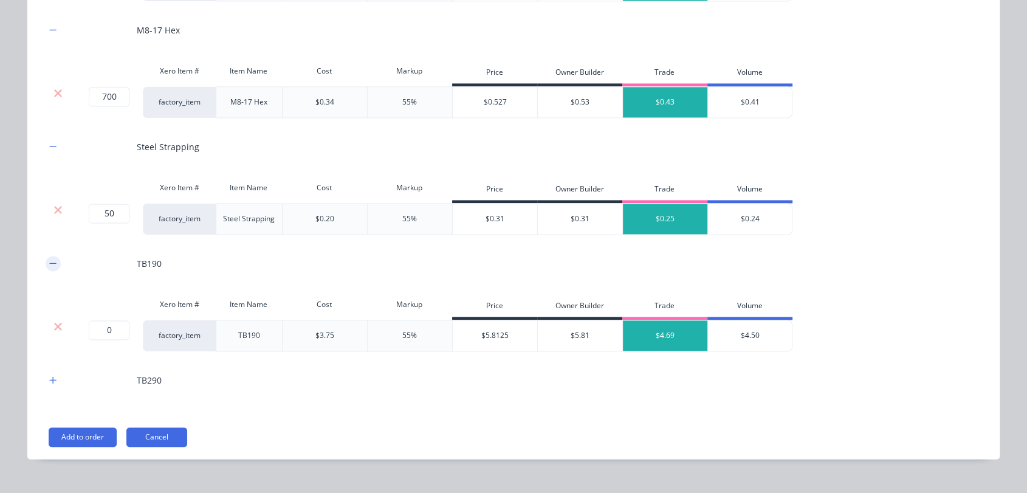
scroll to position [1746, 0]
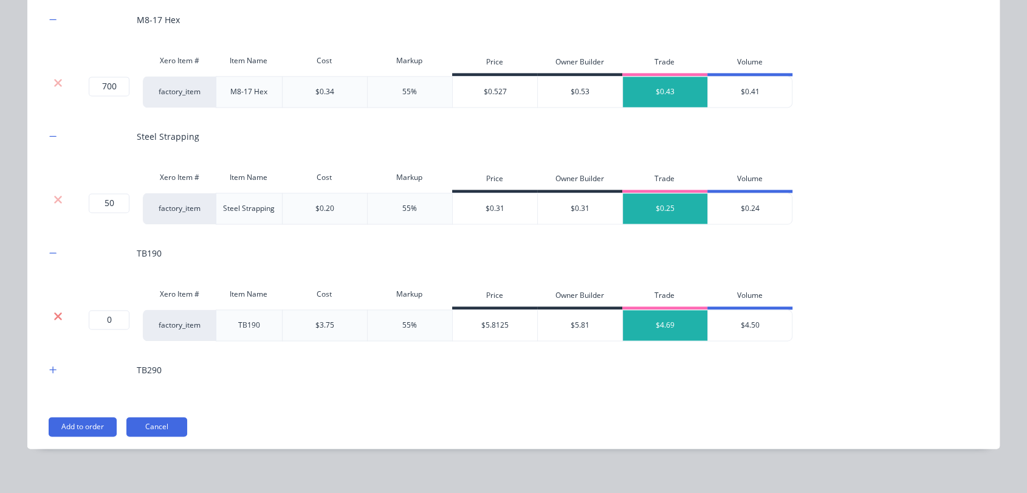
click at [53, 310] on icon at bounding box center [57, 316] width 9 height 12
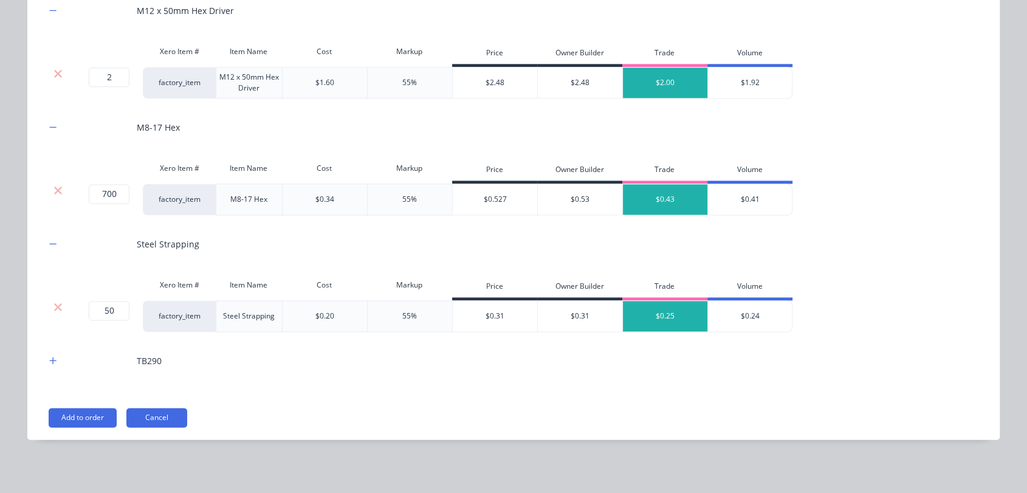
scroll to position [1636, 0]
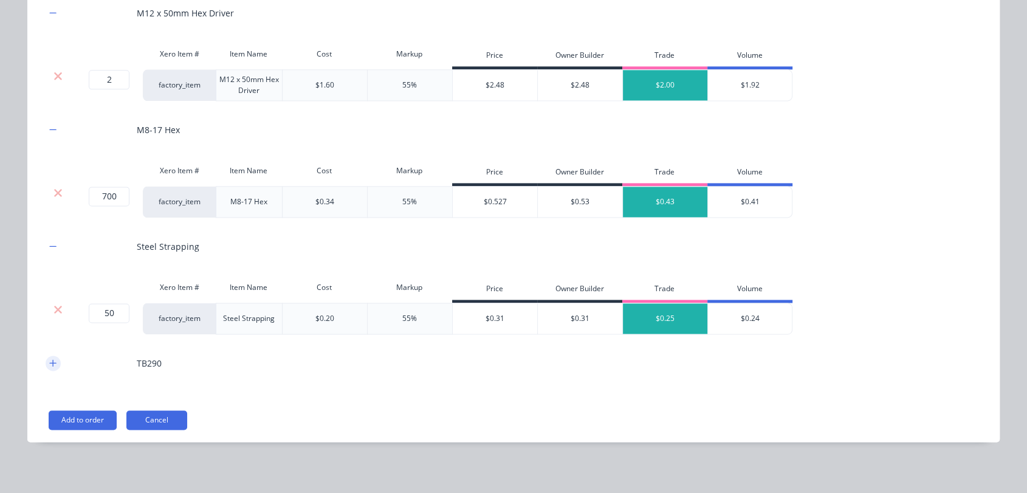
click at [49, 359] on icon "button" at bounding box center [52, 363] width 7 height 9
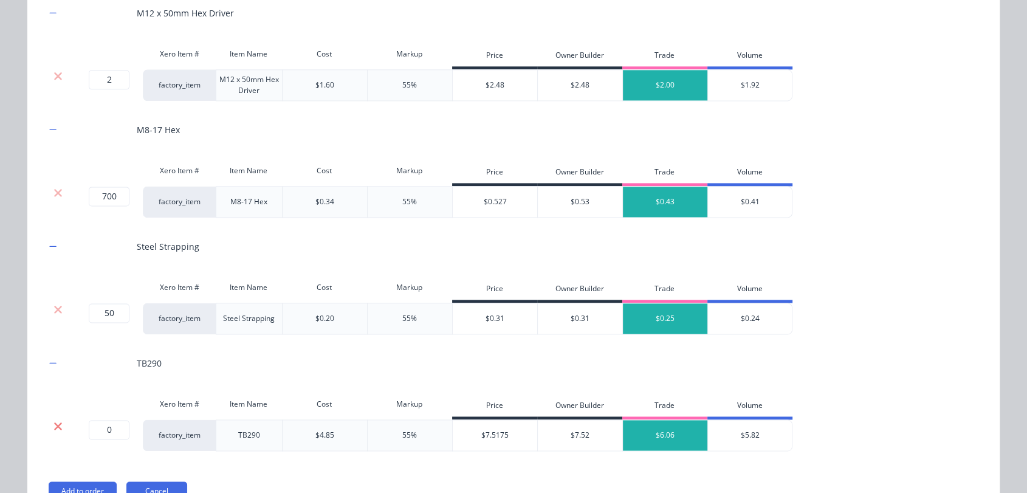
click at [54, 424] on icon at bounding box center [58, 426] width 8 height 8
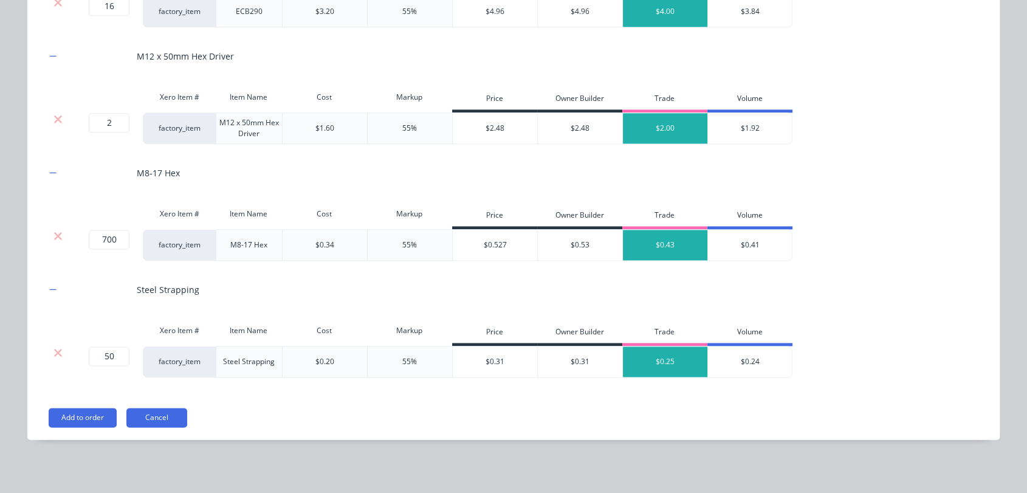
scroll to position [1590, 0]
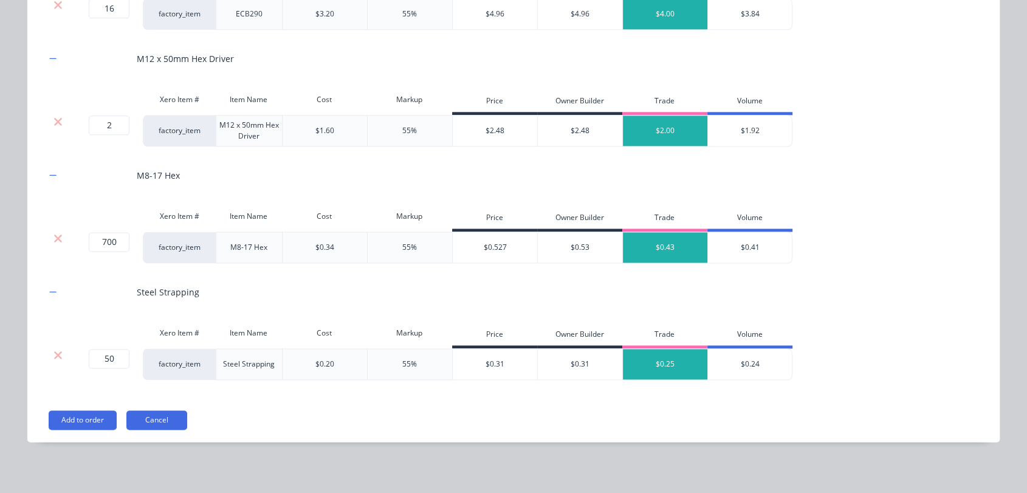
click at [94, 411] on button "Add to order" at bounding box center [83, 419] width 68 height 19
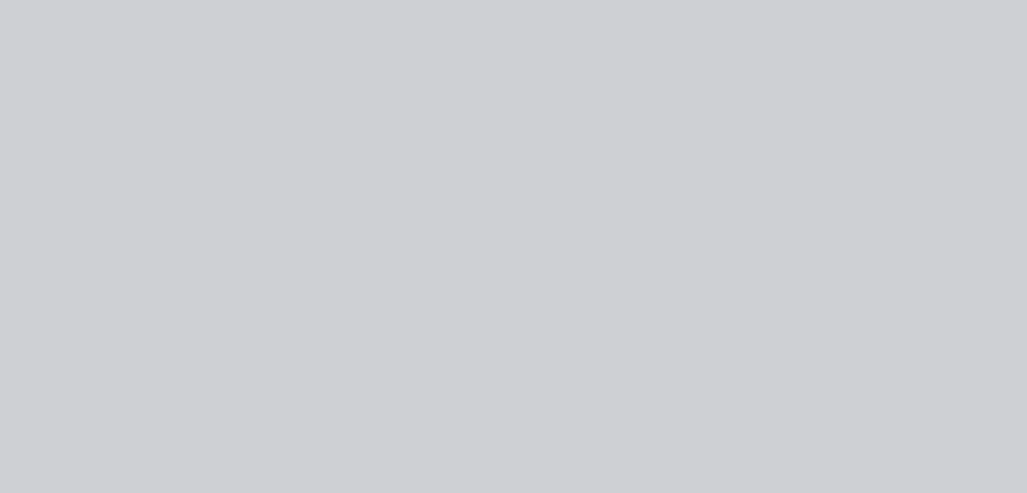
scroll to position [0, 0]
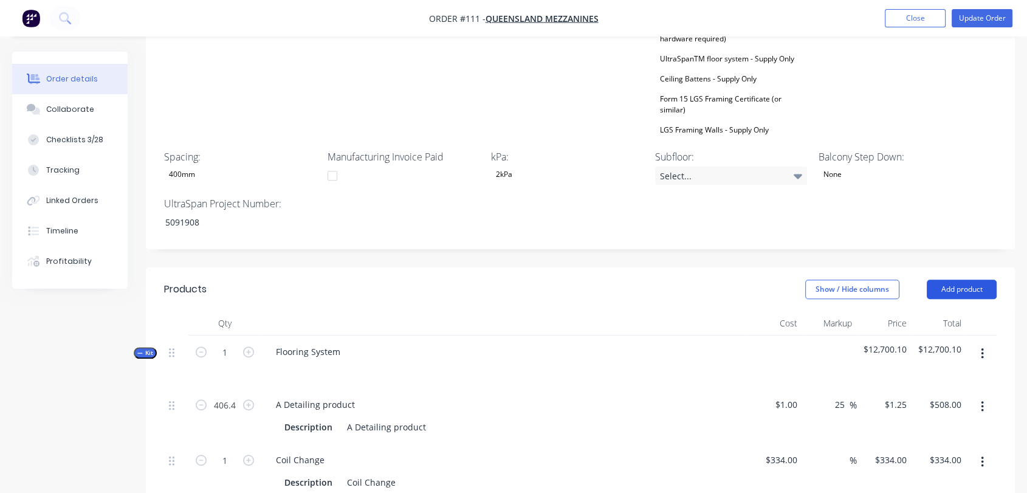
click at [940, 280] on button "Add product" at bounding box center [962, 289] width 70 height 19
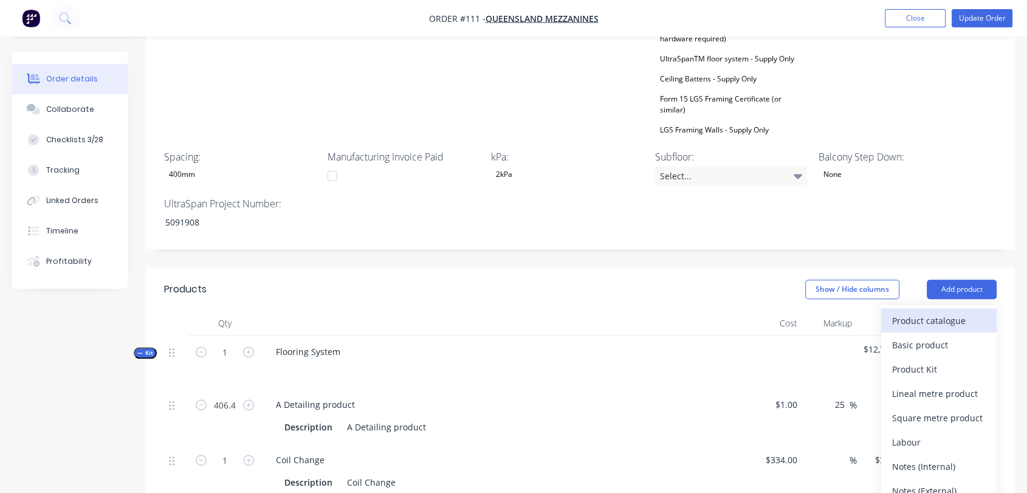
click at [929, 312] on div "Product catalogue" at bounding box center [939, 321] width 94 height 18
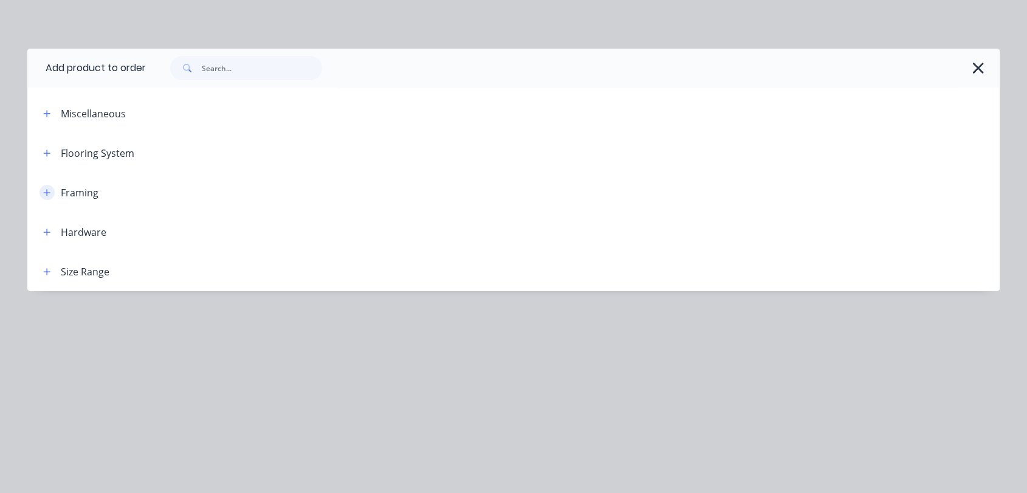
click at [43, 194] on icon "button" at bounding box center [46, 192] width 7 height 9
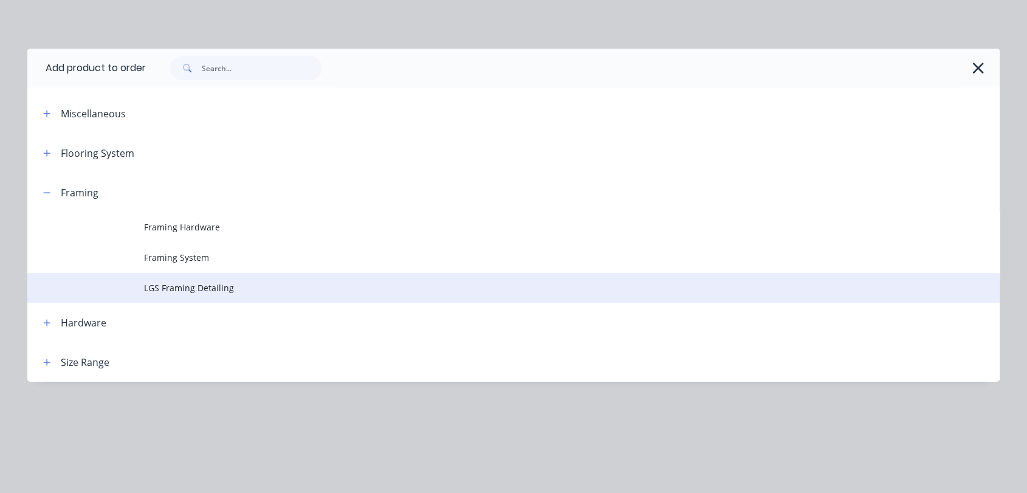
click at [181, 289] on span "LGS Framing Detailing" at bounding box center [486, 287] width 684 height 13
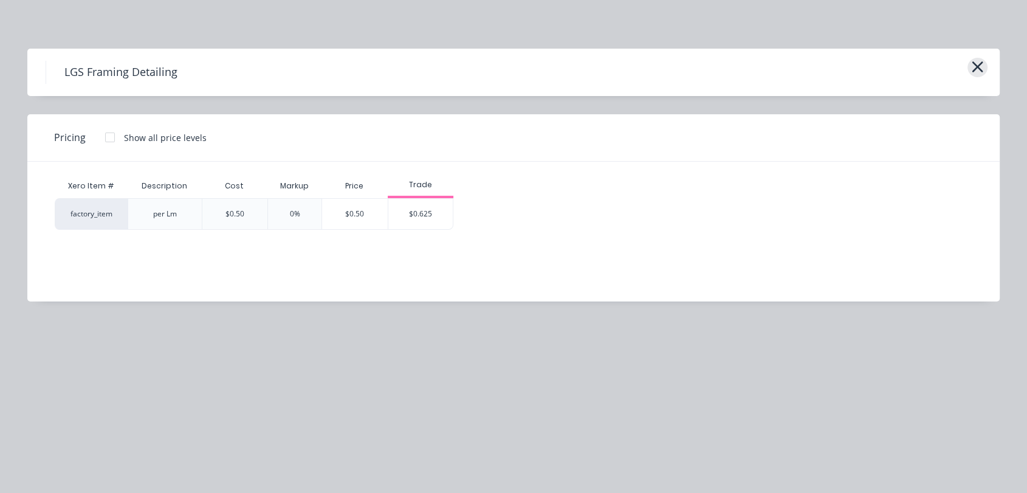
click at [976, 71] on icon "button" at bounding box center [977, 66] width 13 height 17
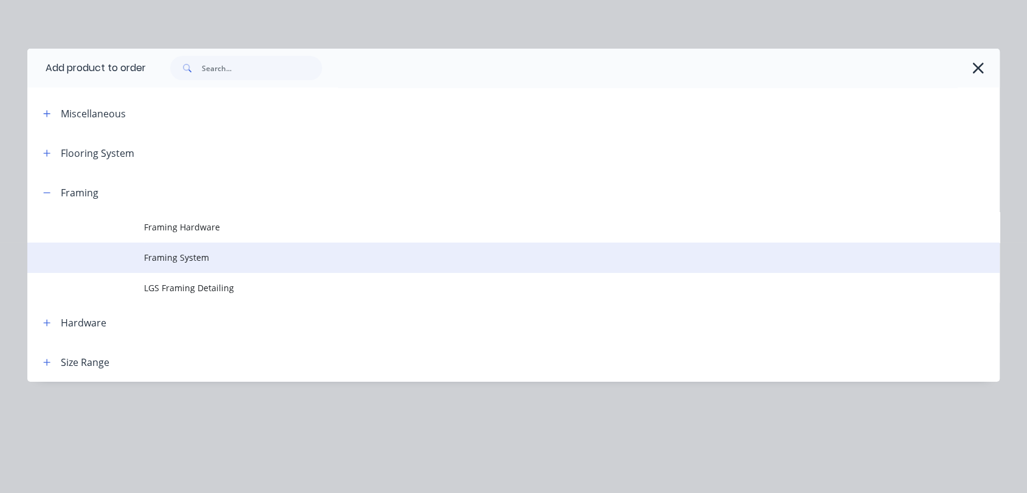
click at [156, 259] on span "Framing System" at bounding box center [486, 257] width 684 height 13
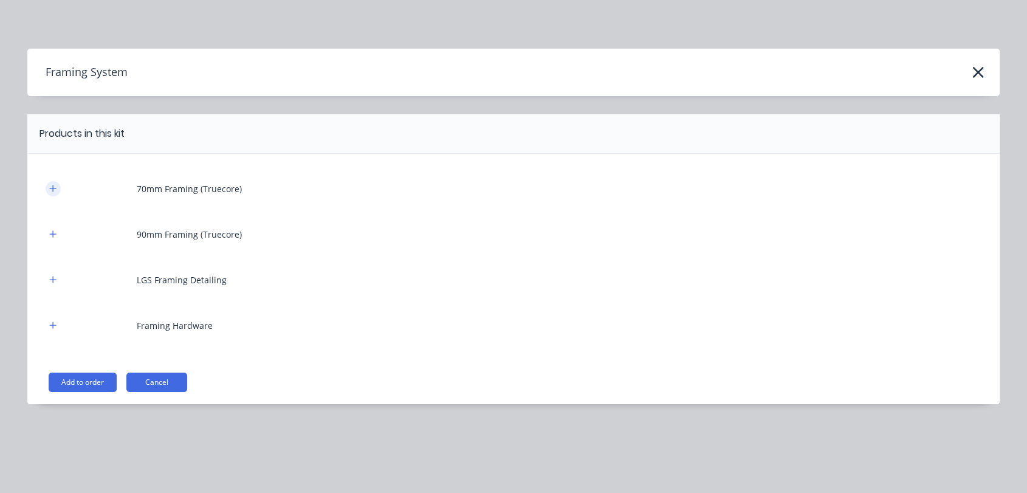
click at [53, 190] on icon "button" at bounding box center [53, 188] width 7 height 7
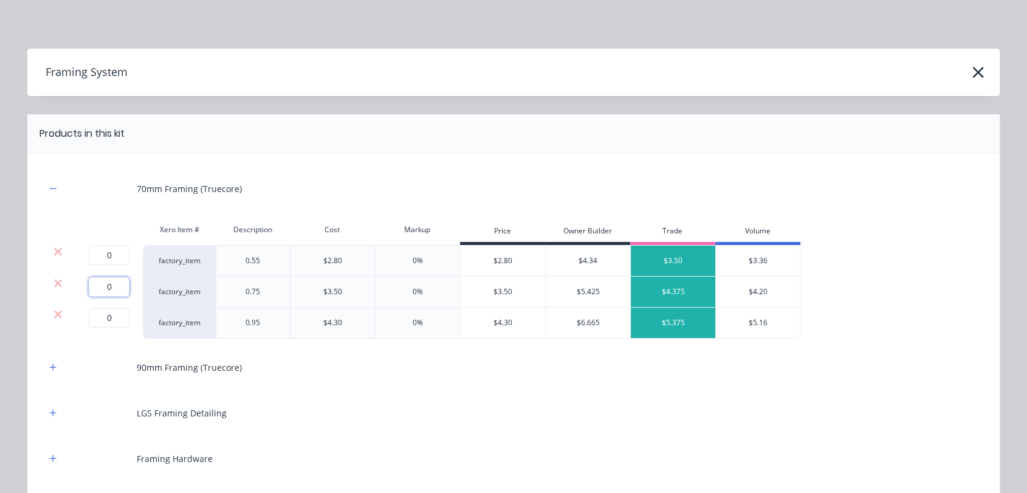
click at [105, 286] on input "0" at bounding box center [109, 286] width 41 height 19
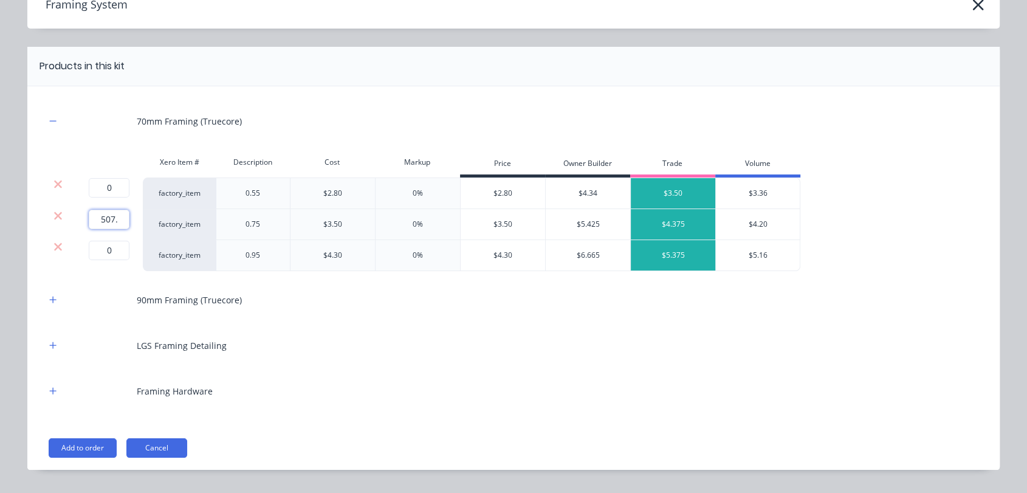
type input "507.2"
click at [50, 300] on icon "button" at bounding box center [53, 299] width 7 height 7
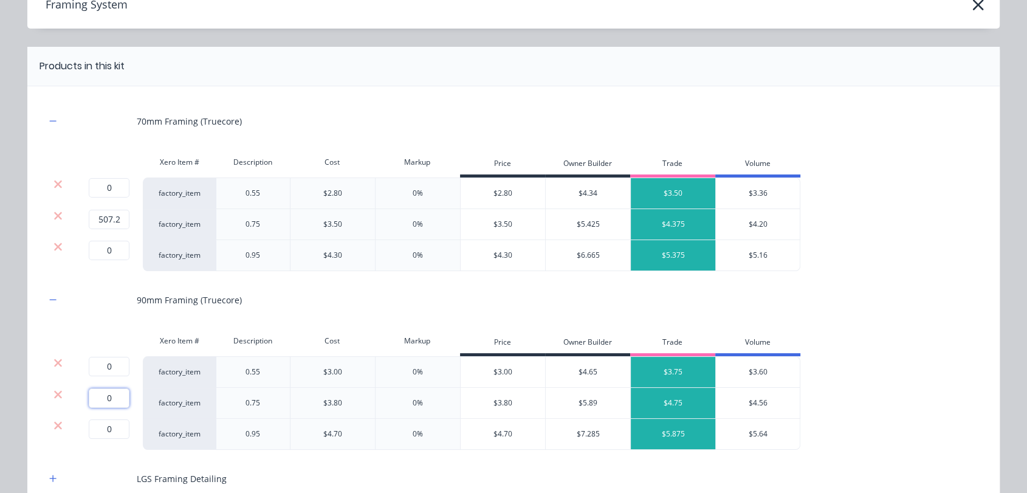
click at [93, 394] on input "0" at bounding box center [109, 397] width 41 height 19
type input "638.6"
click at [53, 182] on icon at bounding box center [57, 184] width 9 height 12
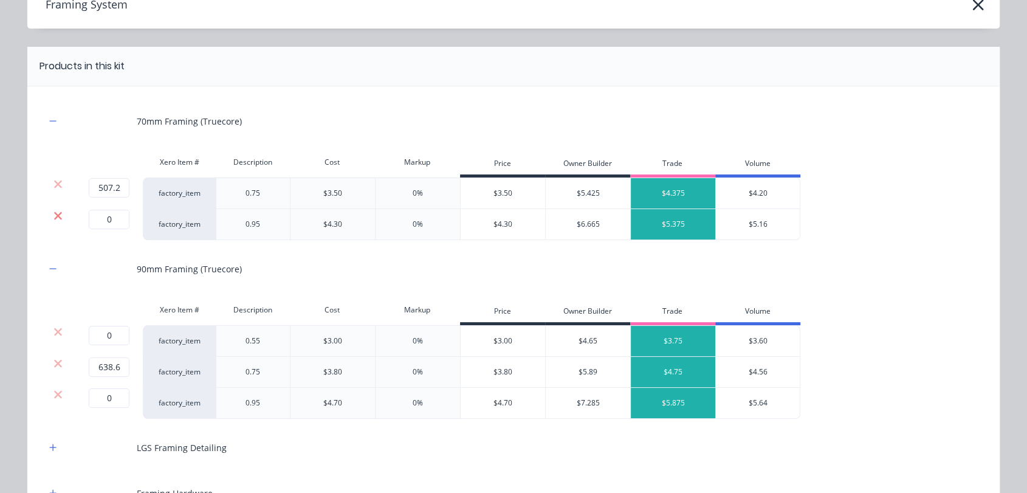
click at [54, 214] on icon at bounding box center [58, 216] width 8 height 8
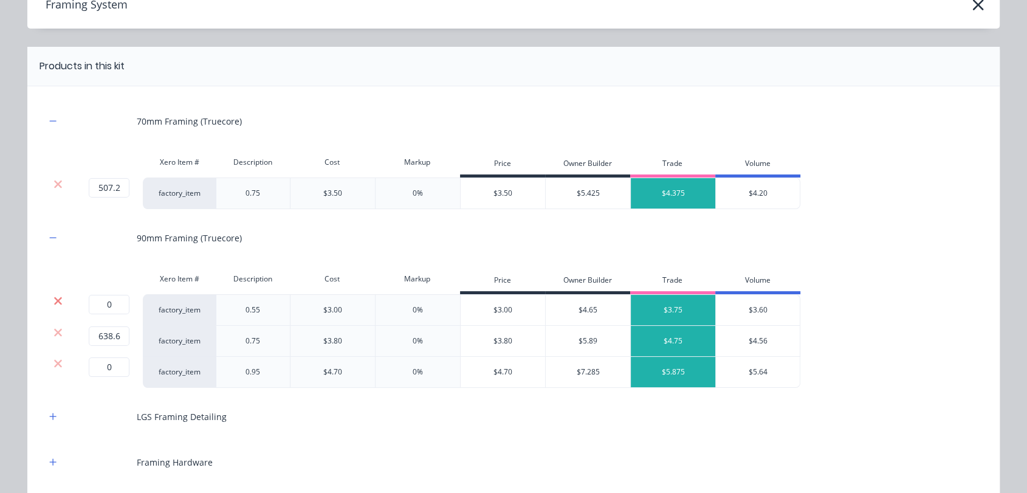
click at [53, 304] on icon at bounding box center [57, 301] width 9 height 12
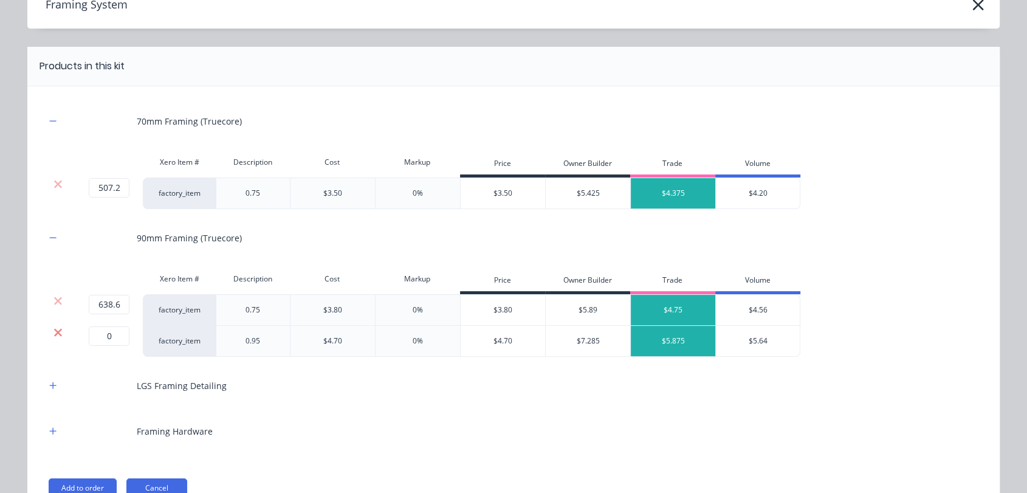
click at [54, 332] on icon at bounding box center [57, 332] width 9 height 12
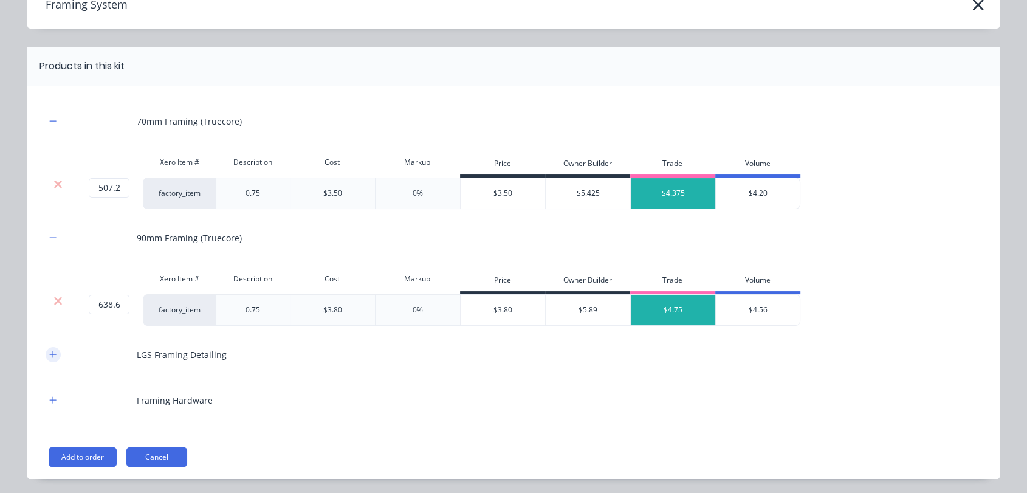
click at [46, 360] on div at bounding box center [53, 354] width 15 height 15
click at [46, 348] on button "button" at bounding box center [53, 354] width 15 height 15
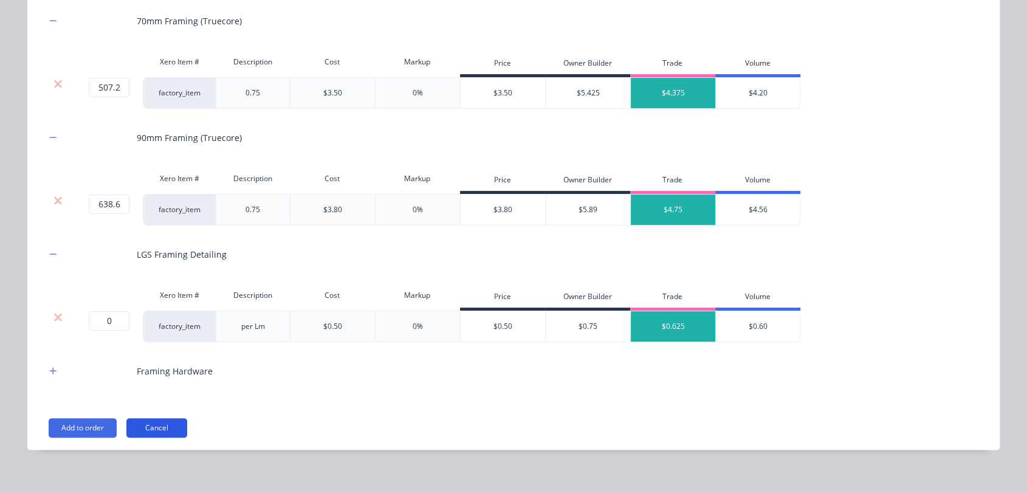
scroll to position [177, 0]
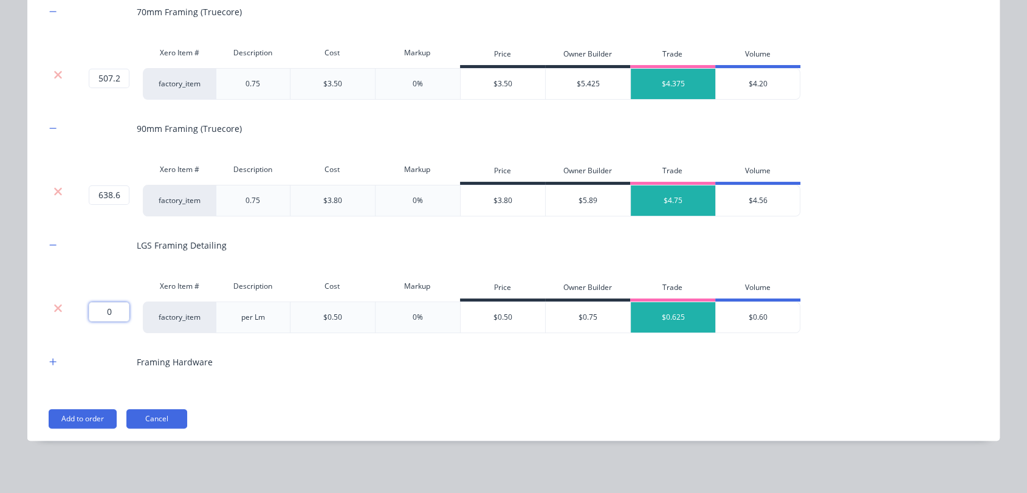
click at [114, 308] on input "0" at bounding box center [109, 311] width 41 height 19
type input "1145.8"
click at [49, 365] on icon "button" at bounding box center [52, 361] width 7 height 9
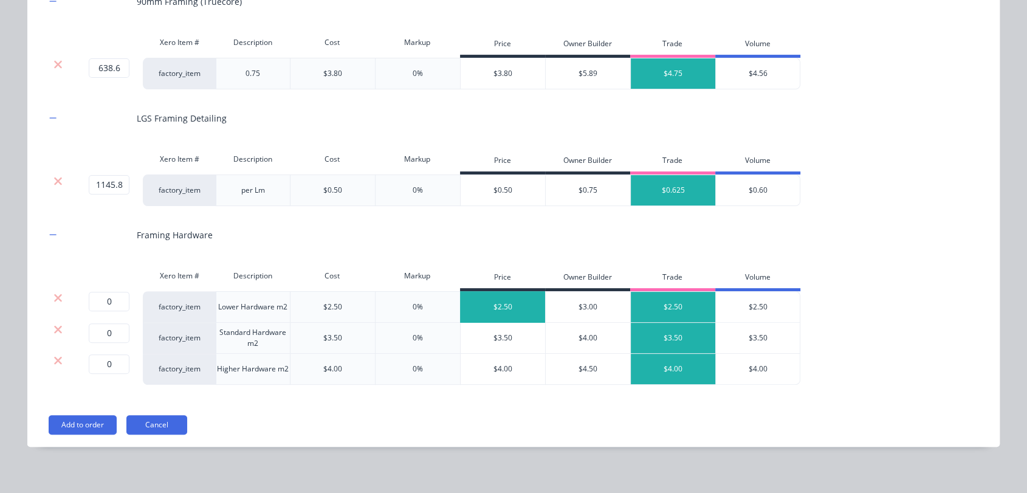
scroll to position [310, 0]
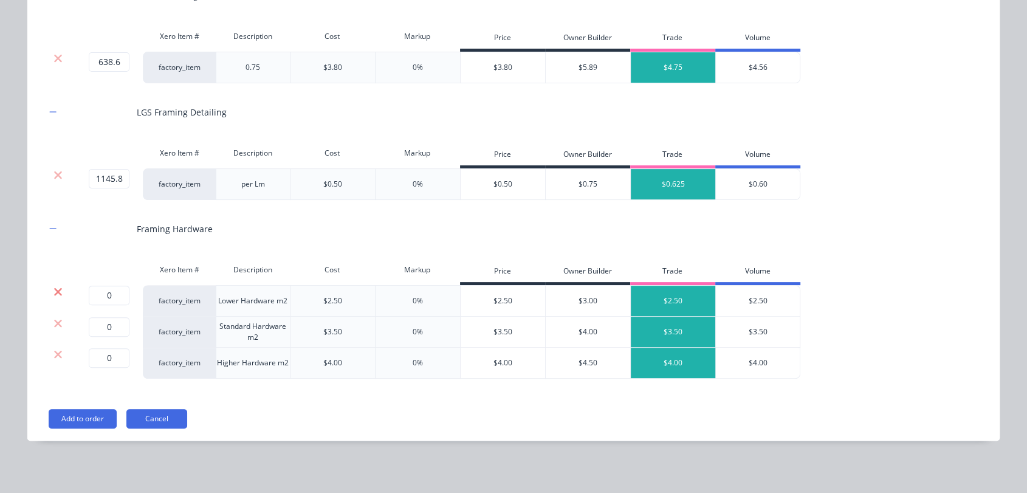
click at [53, 288] on icon at bounding box center [57, 292] width 9 height 12
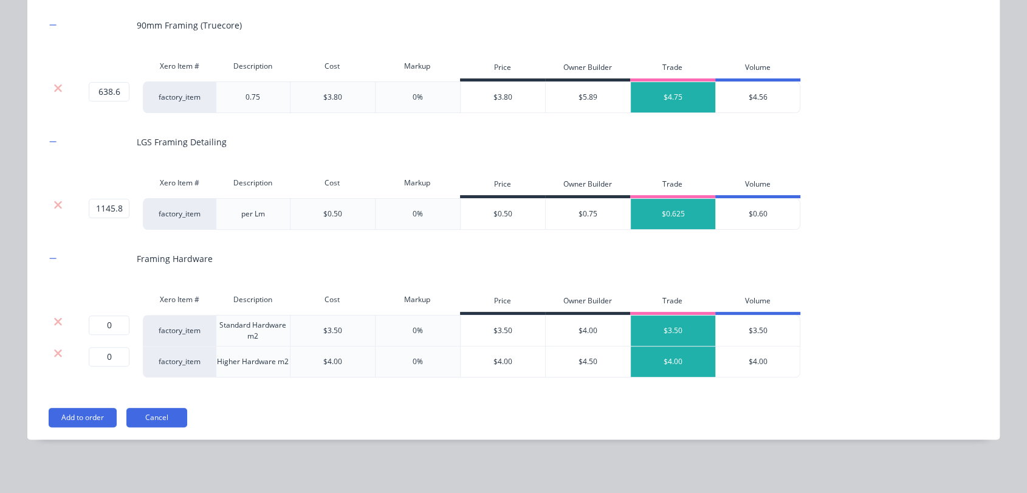
scroll to position [279, 0]
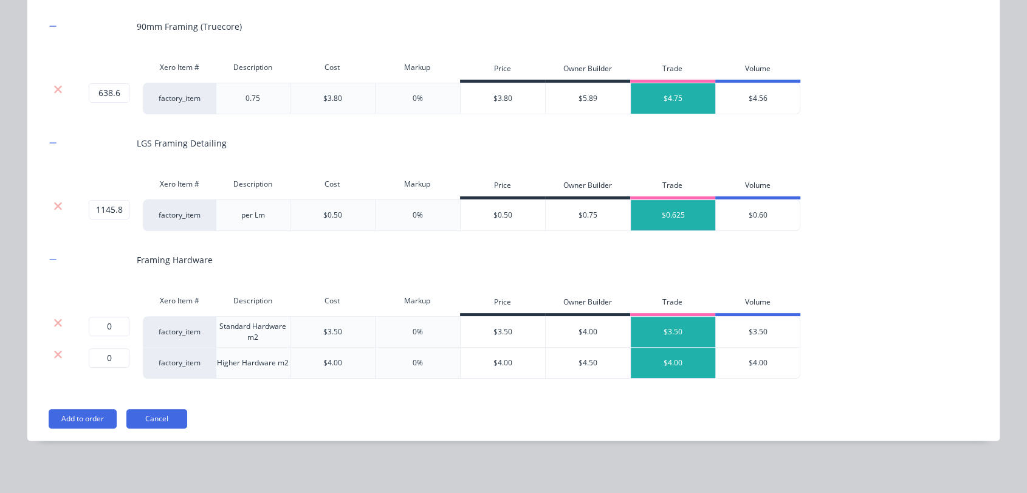
click at [46, 353] on div at bounding box center [57, 354] width 23 height 12
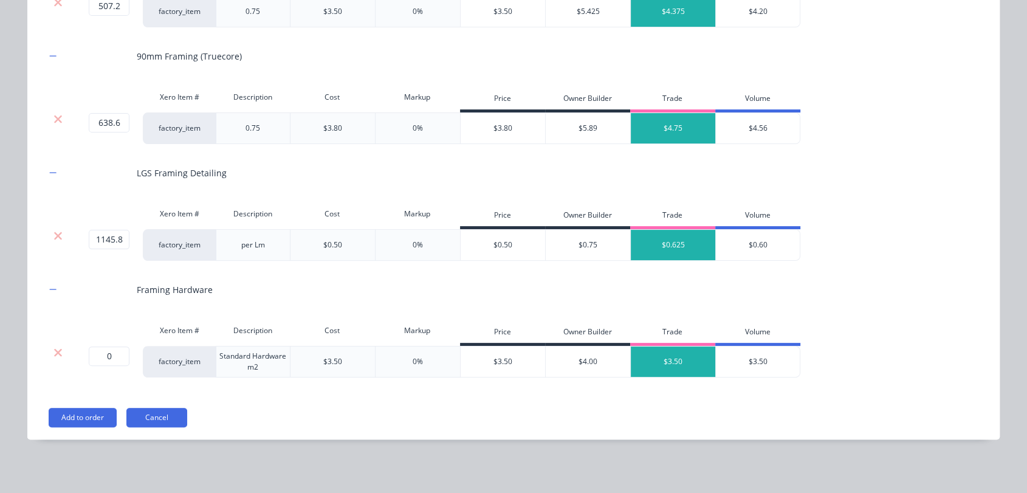
scroll to position [248, 0]
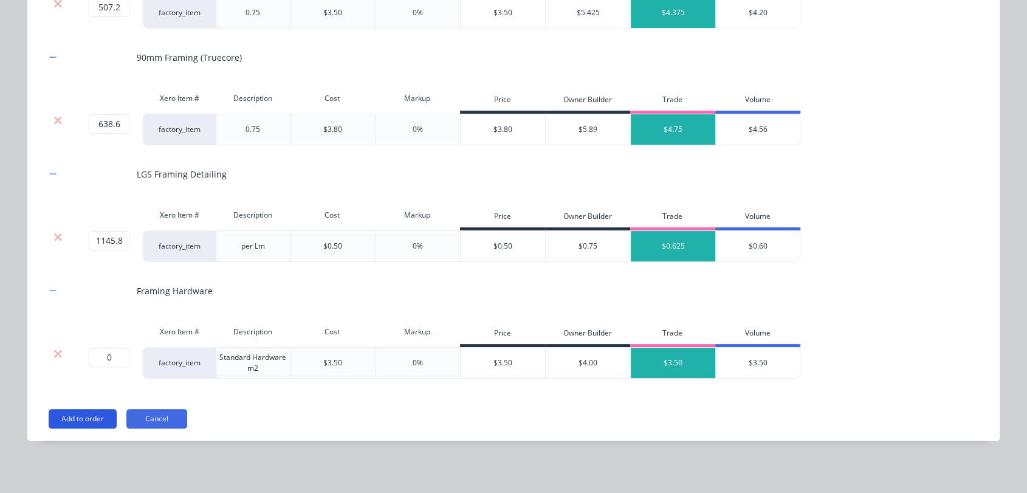
click at [81, 423] on button "Add to order" at bounding box center [83, 418] width 68 height 19
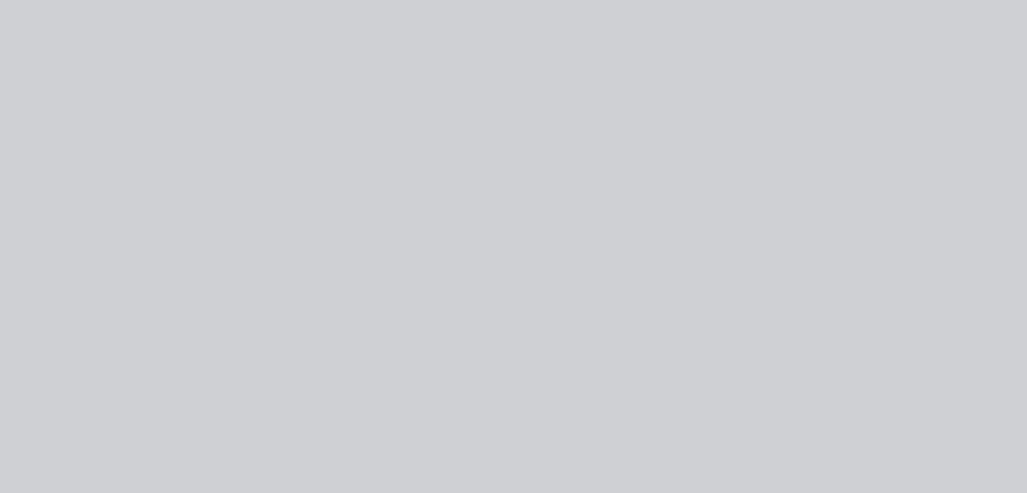
scroll to position [0, 0]
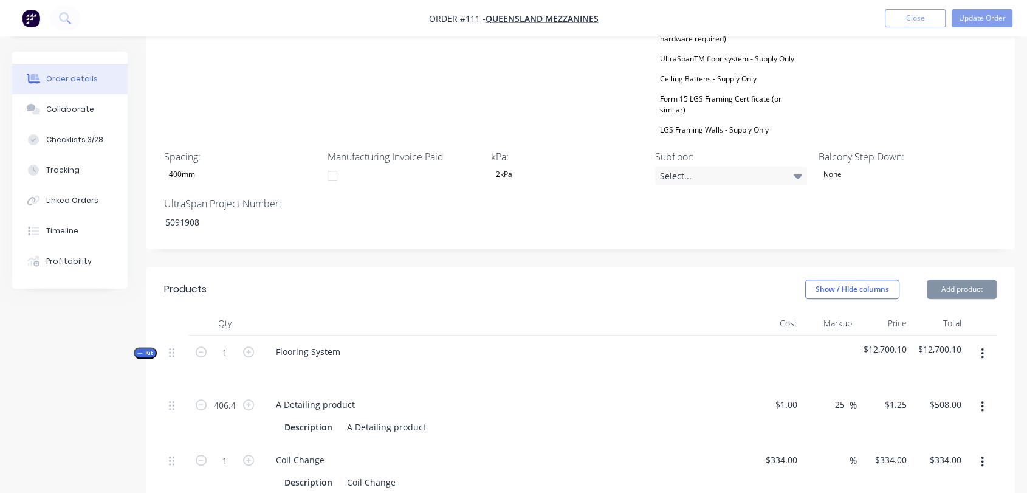
type input "$3.50"
type input "25"
type input "$4.375"
type input "$2,219.00"
type input "$3.80"
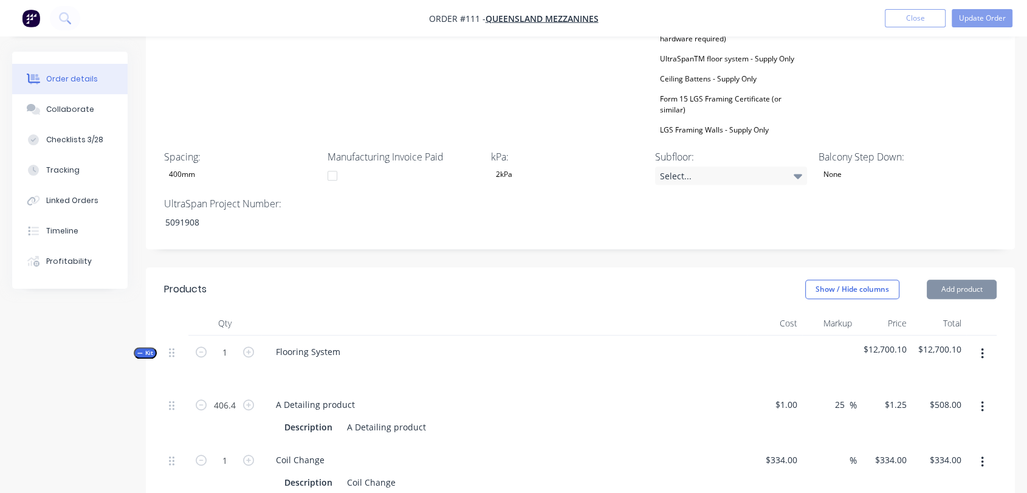
type input "25"
type input "$4.75"
type input "$3,033.35"
type input "$0.50"
type input "25"
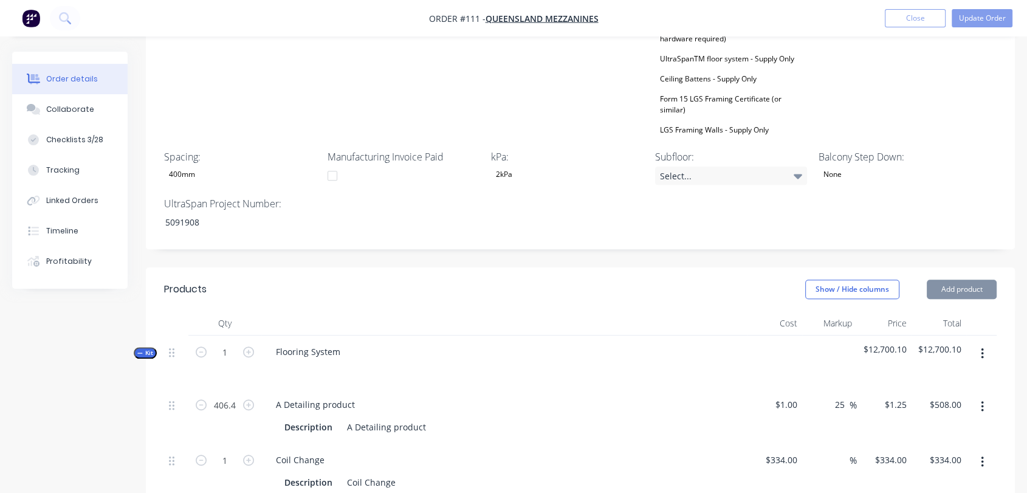
type input "$0.625"
type input "$716.13"
type input "$3.50"
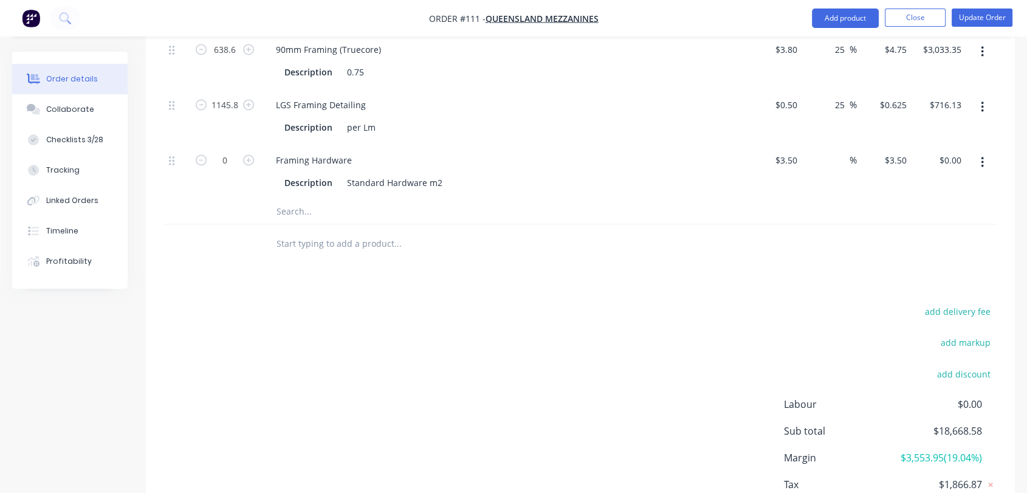
scroll to position [1970, 0]
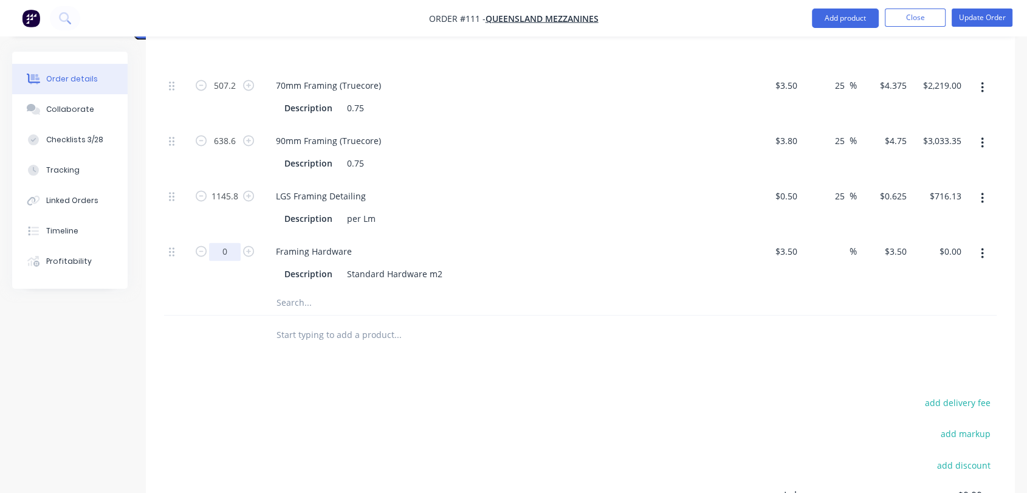
click at [222, 243] on input "0" at bounding box center [225, 252] width 32 height 18
type input "124"
type input "$434.00"
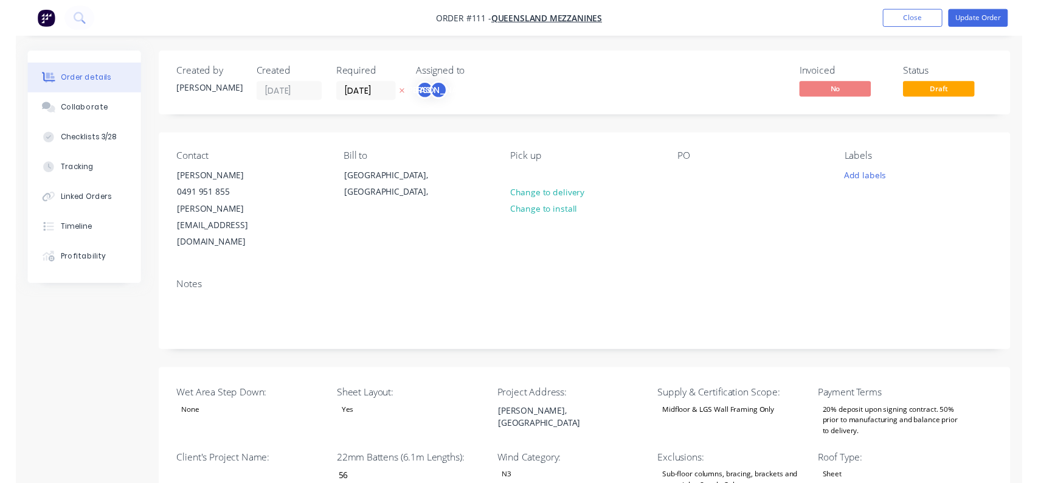
scroll to position [0, 0]
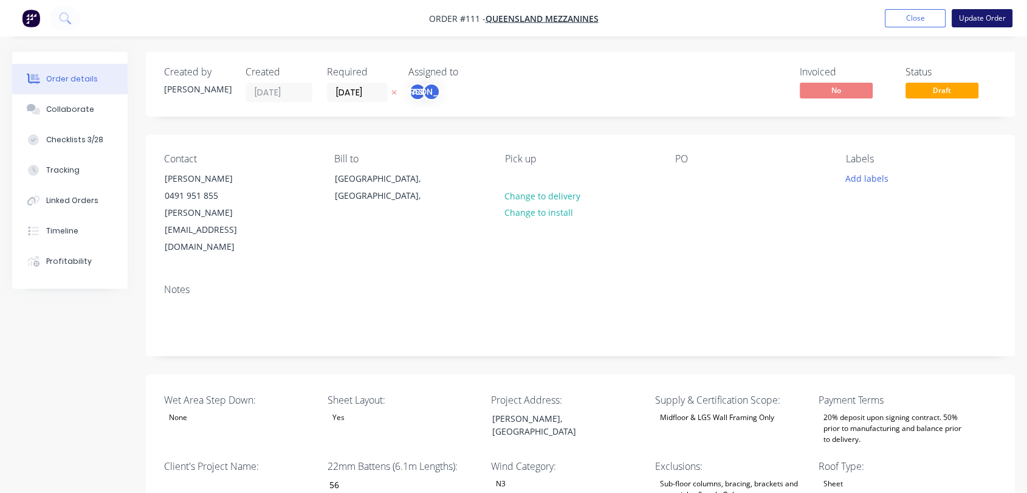
click at [977, 18] on button "Update Order" at bounding box center [982, 18] width 61 height 18
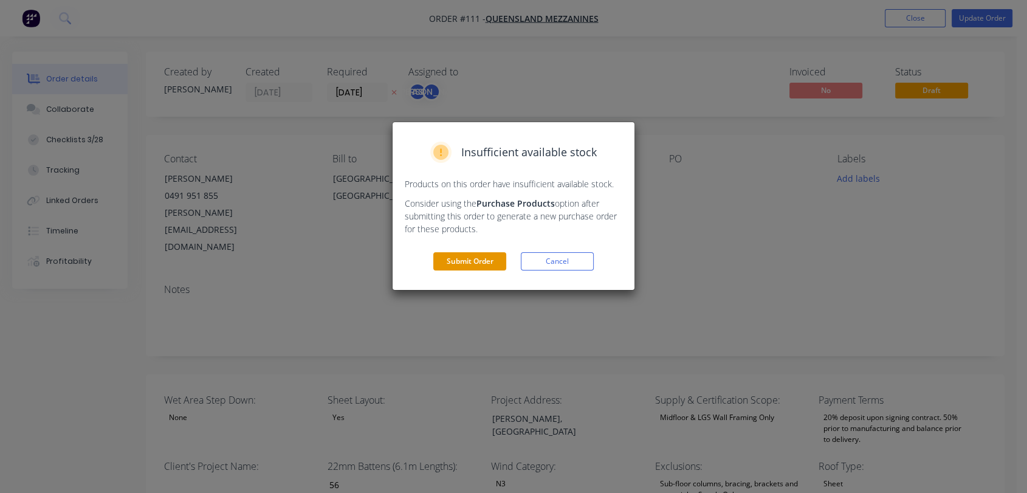
click at [476, 261] on button "Submit Order" at bounding box center [469, 261] width 73 height 18
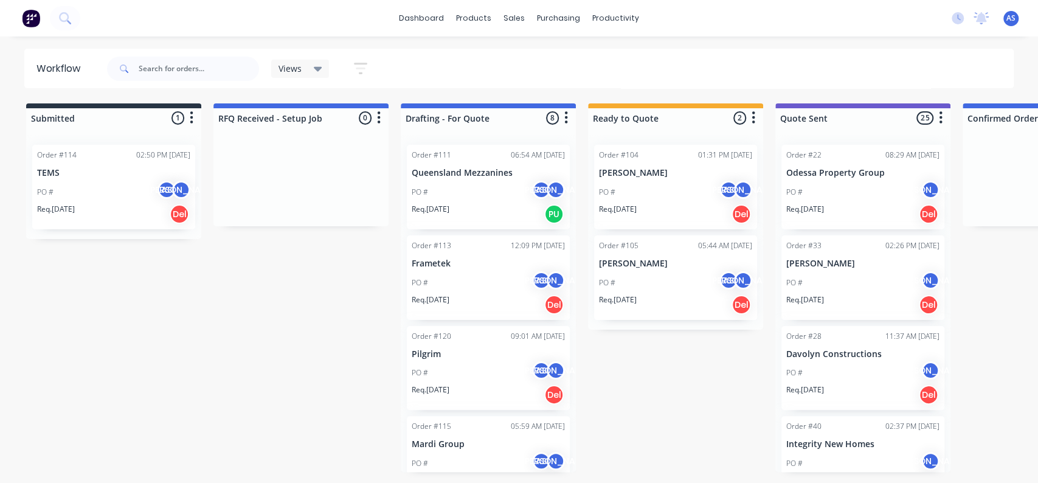
click at [481, 181] on div "PO # AS [PERSON_NAME]" at bounding box center [487, 192] width 153 height 23
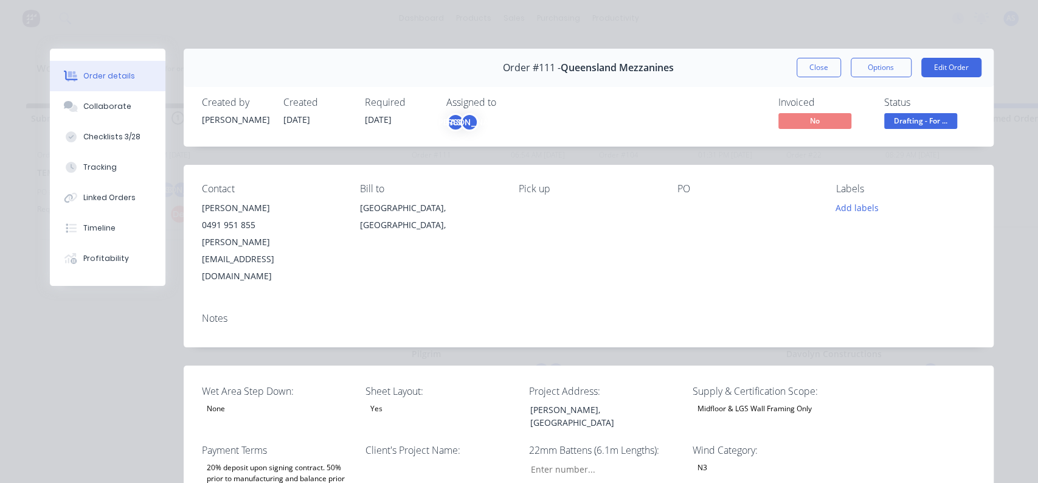
type input "56"
type input "124"
click at [903, 117] on span "Drafting - For ..." at bounding box center [920, 120] width 73 height 15
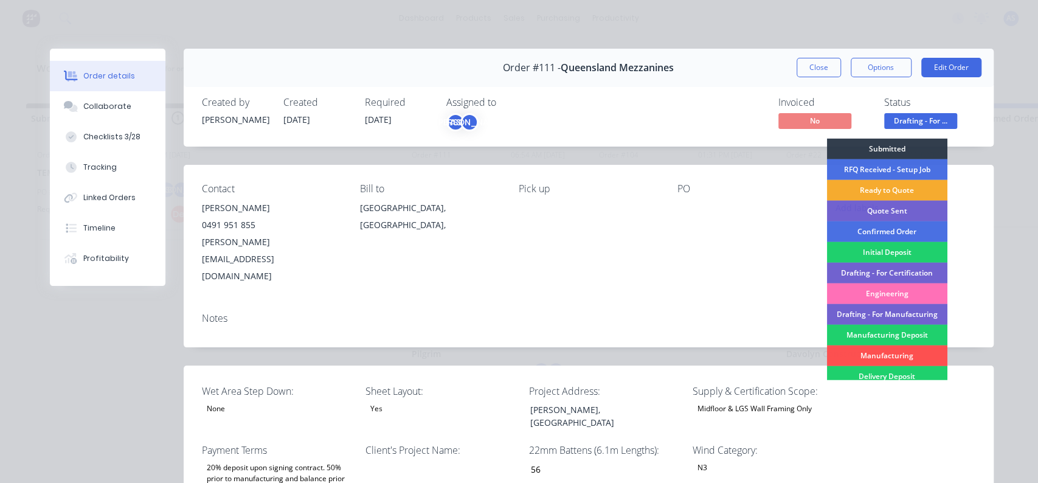
click at [880, 184] on div "Ready to Quote" at bounding box center [886, 190] width 120 height 21
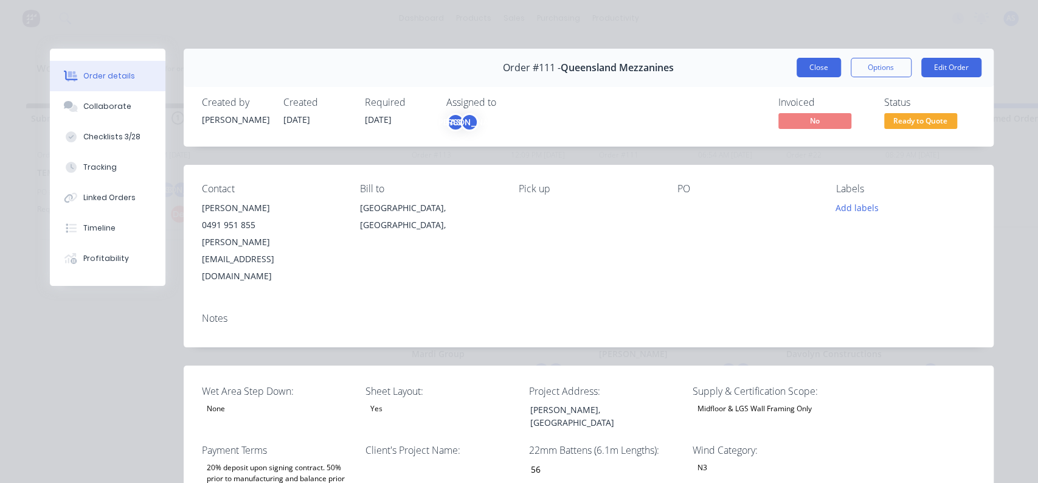
click at [818, 70] on button "Close" at bounding box center [818, 67] width 44 height 19
